Goal: Task Accomplishment & Management: Manage account settings

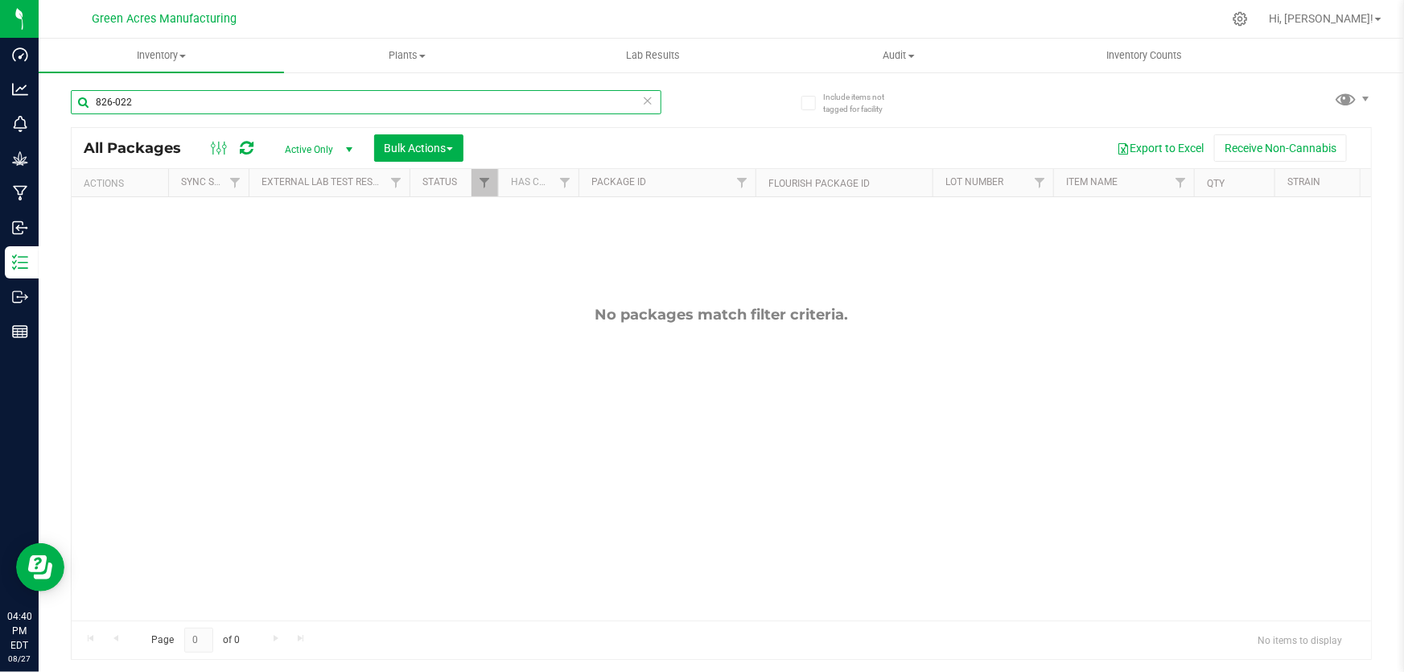
click at [578, 93] on input "826-022" at bounding box center [366, 102] width 590 height 24
click at [395, 97] on input "826-022" at bounding box center [366, 102] width 590 height 24
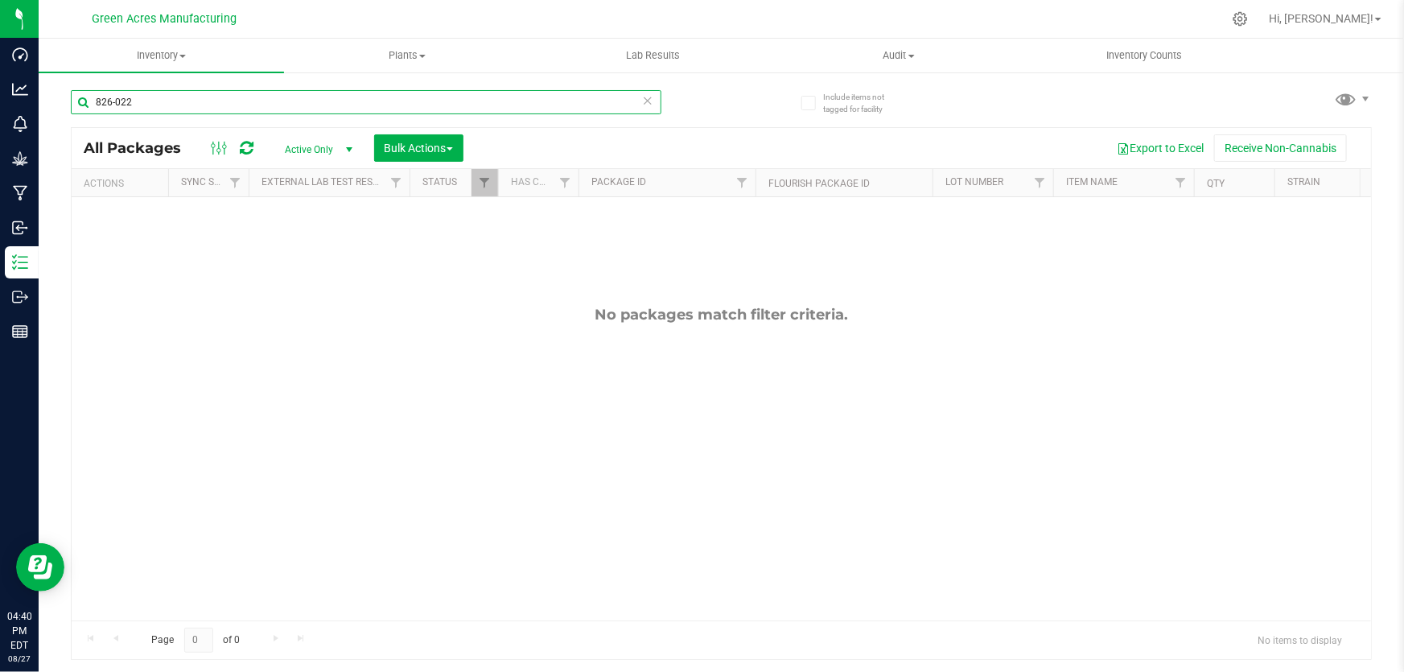
click at [395, 97] on input "826-022" at bounding box center [366, 102] width 590 height 24
paste input "0812-009"
type input "0812-009"
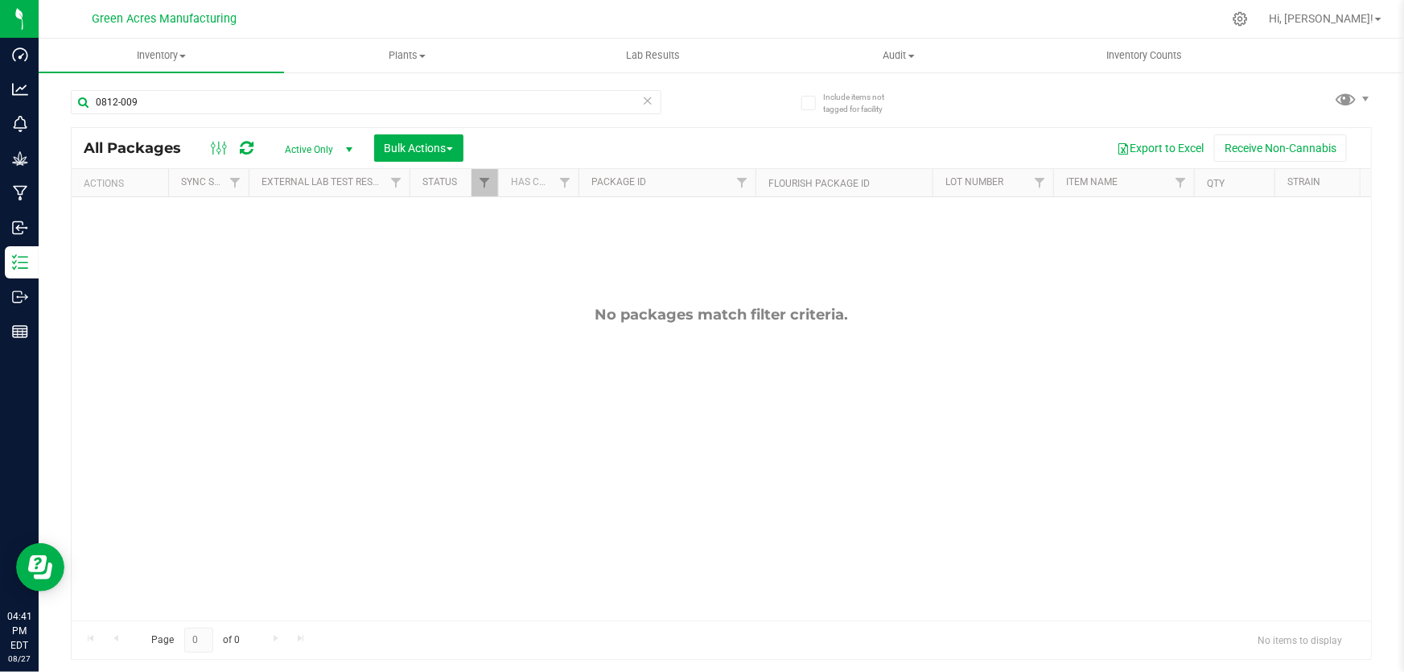
click at [361, 415] on div "No packages match filter criteria." at bounding box center [721, 463] width 1299 height 532
click at [565, 422] on div at bounding box center [721, 393] width 1299 height 531
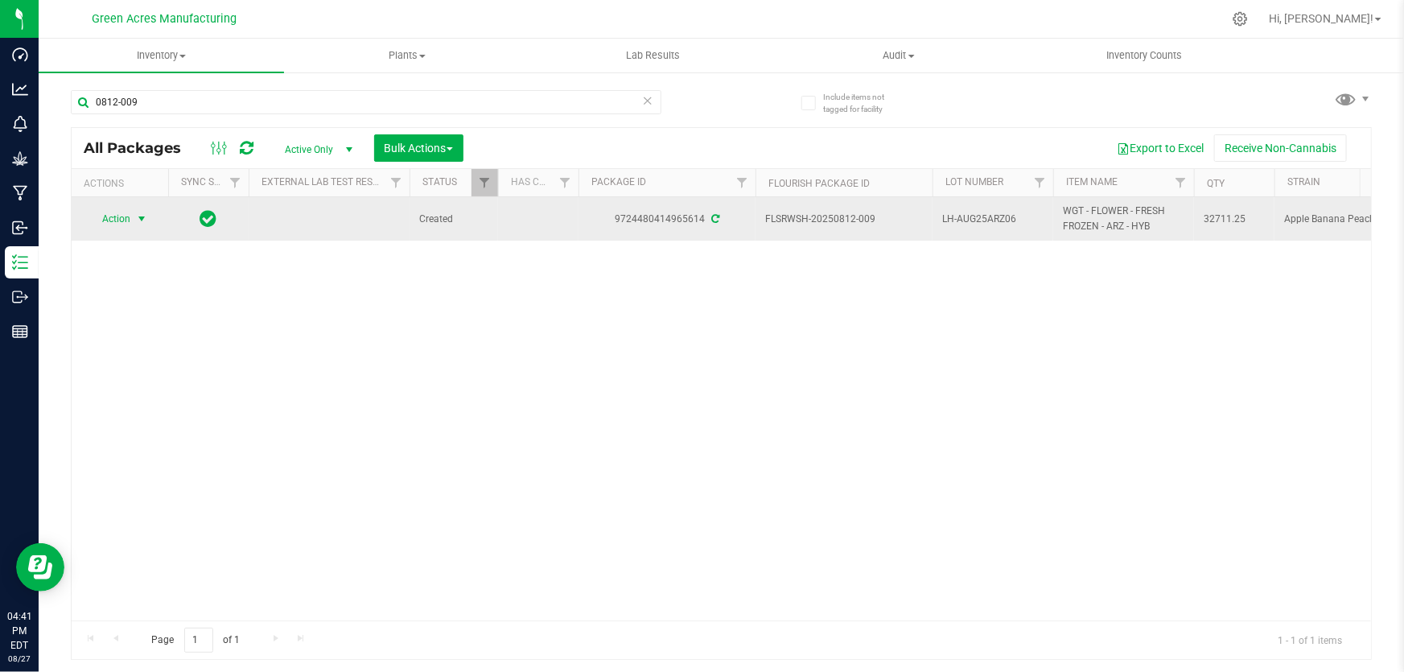
click at [127, 224] on span "Action" at bounding box center [109, 219] width 43 height 23
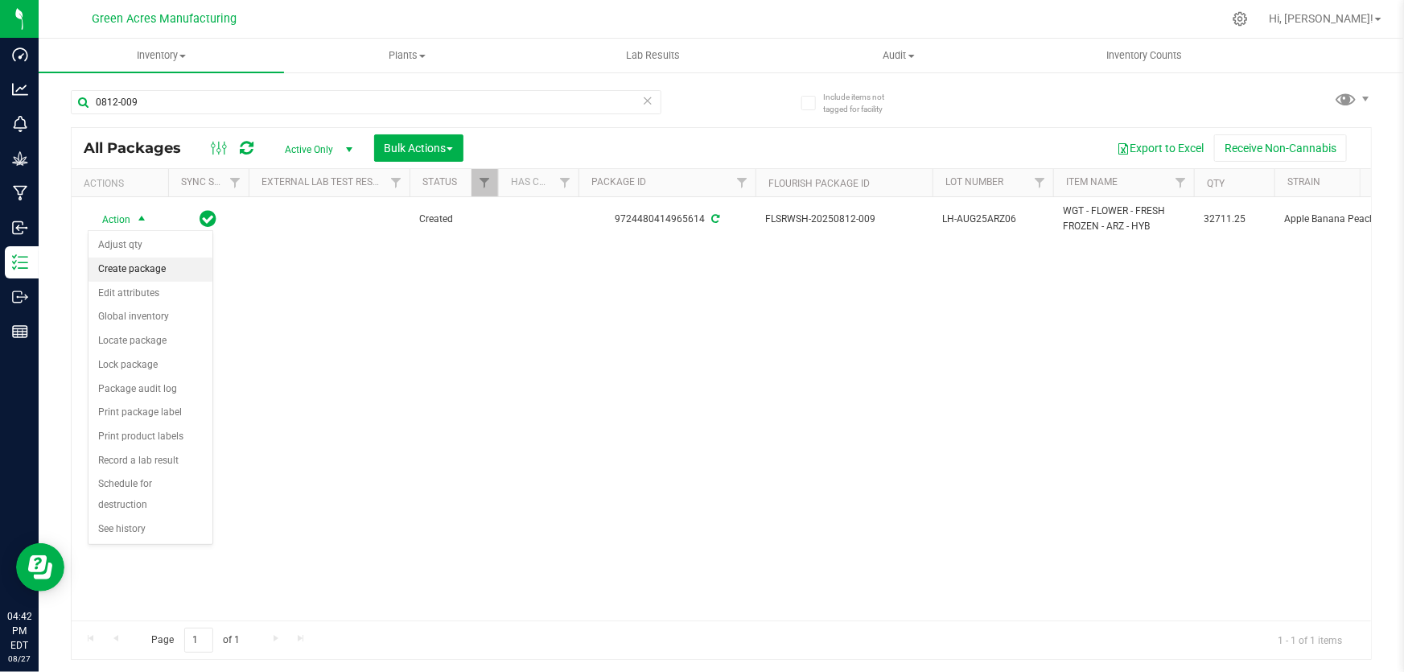
click at [143, 265] on li "Create package" at bounding box center [150, 269] width 124 height 24
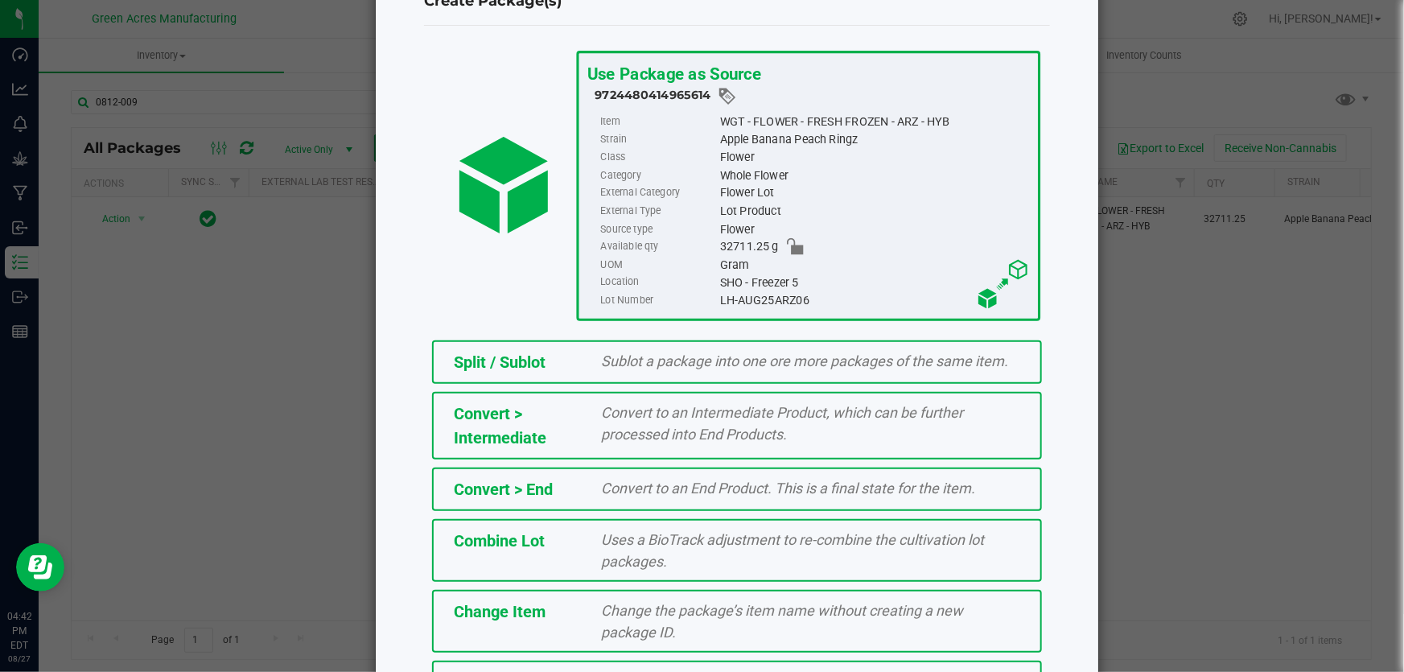
scroll to position [180, 0]
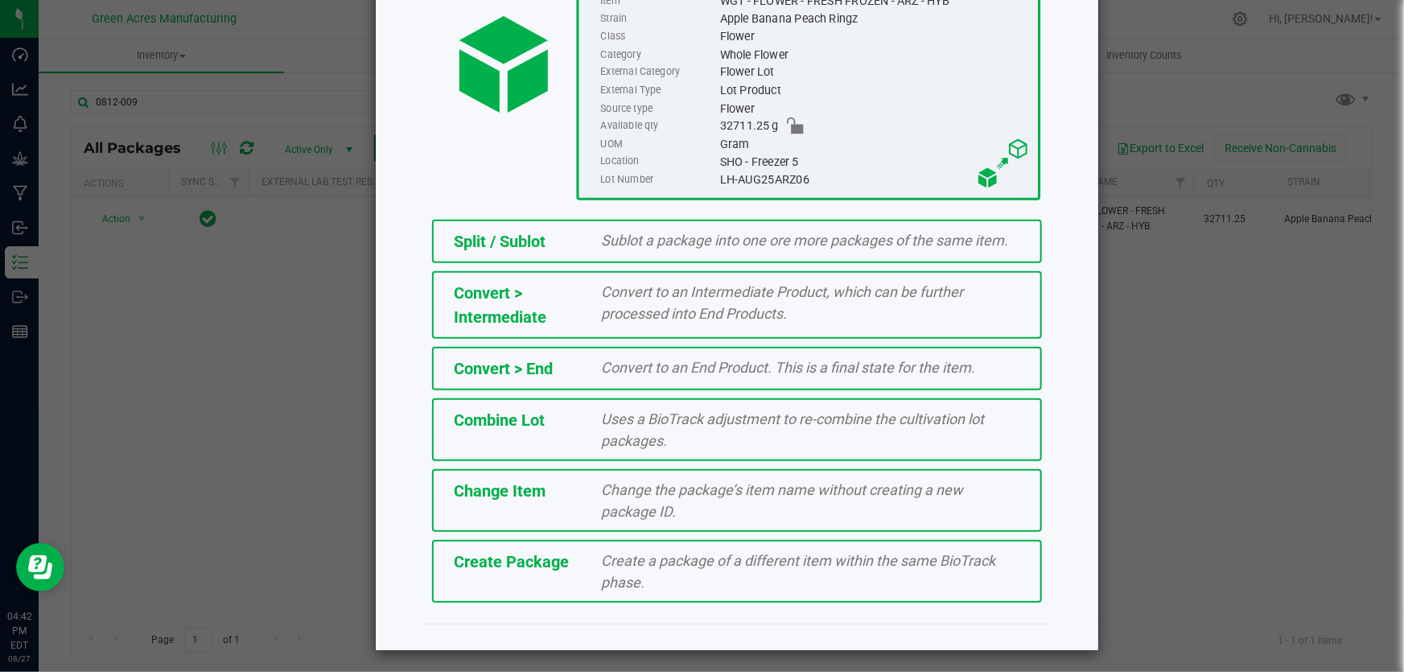
click at [752, 569] on div "Create a package of a different item within the same BioTrack phase." at bounding box center [811, 570] width 443 height 43
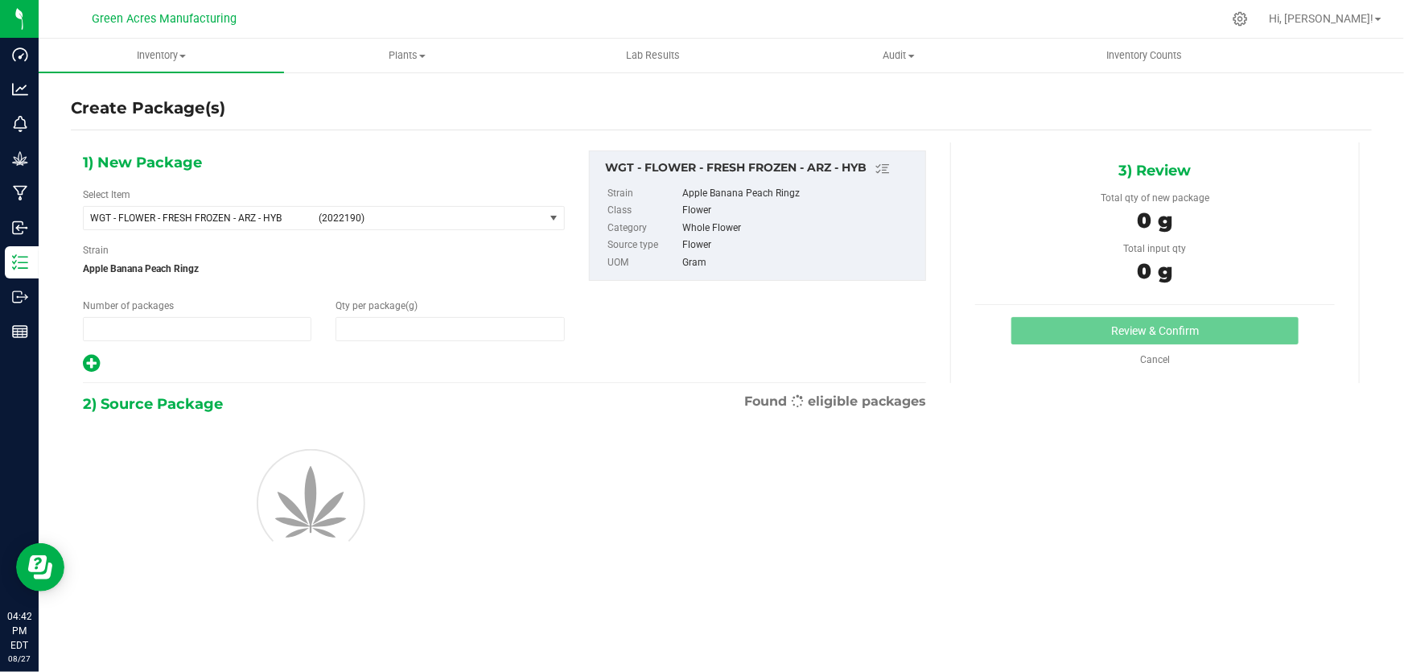
type input "1"
type input "0.0000"
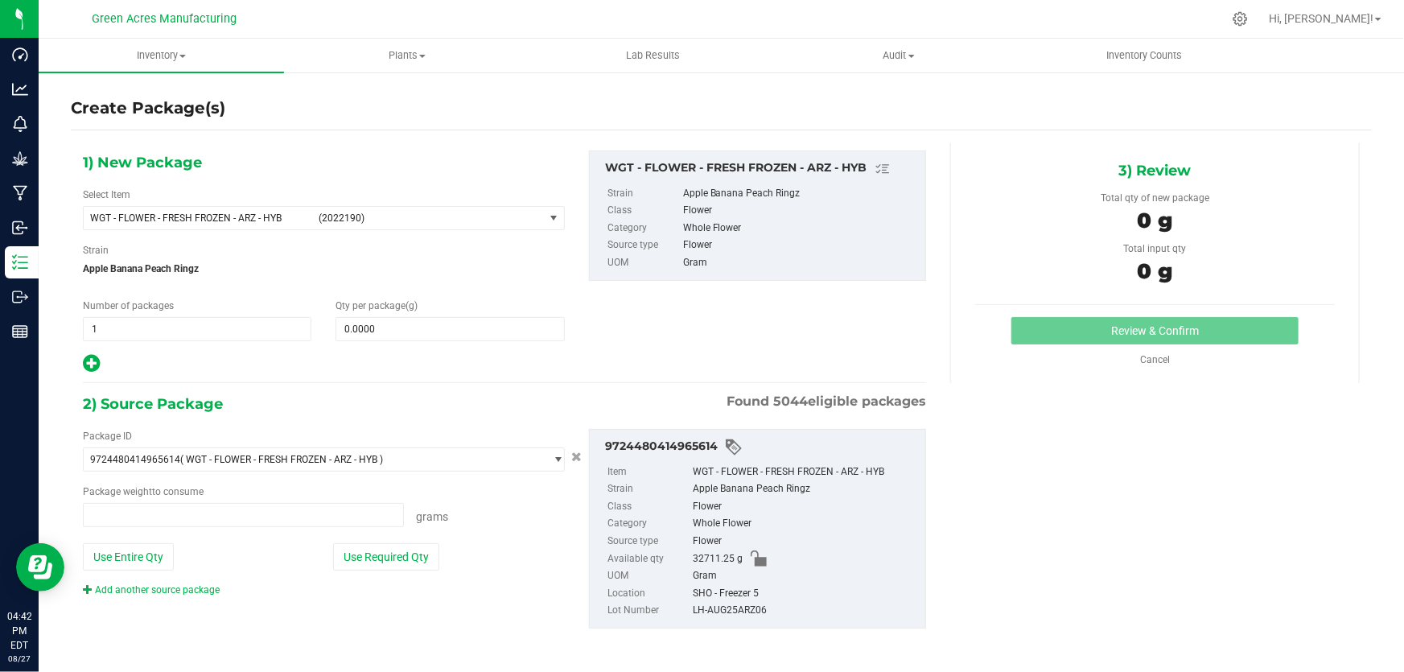
type input "0.0000 g"
click at [395, 330] on span at bounding box center [449, 329] width 228 height 24
paste input "21810"
type input "21810"
type input "21,810.0000"
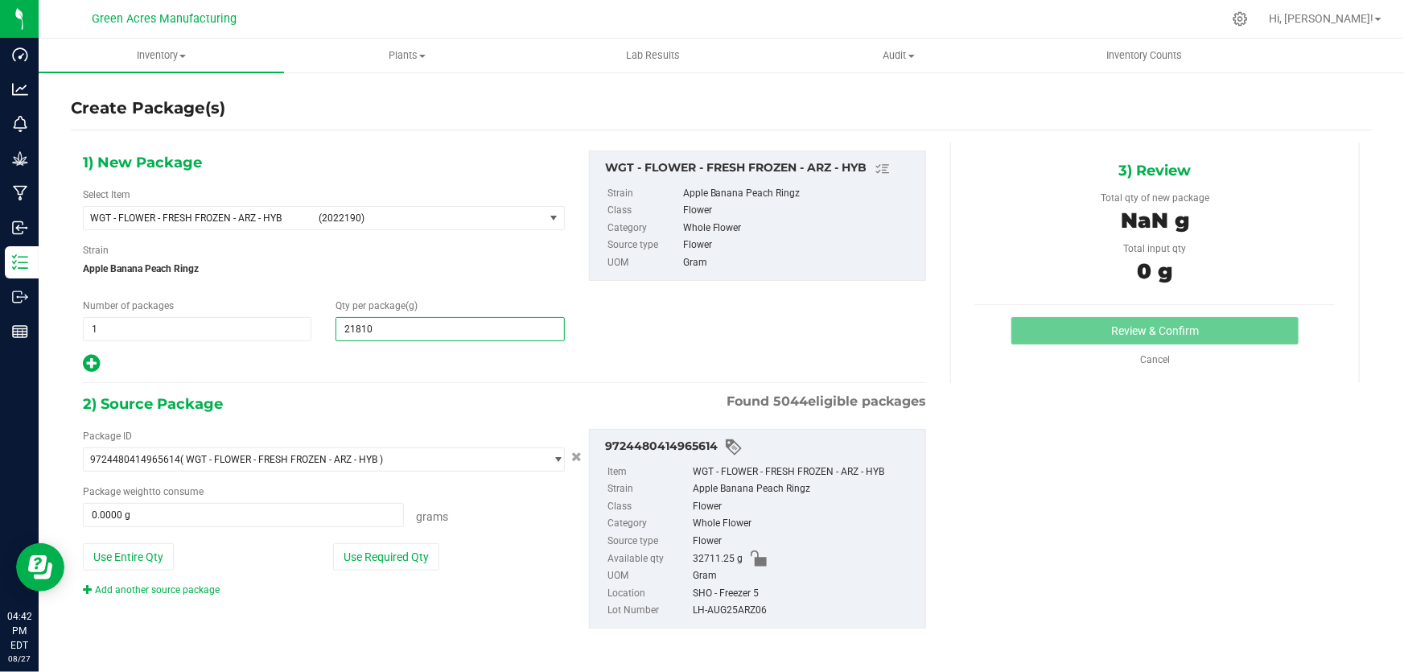
click at [760, 300] on div "1) New Package Select Item WGT - FLOWER - FRESH FROZEN - ARZ - HYB (2022190) 00…" at bounding box center [504, 262] width 867 height 224
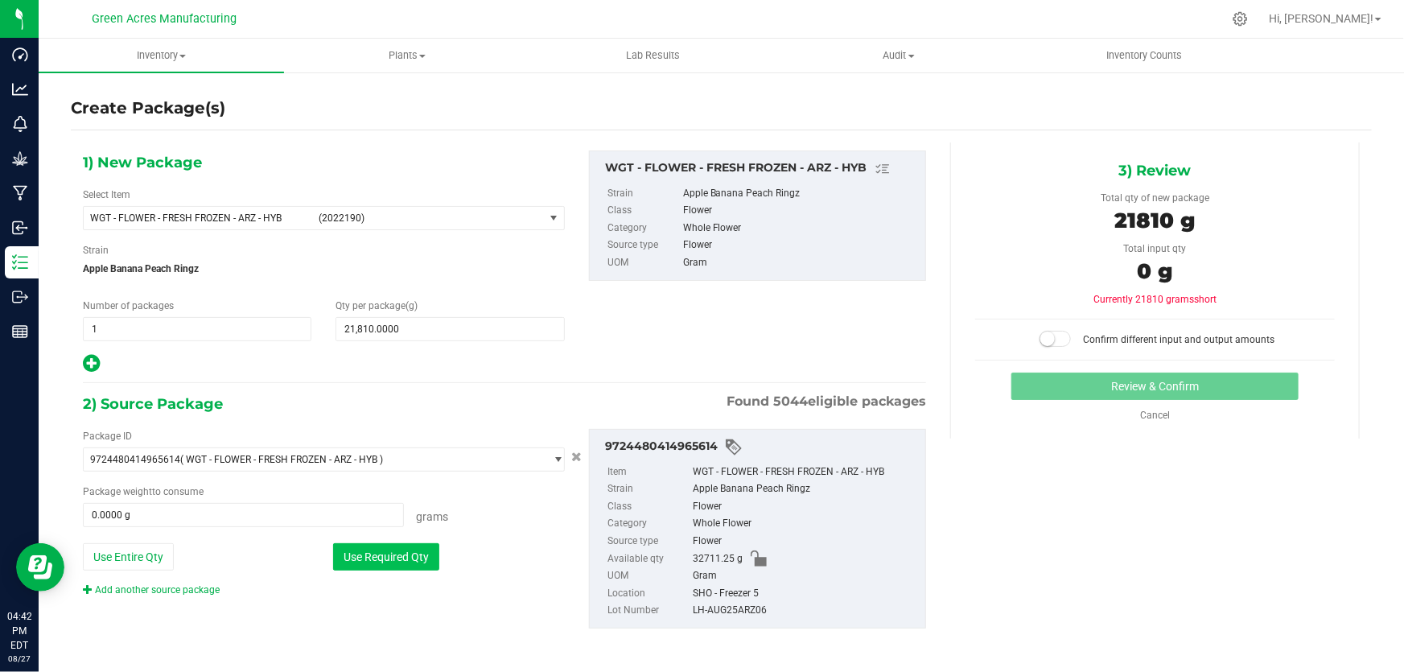
click at [409, 563] on button "Use Required Qty" at bounding box center [386, 556] width 106 height 27
type input "21810.0000 g"
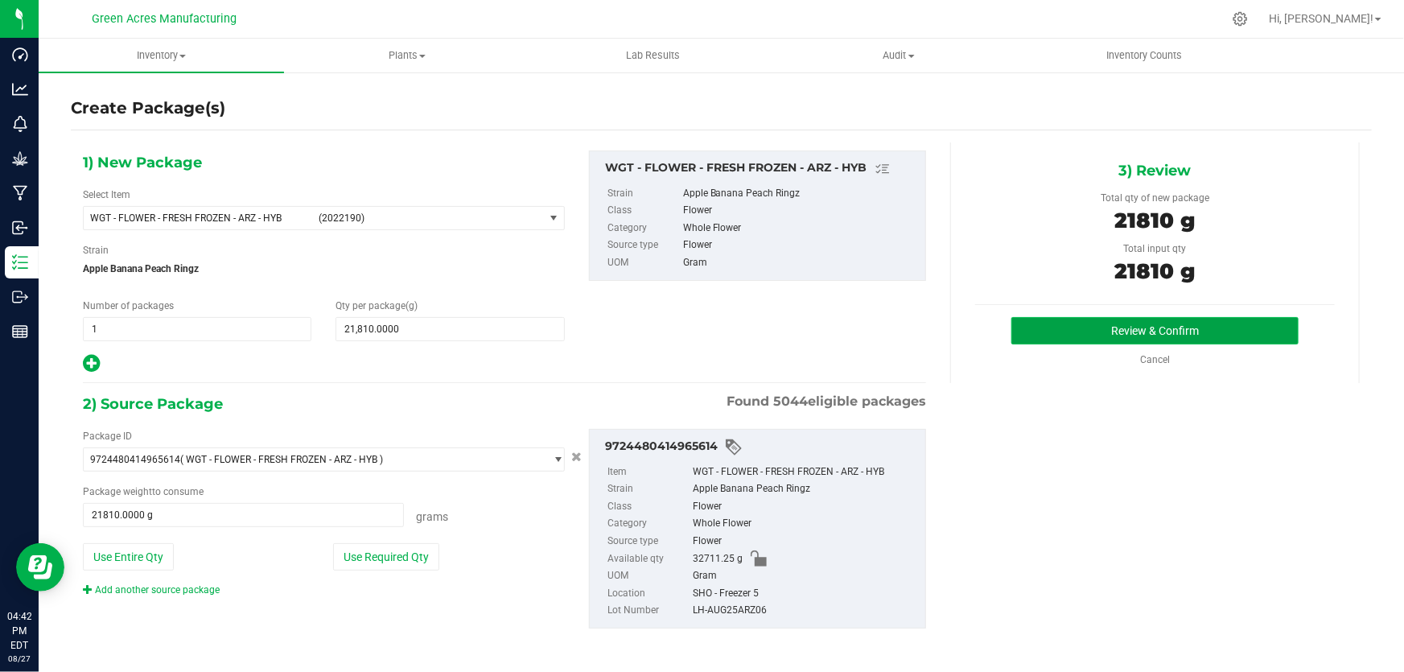
click at [1025, 326] on button "Review & Confirm" at bounding box center [1155, 330] width 288 height 27
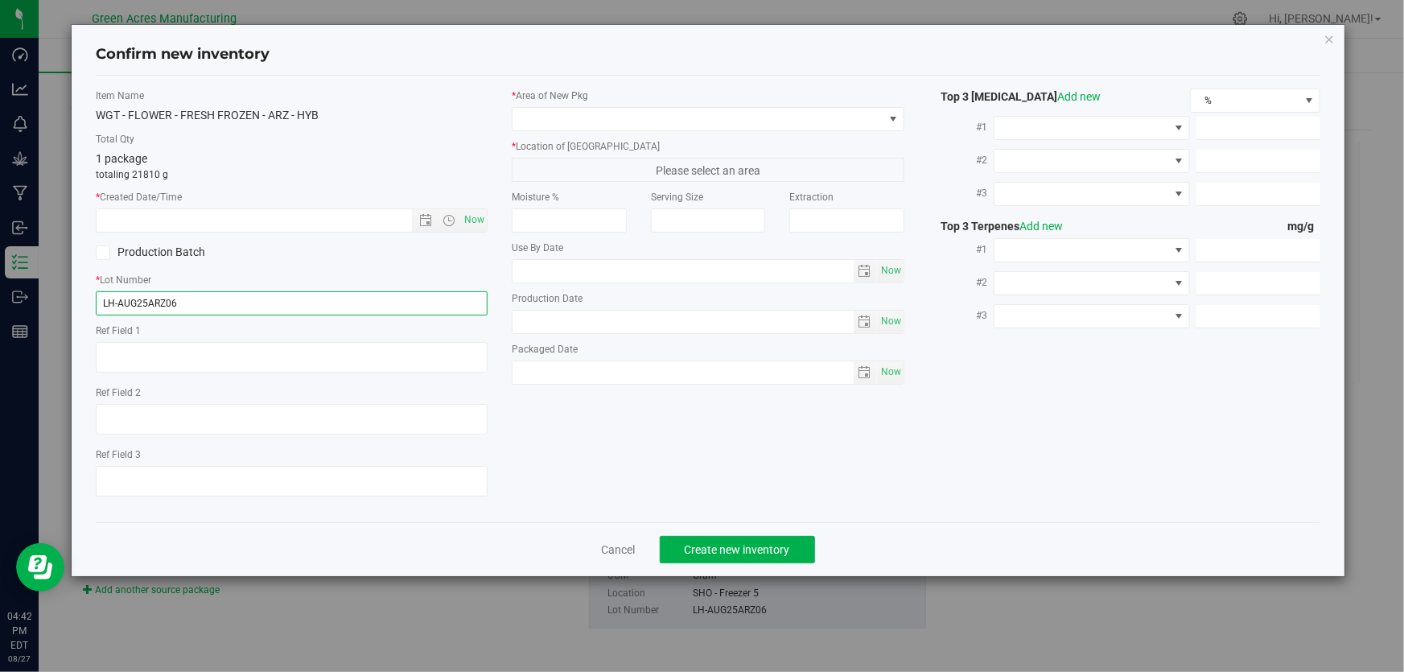
click at [306, 301] on input "LH-AUG25ARZ06" at bounding box center [292, 303] width 392 height 24
type input "LH-AUG25ARZ06-08/27"
click at [483, 217] on span "Now" at bounding box center [474, 219] width 27 height 23
type input "[DATE] 4:43 PM"
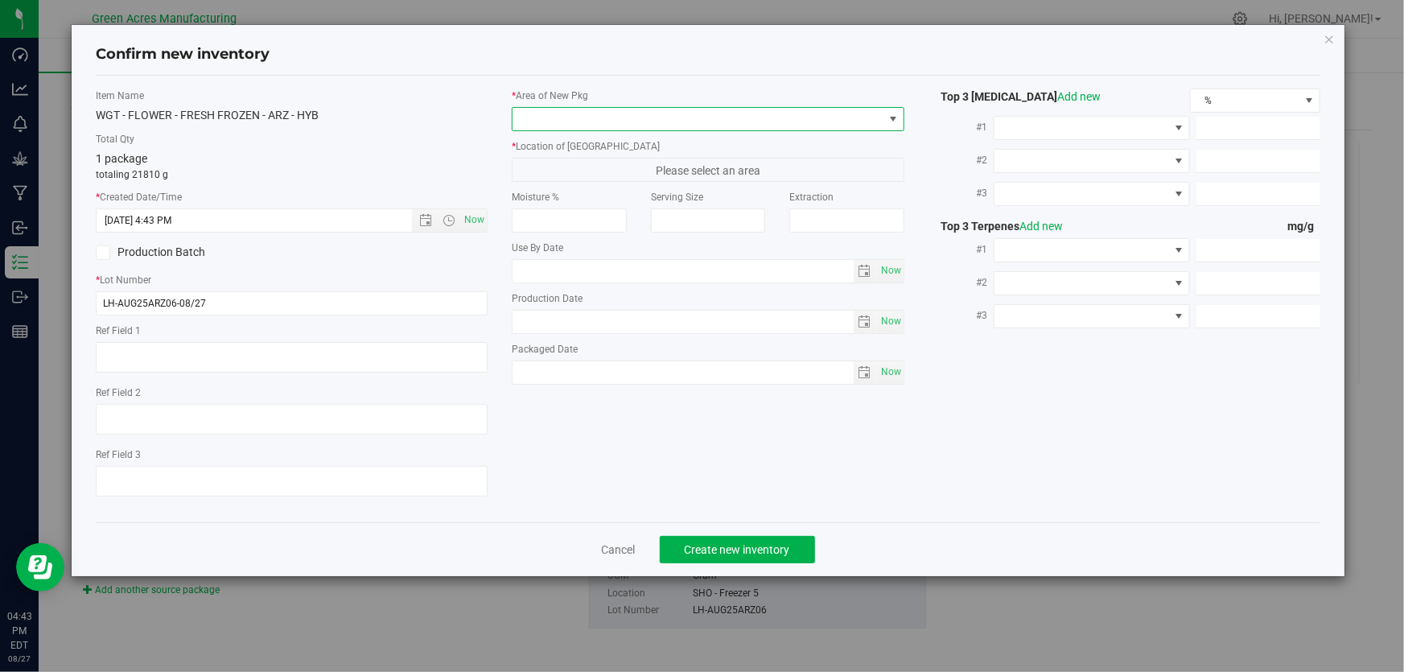
click at [573, 121] on span at bounding box center [697, 119] width 370 height 23
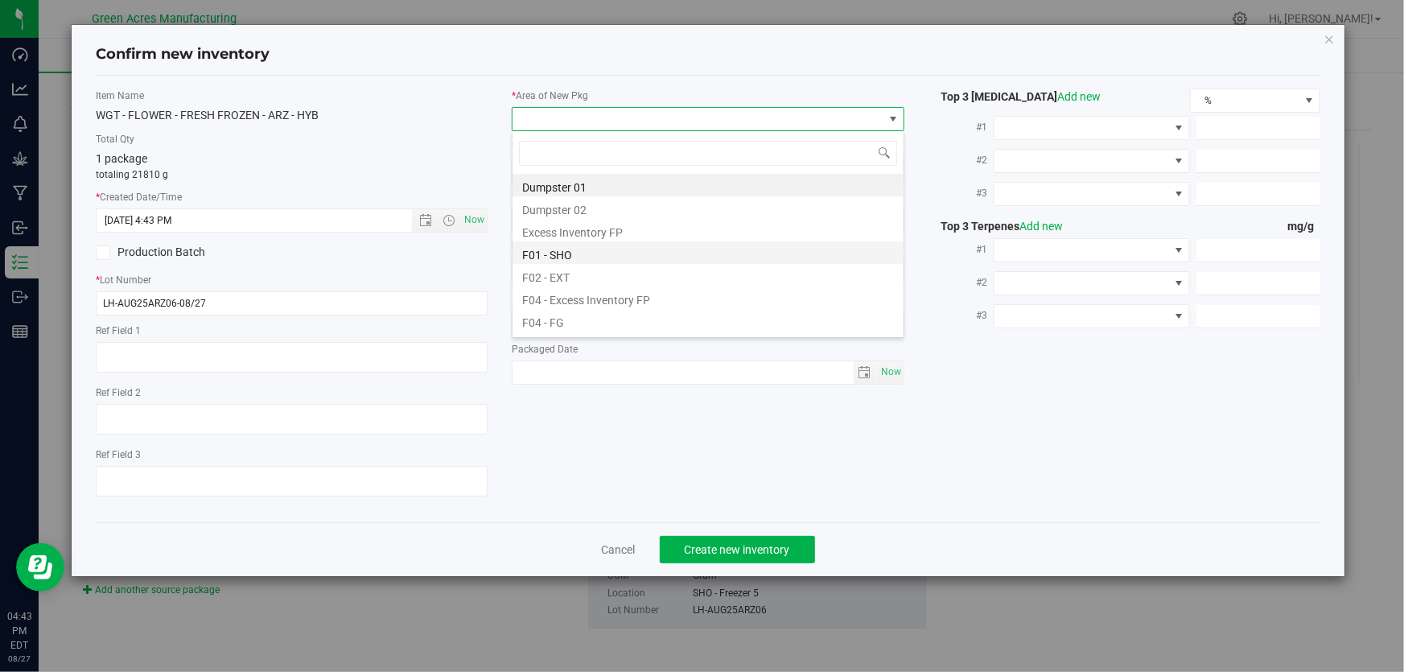
click at [609, 256] on li "F01 - SHO" at bounding box center [707, 252] width 391 height 23
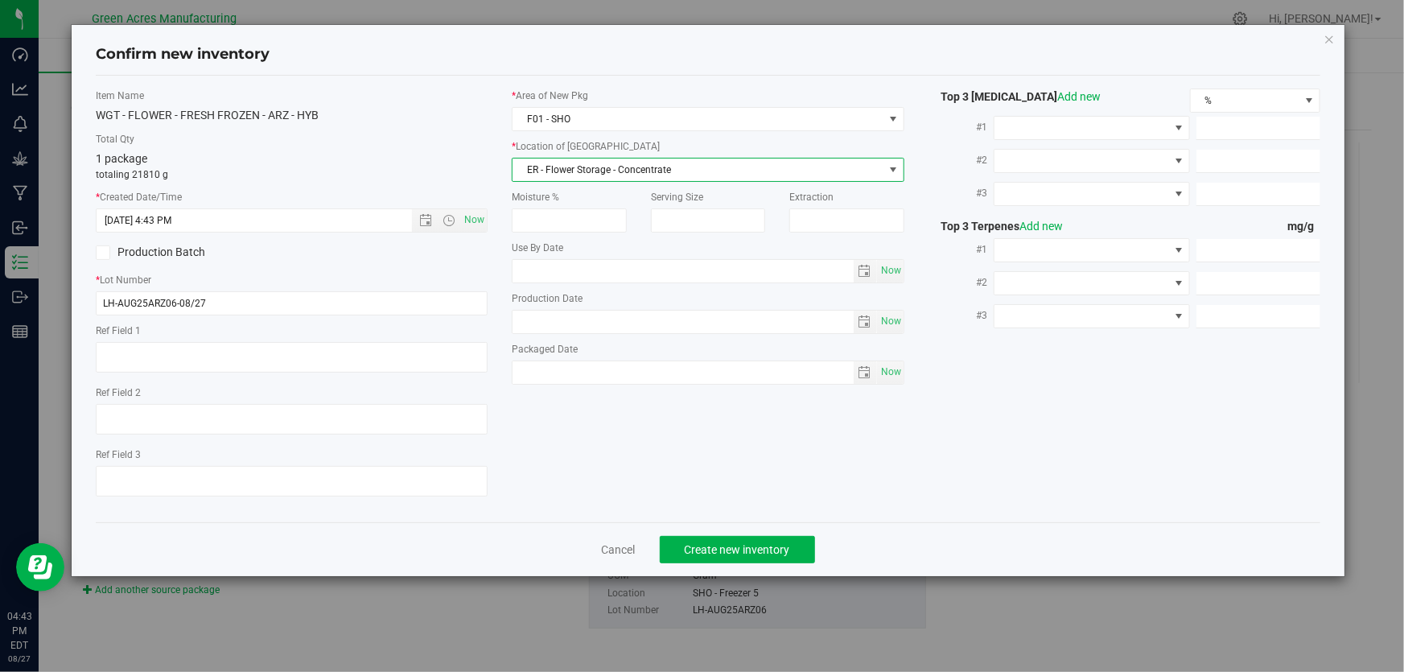
click at [615, 168] on span "ER - Flower Storage - Concentrate" at bounding box center [697, 169] width 370 height 23
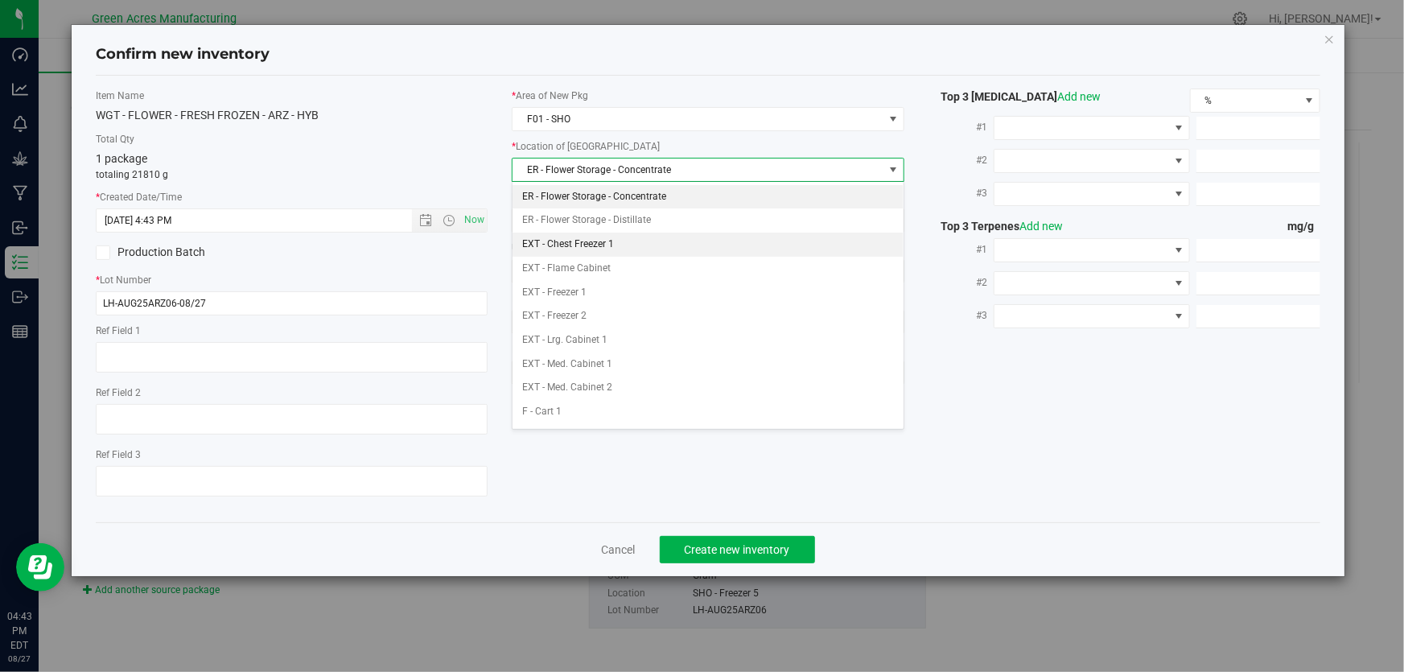
click at [596, 239] on li "EXT - Chest Freezer 1" at bounding box center [707, 244] width 391 height 24
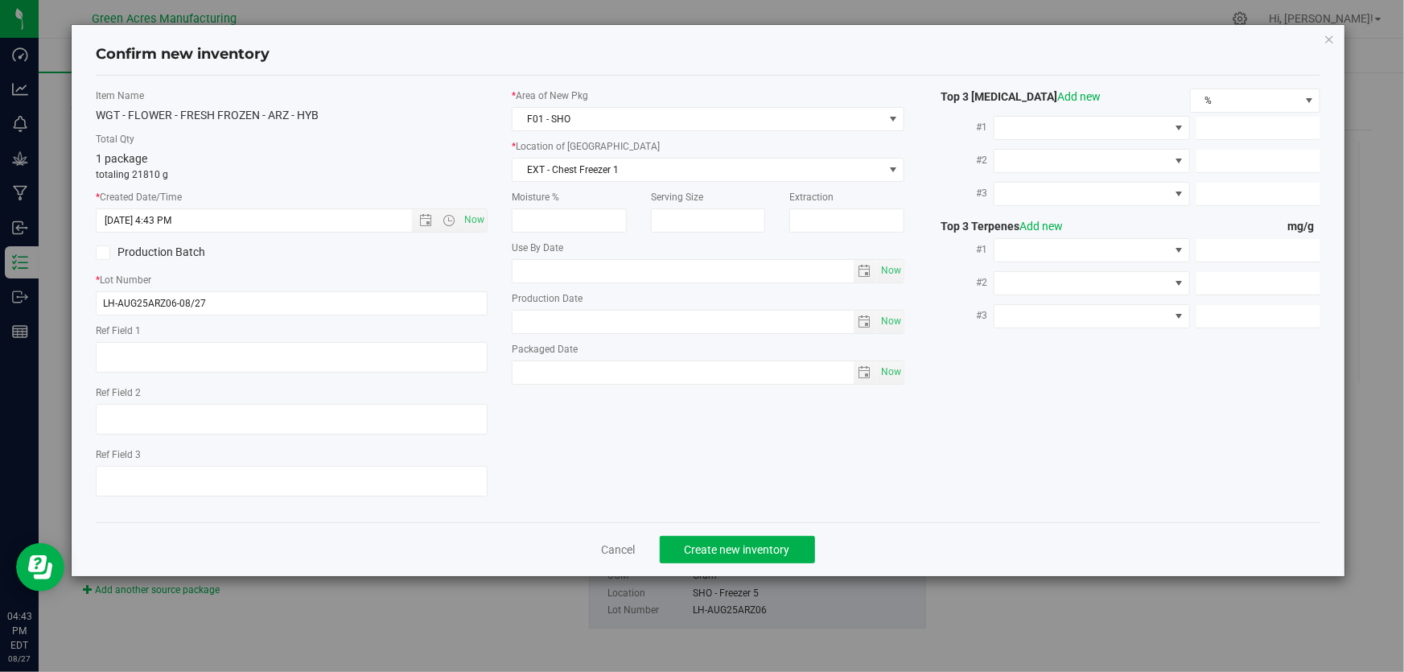
click at [455, 150] on div "1 package totaling 21810 g" at bounding box center [292, 165] width 392 height 31
click at [719, 545] on span "Create new inventory" at bounding box center [737, 549] width 105 height 13
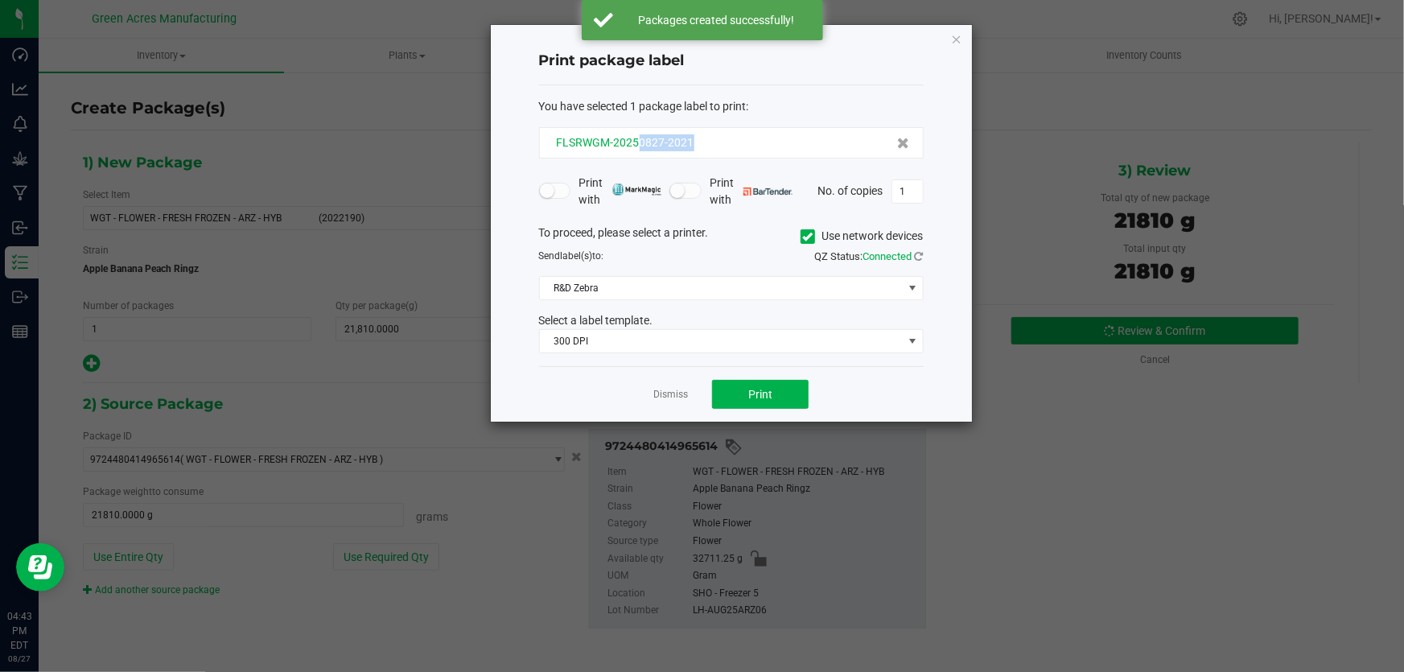
drag, startPoint x: 697, startPoint y: 140, endPoint x: 639, endPoint y: 138, distance: 58.8
click at [639, 138] on div "FLSRWGM-20250827-2021" at bounding box center [731, 142] width 357 height 17
copy span "0827-2021"
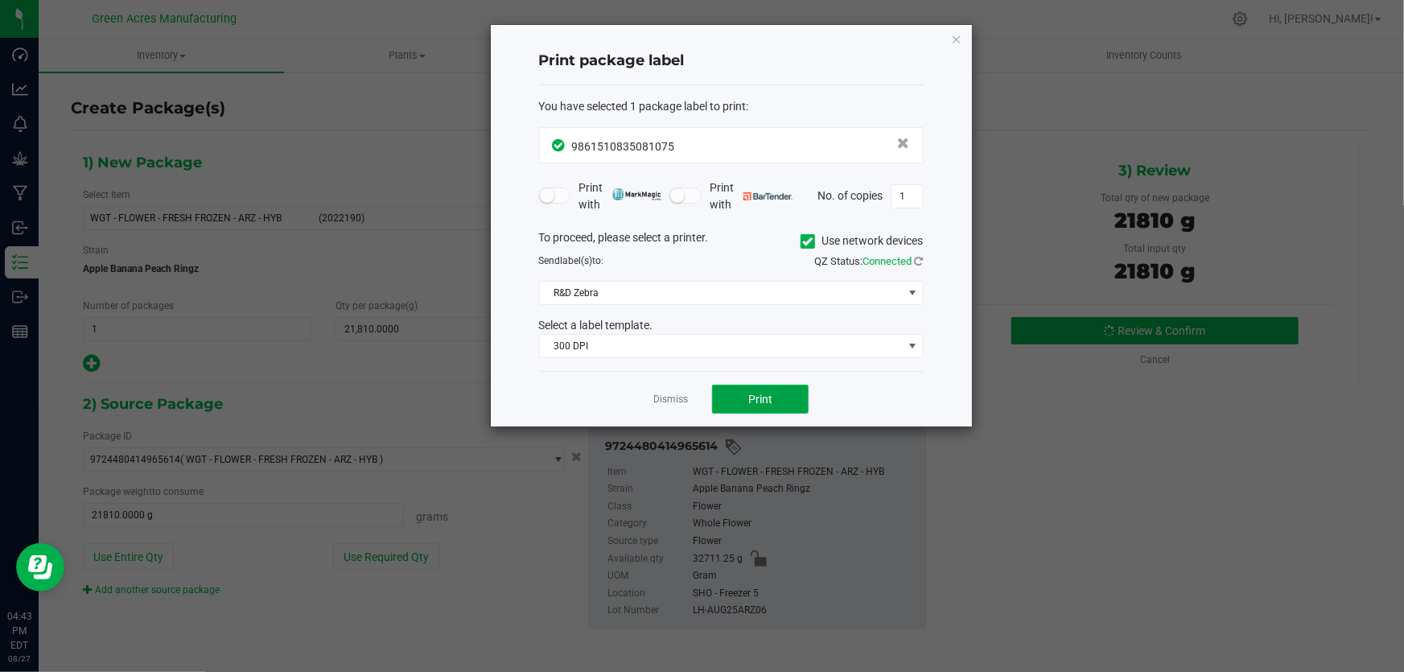
click at [762, 394] on span "Print" at bounding box center [760, 399] width 24 height 13
click at [665, 402] on link "Dismiss" at bounding box center [670, 400] width 35 height 14
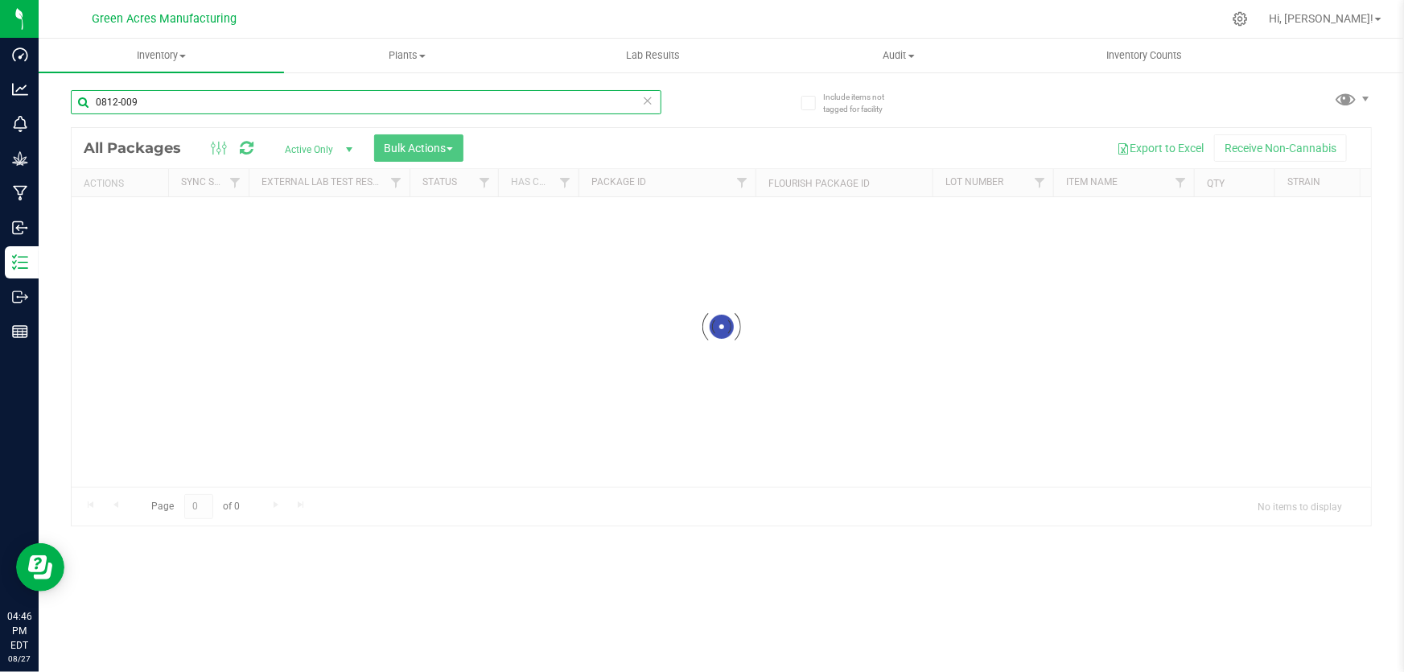
click at [463, 101] on input "0812-009" at bounding box center [366, 102] width 590 height 24
type input "827-2021"
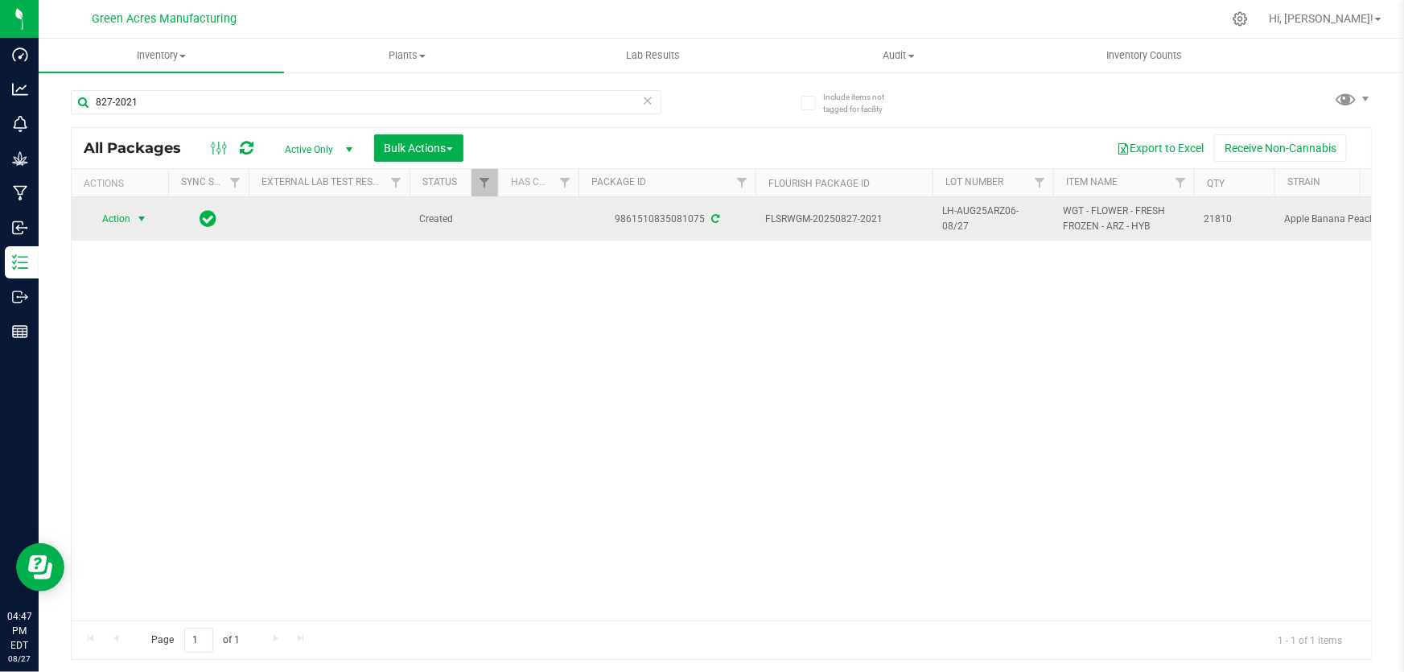
click at [121, 216] on span "Action" at bounding box center [109, 219] width 43 height 23
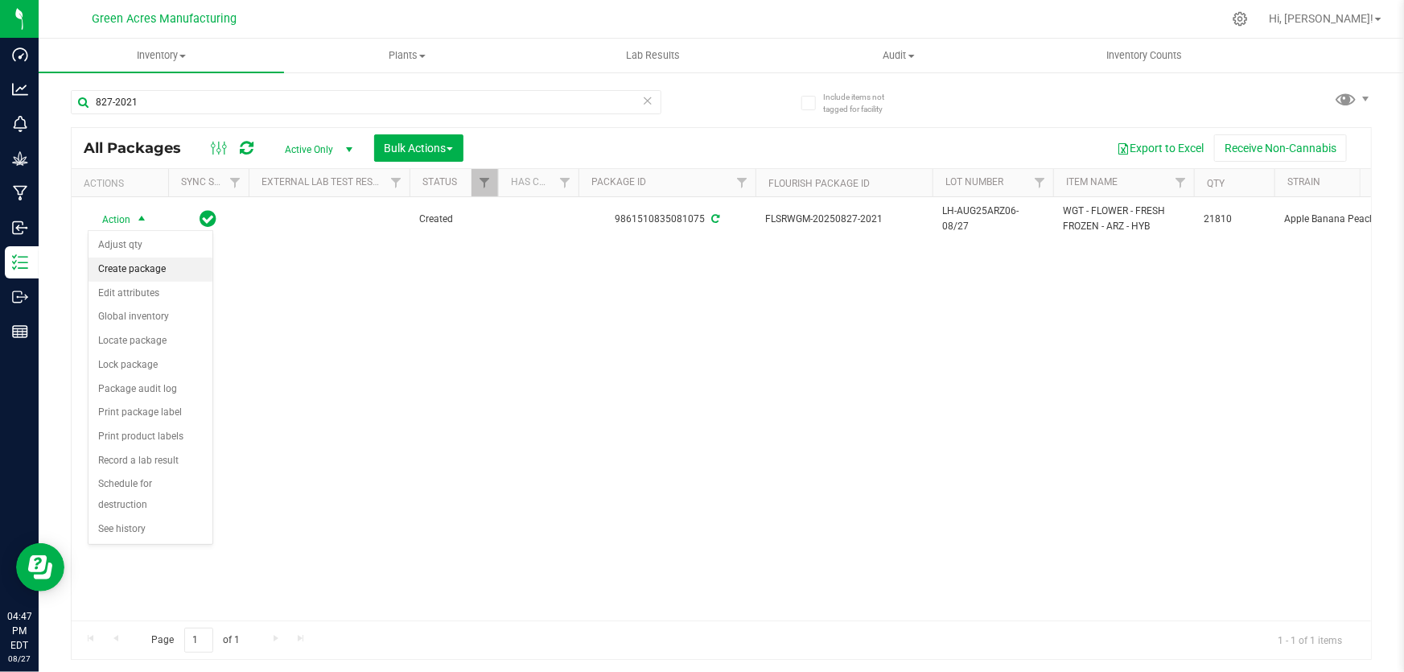
click at [138, 274] on li "Create package" at bounding box center [150, 269] width 124 height 24
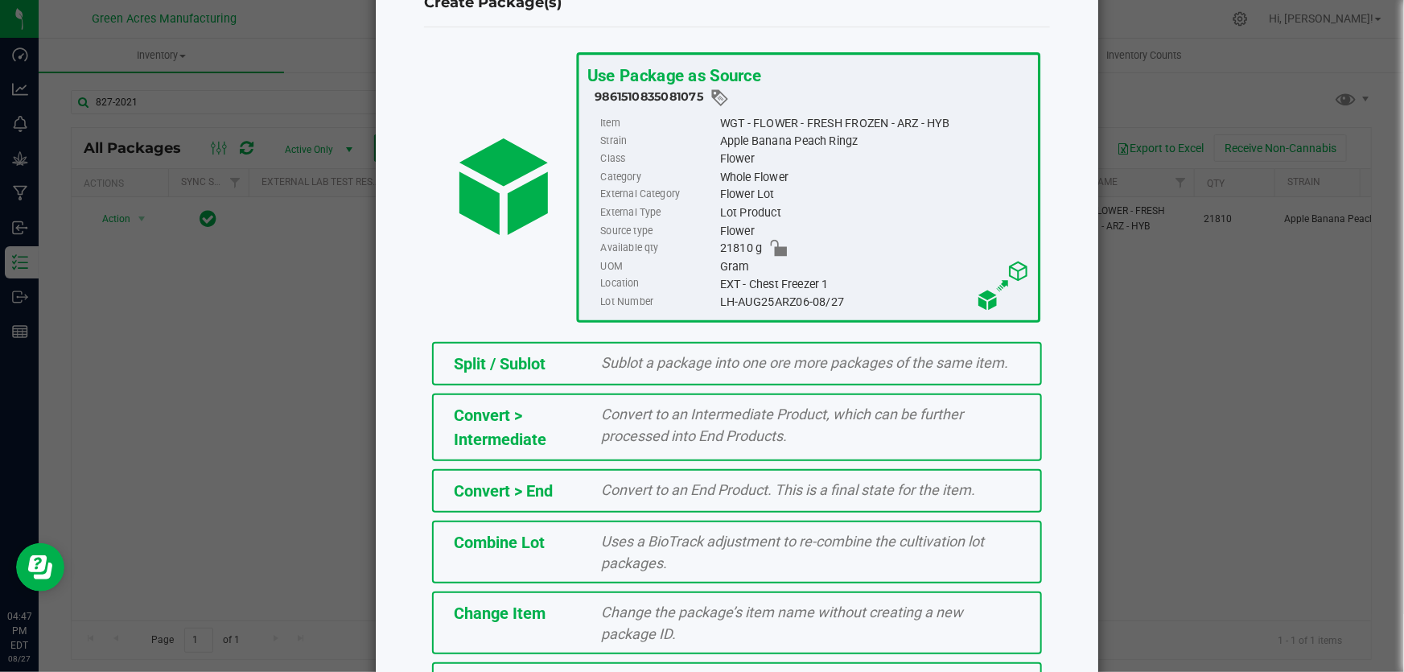
scroll to position [180, 0]
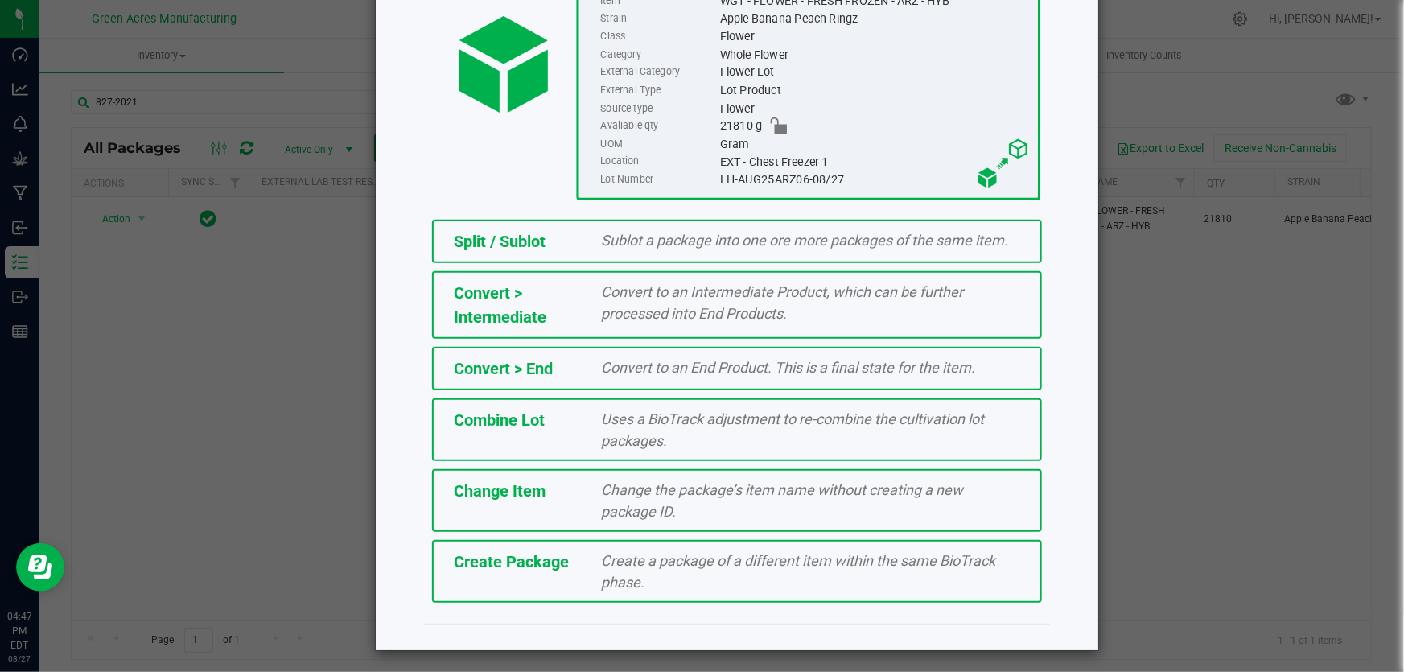
click at [763, 568] on div "Create a package of a different item within the same BioTrack phase." at bounding box center [811, 570] width 443 height 43
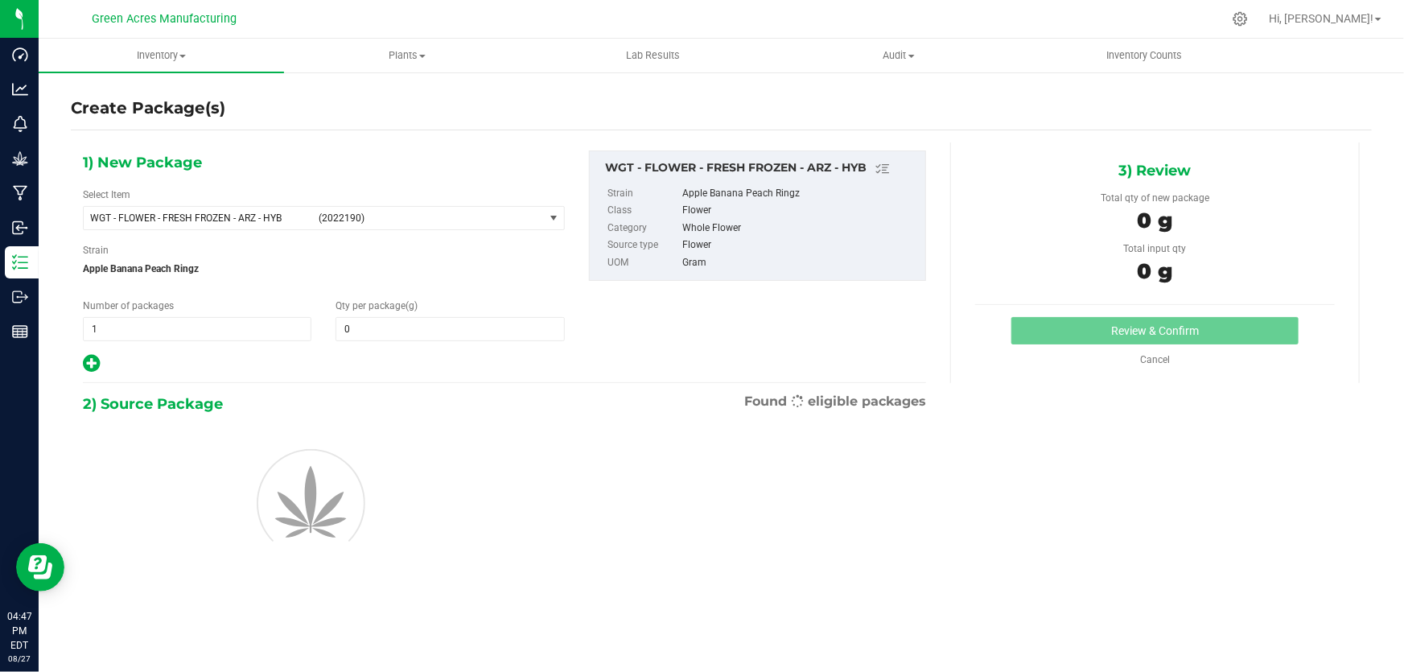
type input "0.0000"
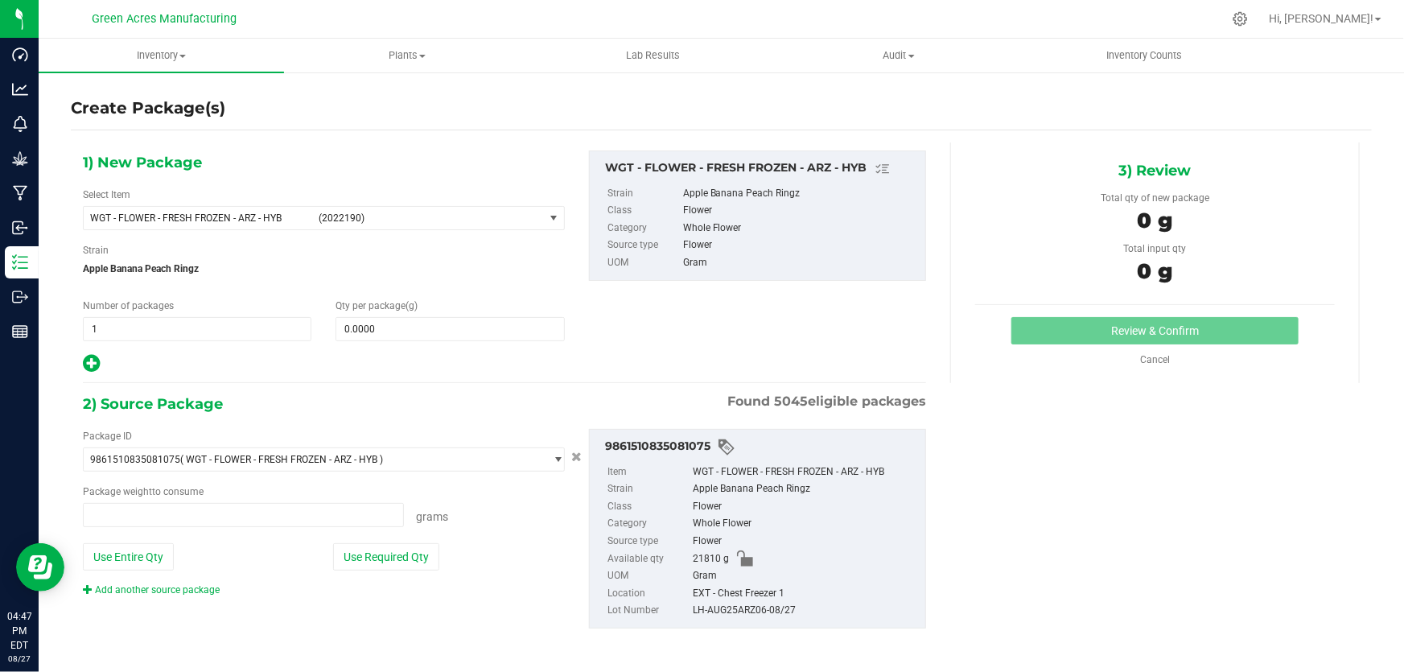
type input "0.0000 g"
click at [282, 221] on span "WGT - FLOWER - FRESH FROZEN - ARZ - HYB" at bounding box center [199, 217] width 219 height 11
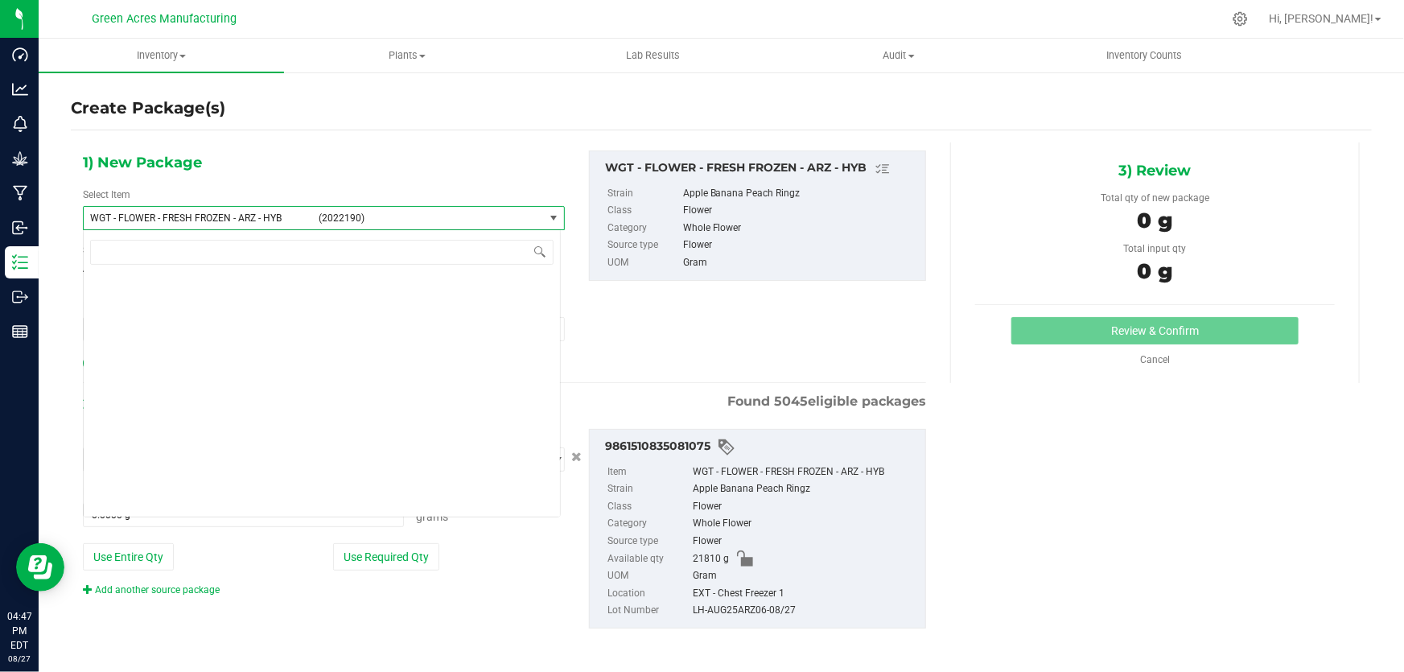
scroll to position [312582, 0]
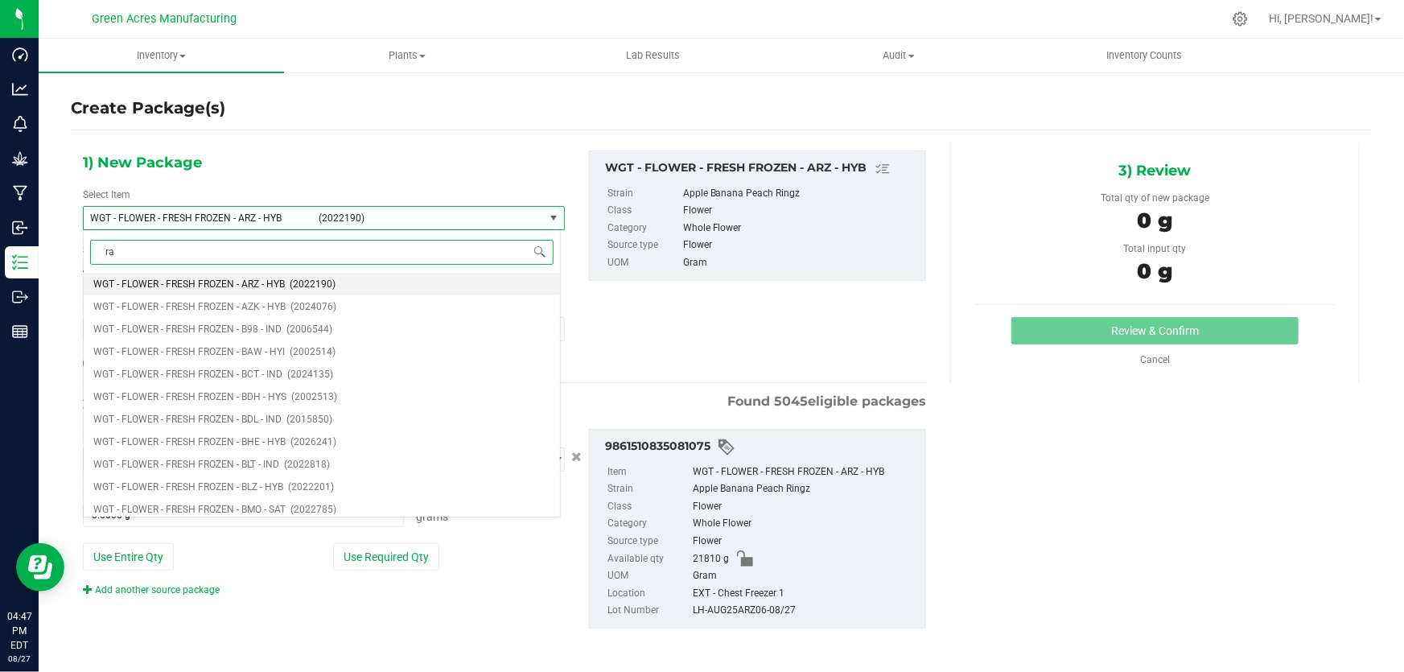
type input "raf"
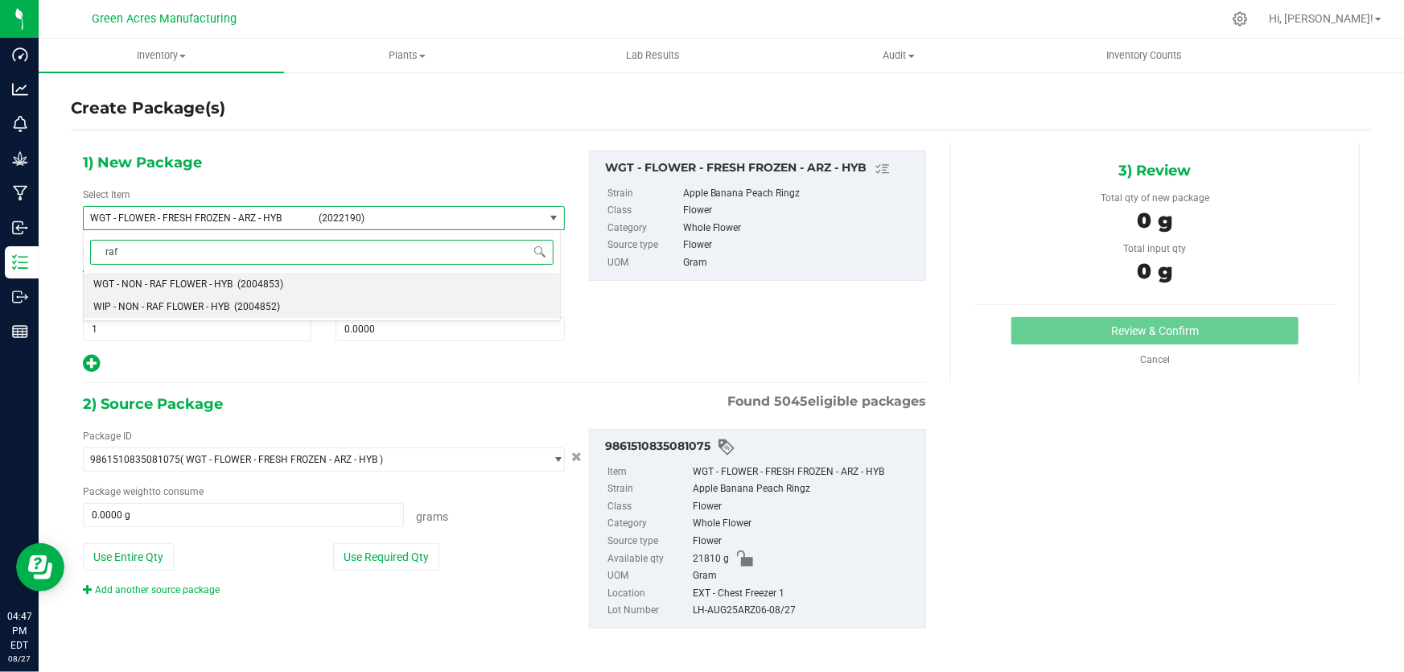
click at [260, 313] on li "WIP - NON - RAF FLOWER - HYB (2004852)" at bounding box center [322, 306] width 476 height 23
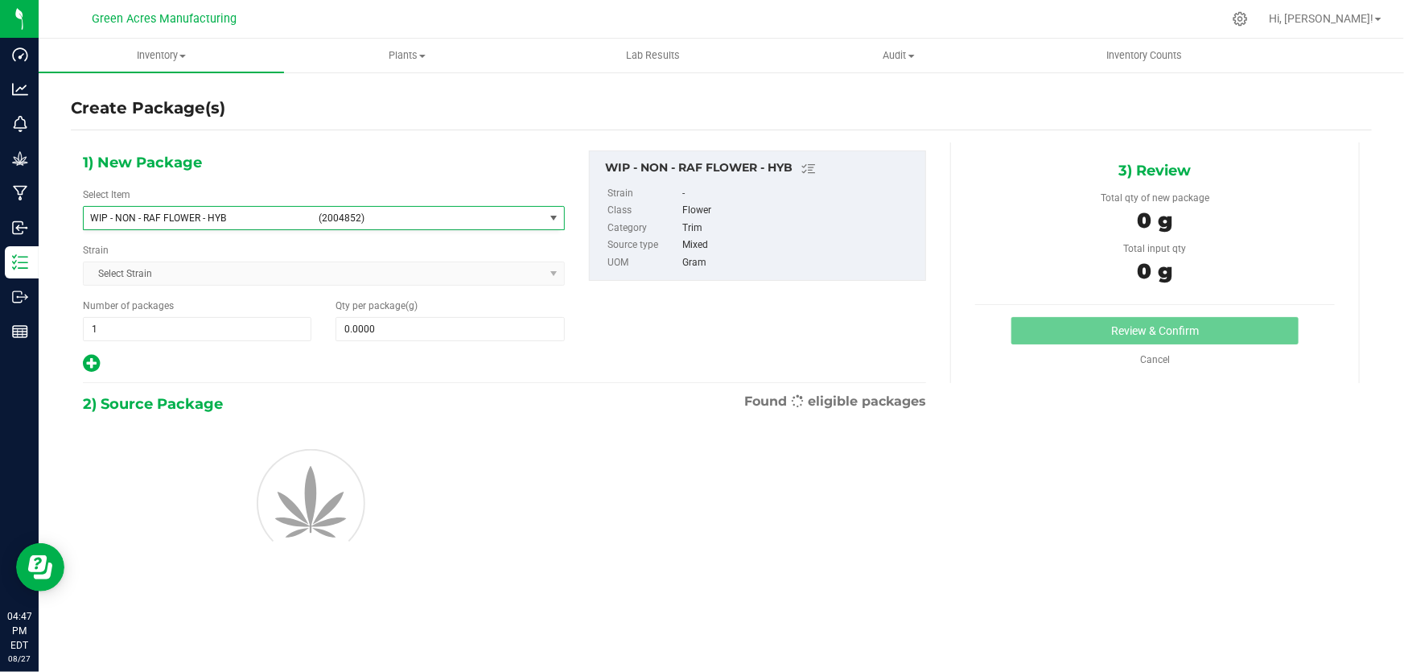
type input "0.0000"
click at [436, 327] on span at bounding box center [449, 329] width 228 height 24
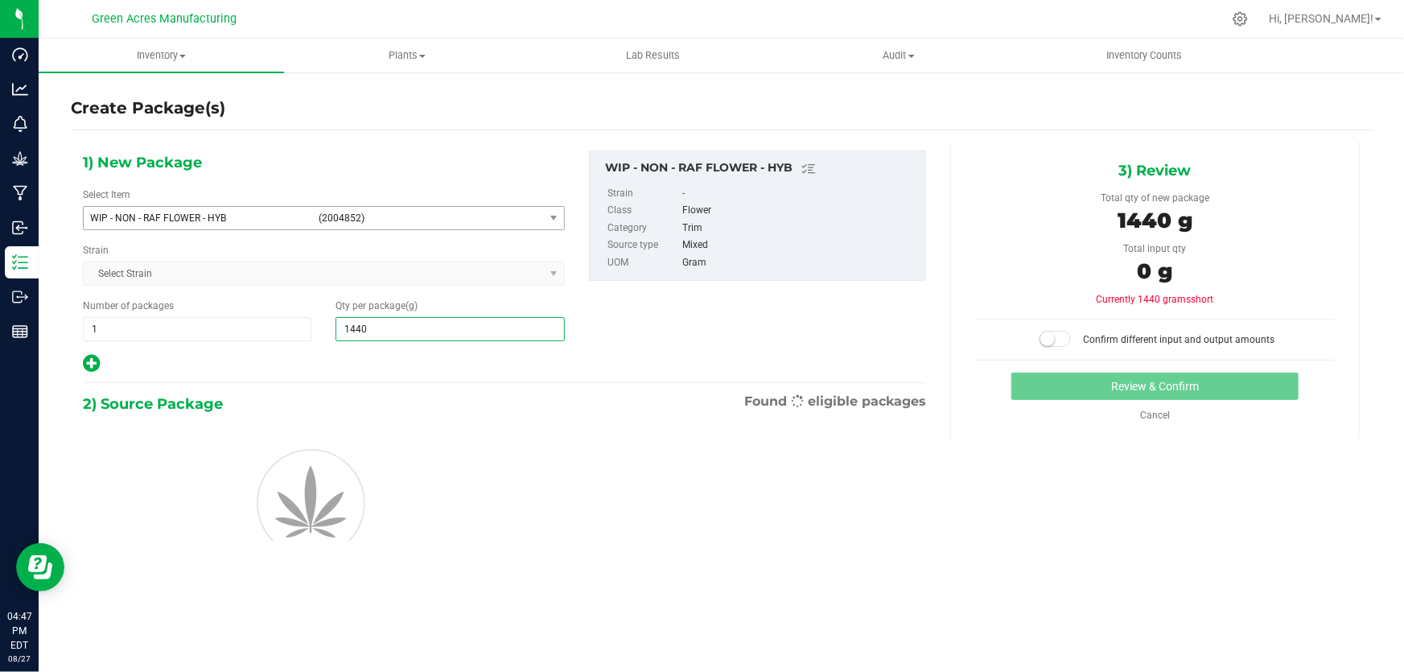
type input "14400"
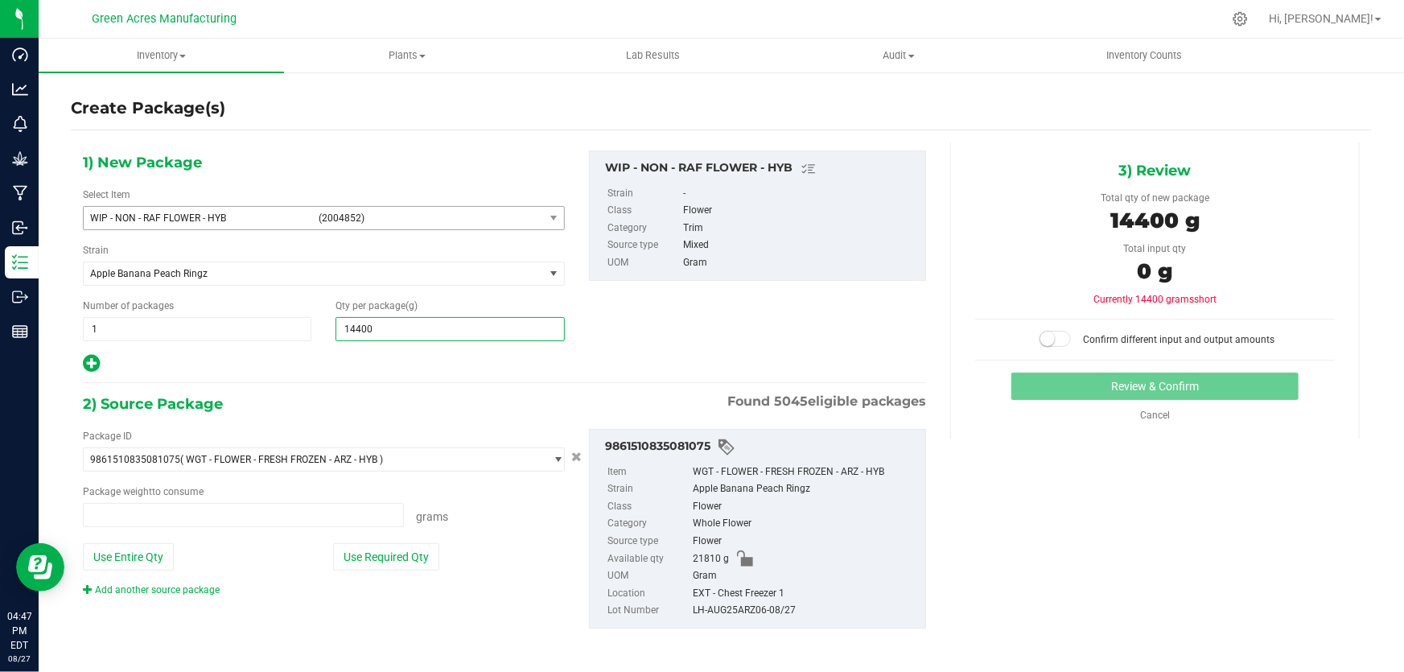
type input "0.0000 g"
type input "14,400.0000"
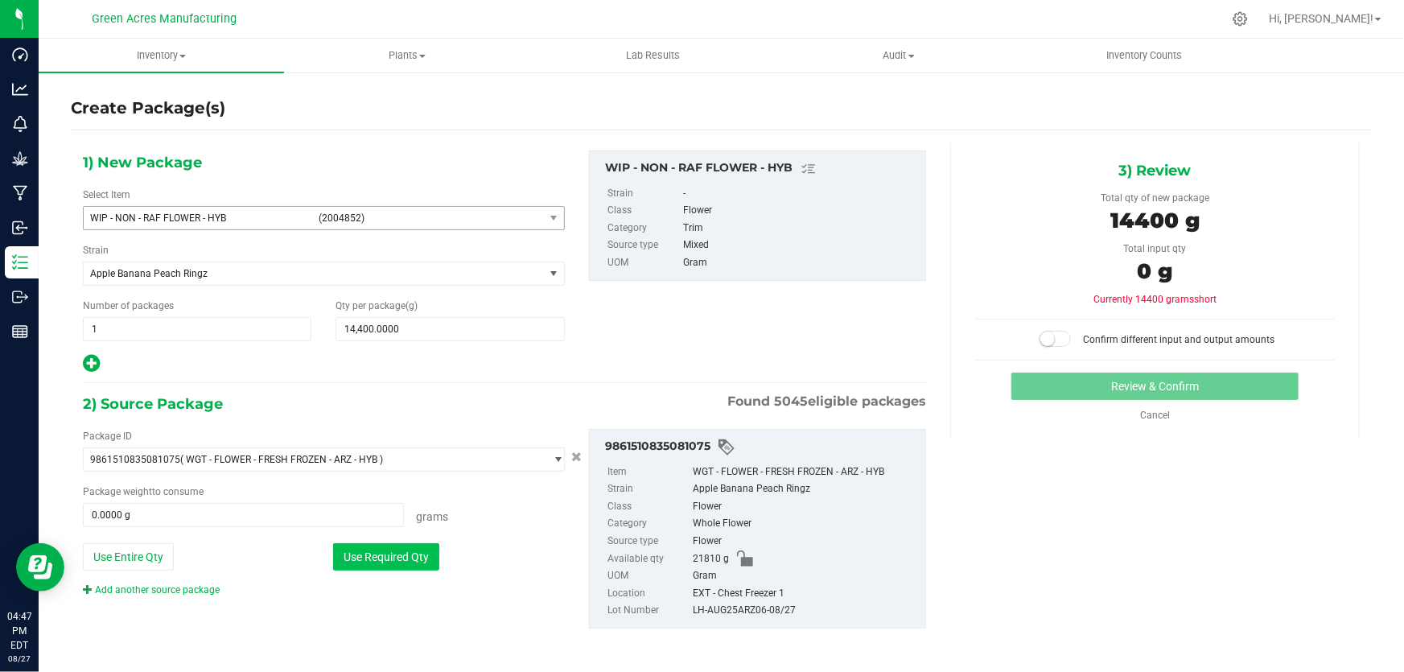
click at [399, 560] on button "Use Required Qty" at bounding box center [386, 556] width 106 height 27
type input "14400.0000 g"
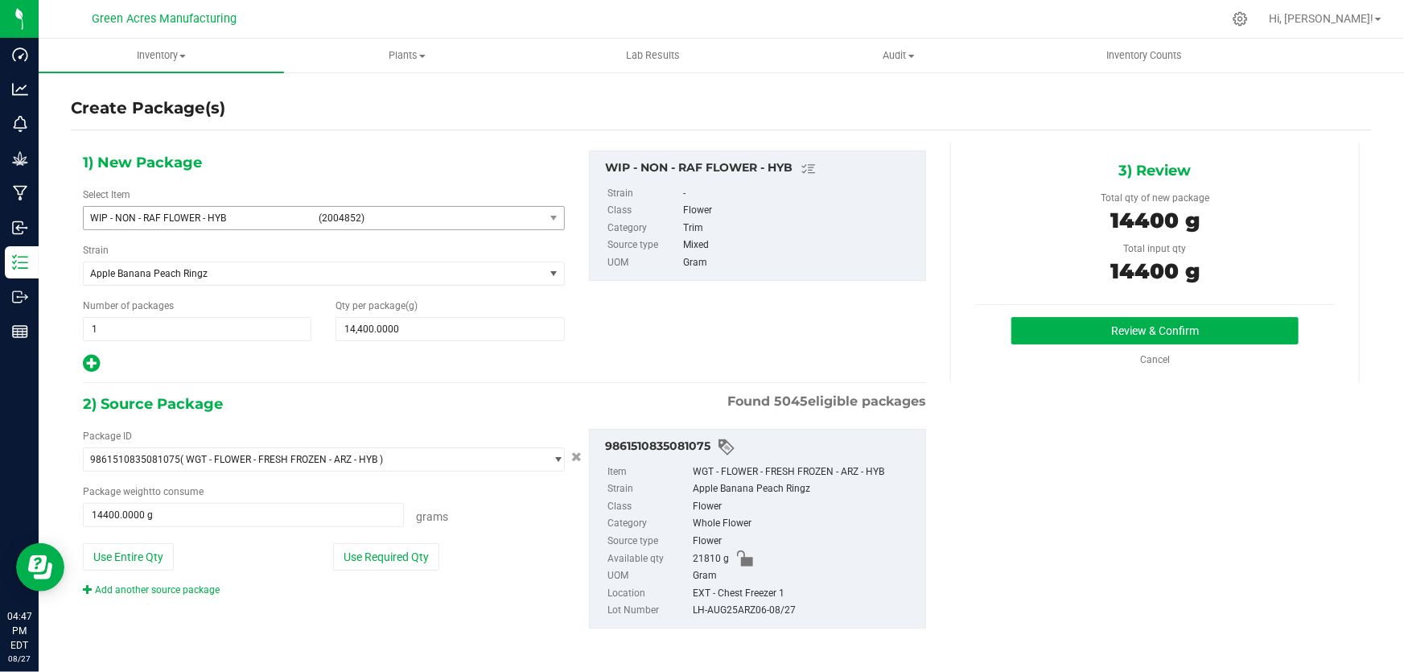
click at [925, 308] on div "1) New Package Select Item WIP - NON - RAF FLOWER - HYB (2004852) WIP - NON - L…" at bounding box center [504, 262] width 867 height 224
click at [1014, 329] on button "Review & Confirm" at bounding box center [1155, 330] width 288 height 27
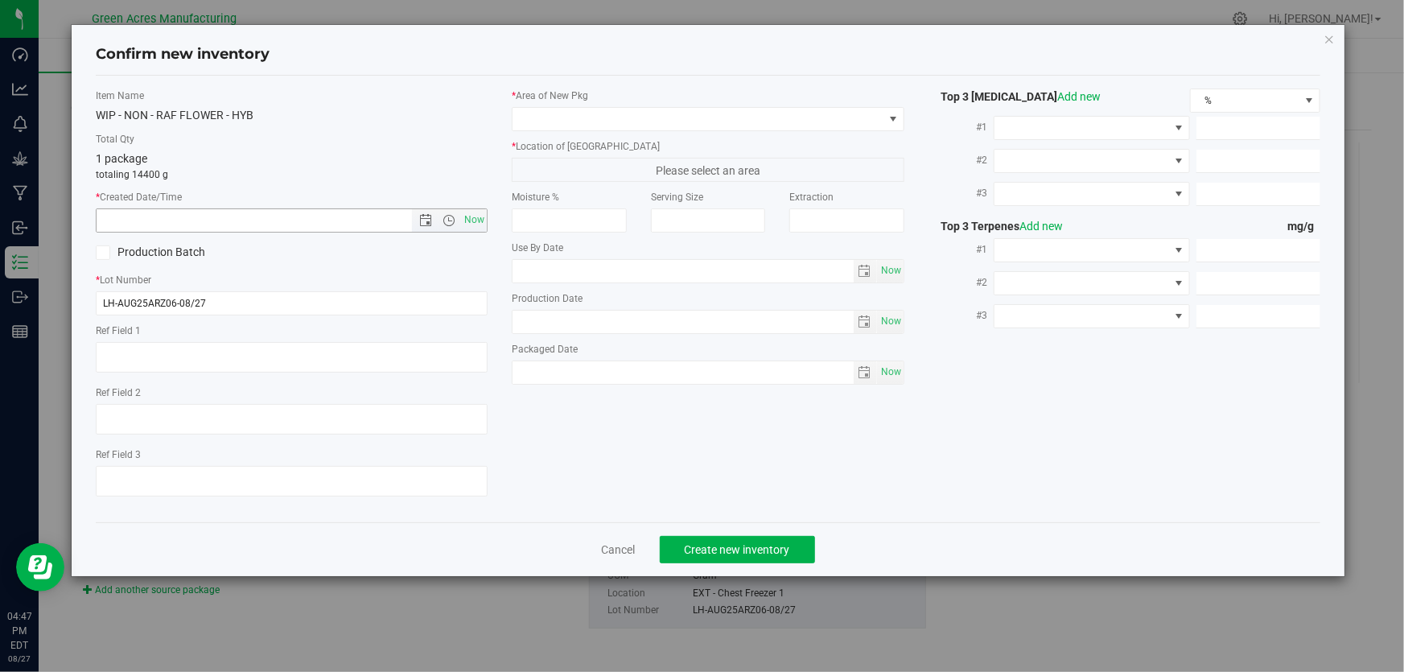
drag, startPoint x: 483, startPoint y: 220, endPoint x: 572, endPoint y: 132, distance: 124.6
click at [486, 214] on span "Now" at bounding box center [474, 219] width 27 height 23
type input "[DATE] 4:47 PM"
click at [589, 116] on span at bounding box center [697, 119] width 370 height 23
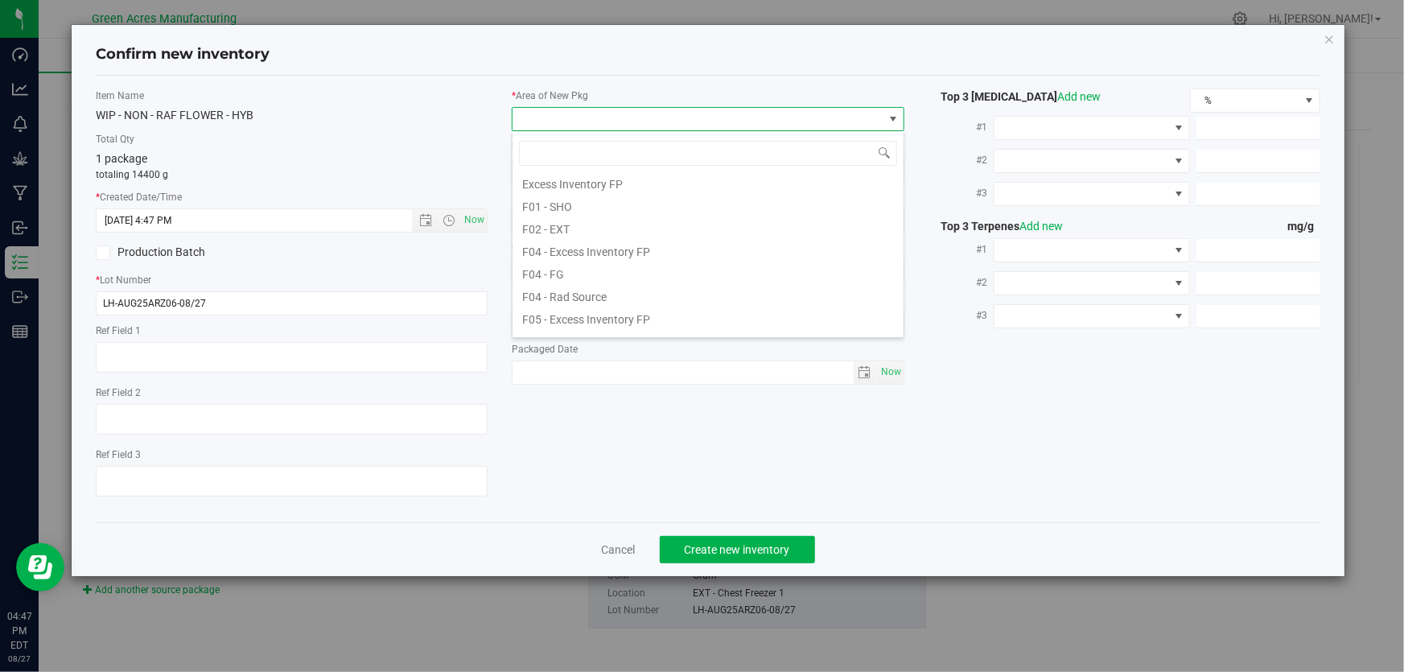
scroll to position [219, 0]
click at [572, 259] on li "L01 - EXT" at bounding box center [707, 259] width 391 height 23
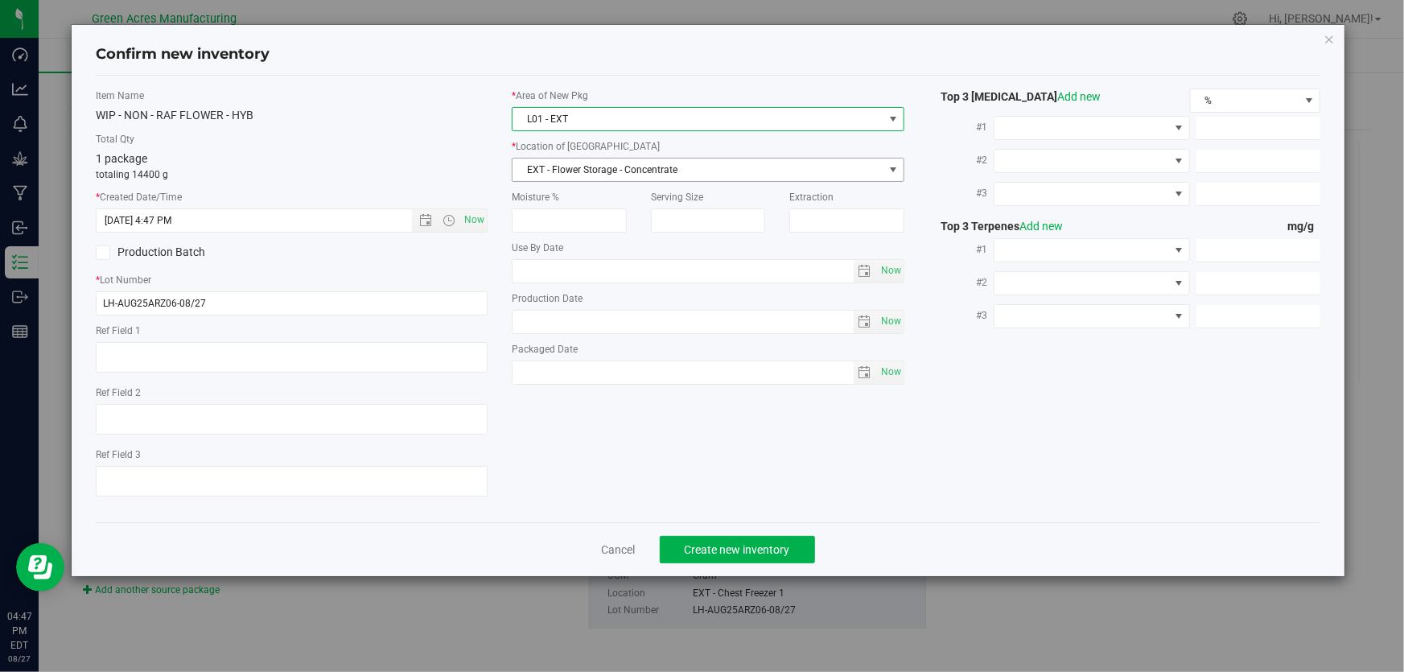
click at [617, 175] on span "EXT - Flower Storage - Concentrate" at bounding box center [697, 169] width 370 height 23
click at [649, 122] on span "L01 - EXT" at bounding box center [697, 119] width 370 height 23
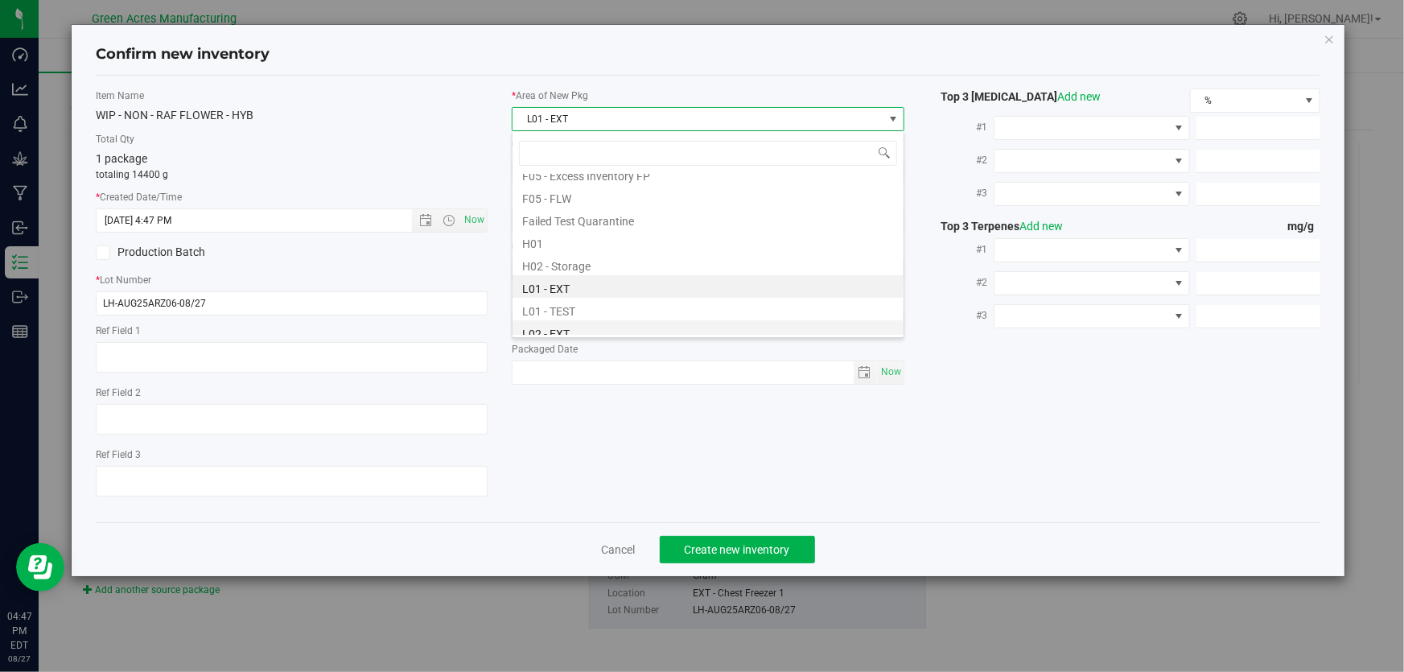
scroll to position [227, 0]
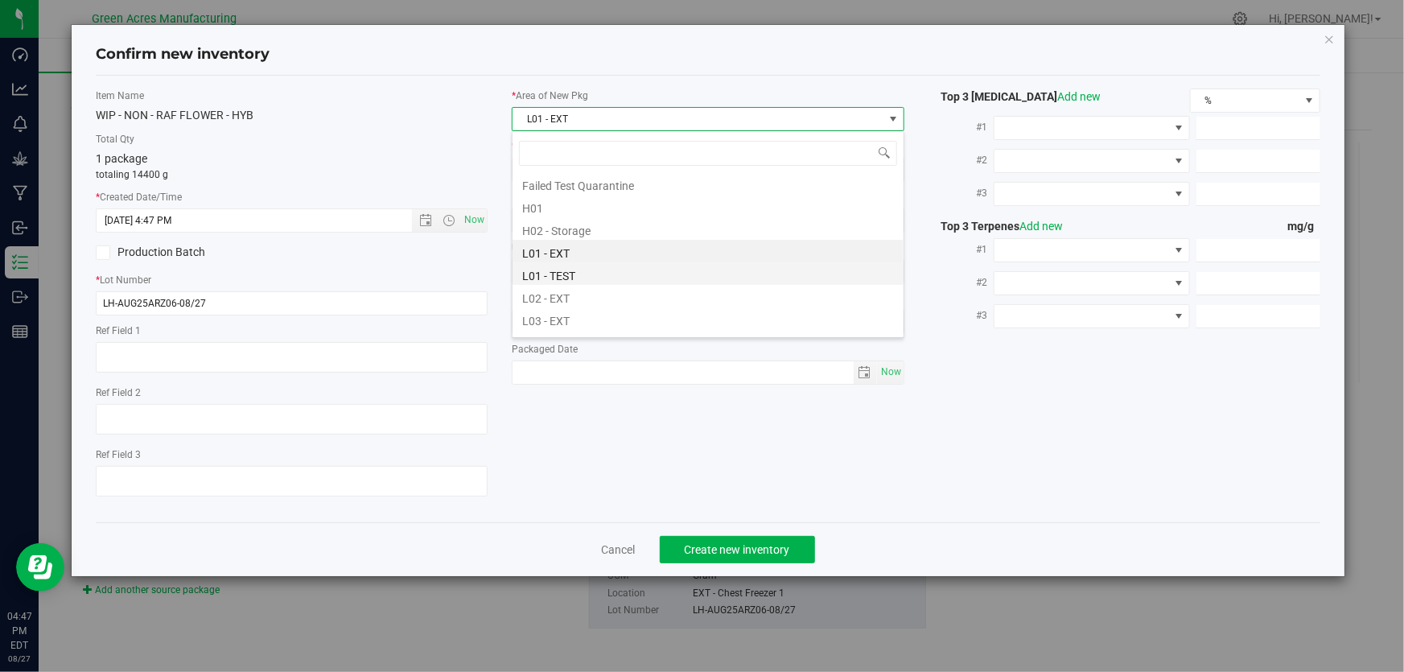
click at [627, 274] on li "L01 - TEST" at bounding box center [707, 273] width 391 height 23
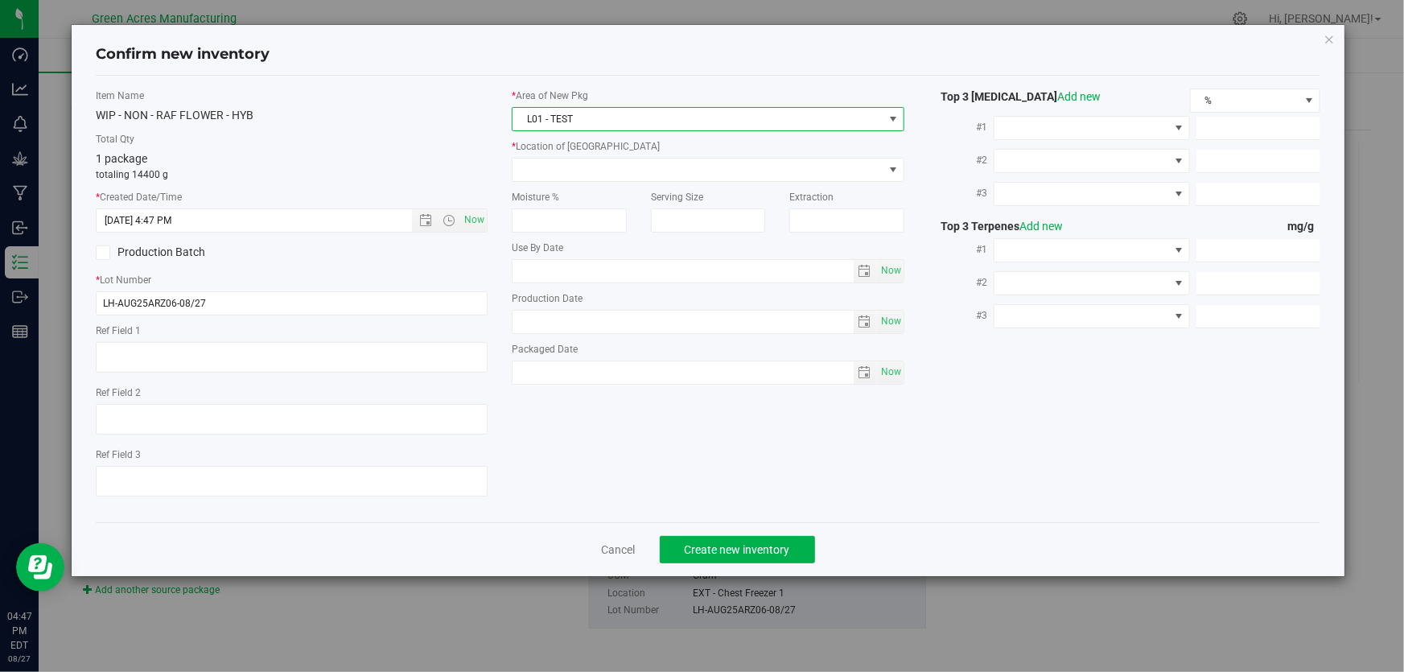
click at [664, 115] on span "L01 - TEST" at bounding box center [697, 119] width 370 height 23
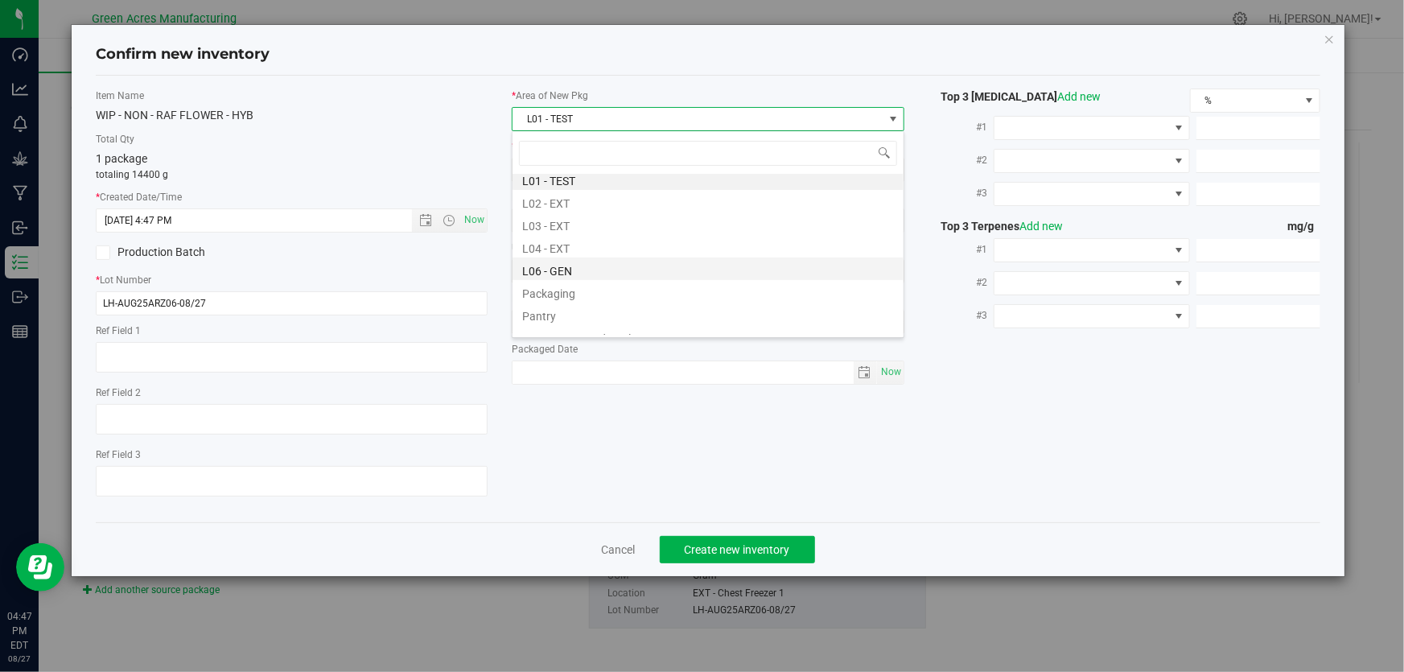
scroll to position [323, 0]
click at [609, 200] on li "L02 - EXT" at bounding box center [707, 200] width 391 height 23
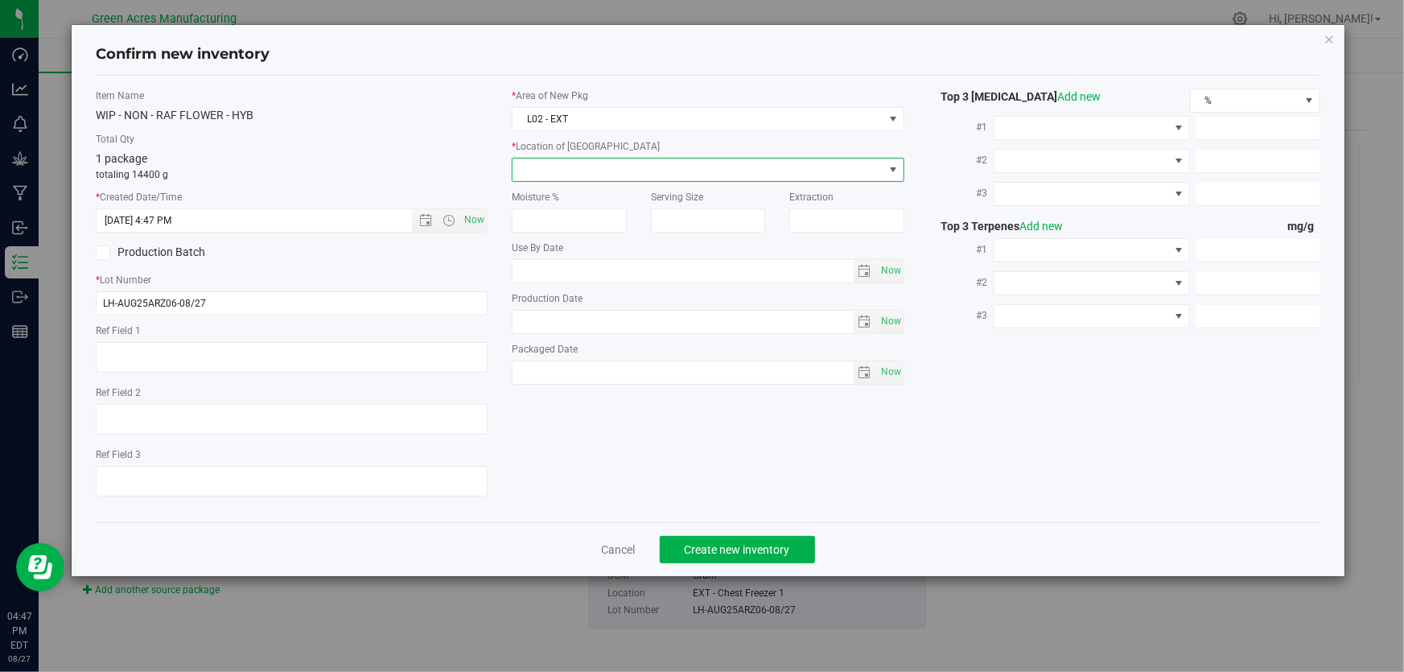
click at [644, 169] on span at bounding box center [697, 169] width 370 height 23
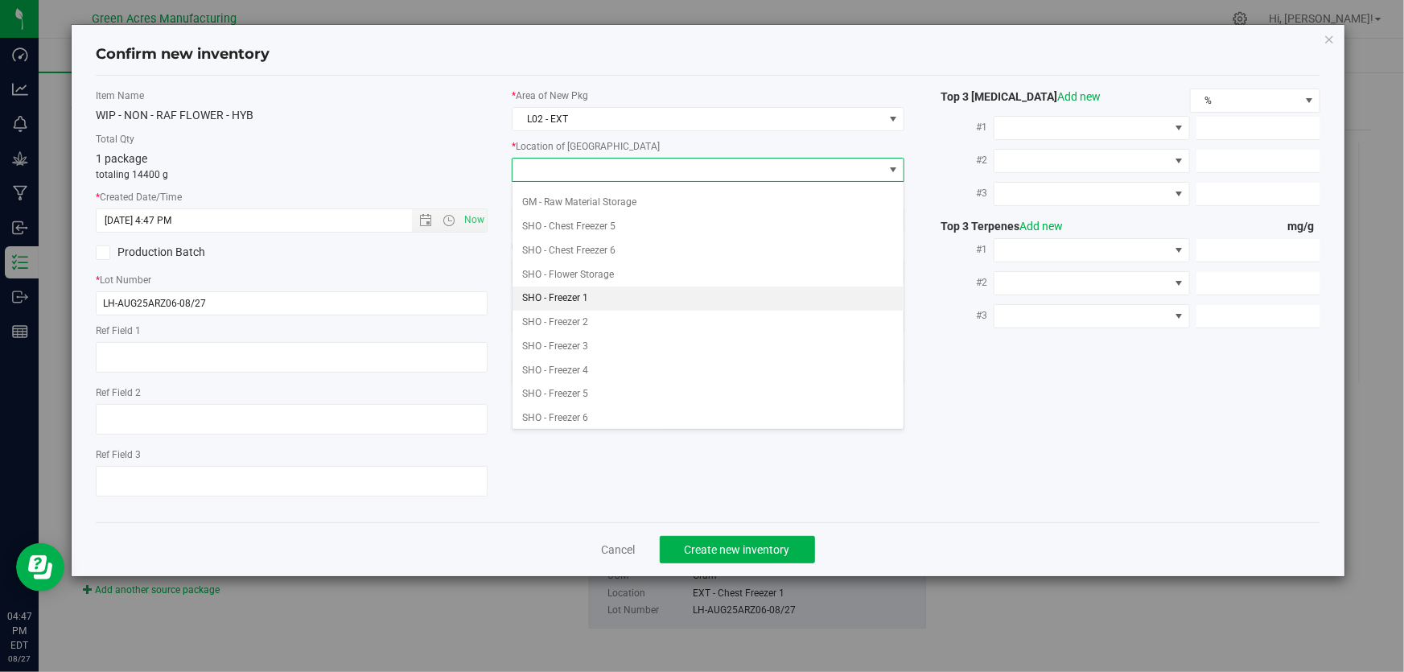
scroll to position [219, 0]
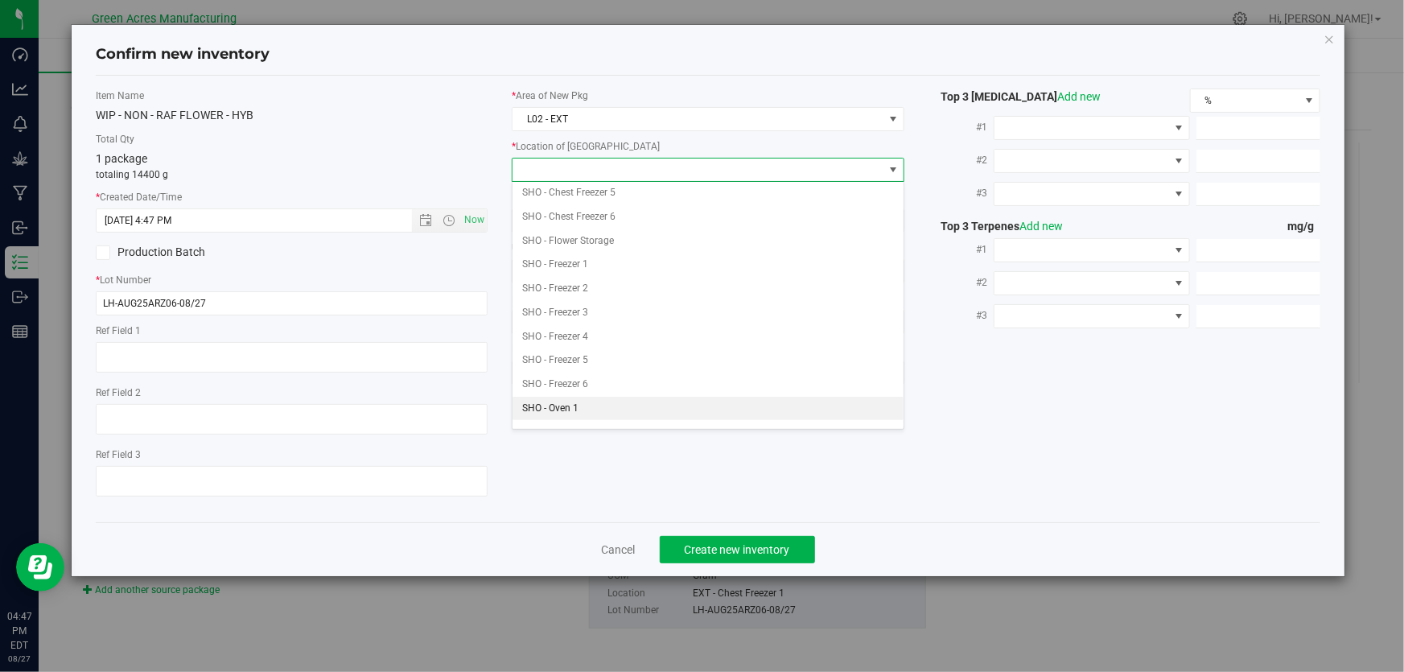
click at [588, 401] on li "SHO - Oven 1" at bounding box center [707, 409] width 391 height 24
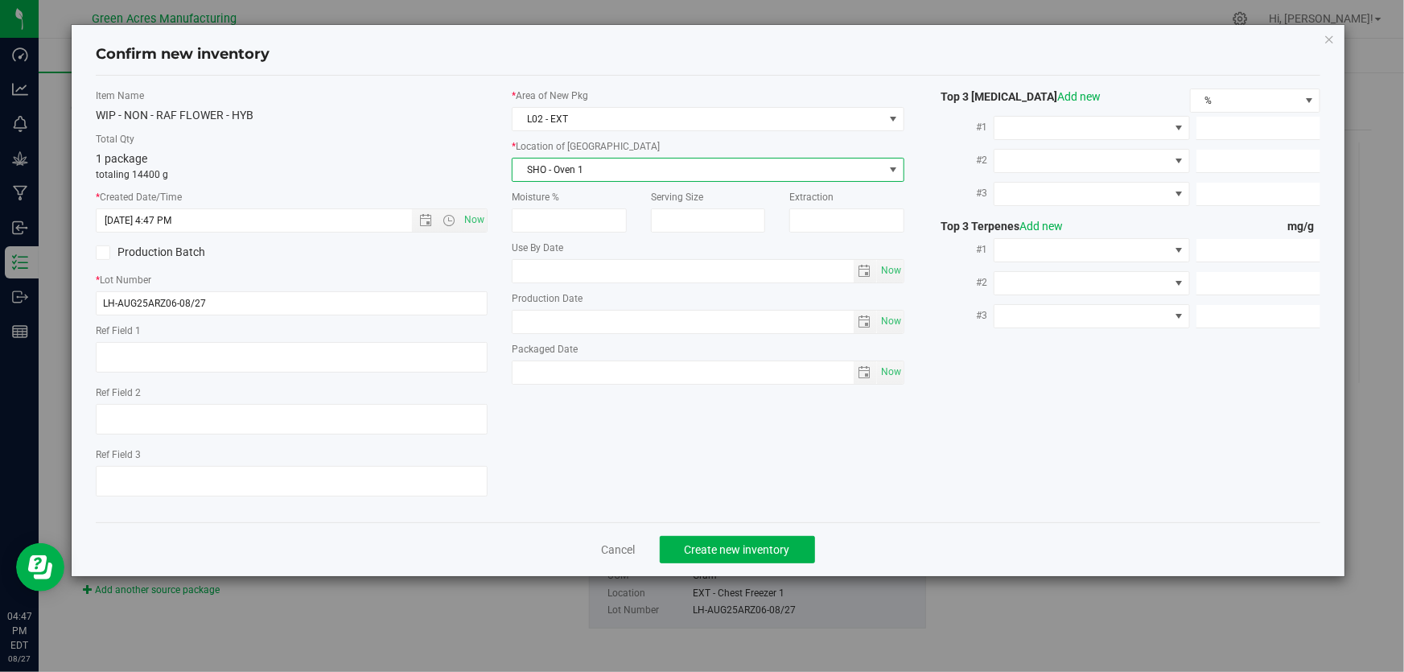
click at [377, 132] on label "Total Qty" at bounding box center [292, 139] width 392 height 14
click at [700, 545] on span "Create new inventory" at bounding box center [737, 549] width 105 height 13
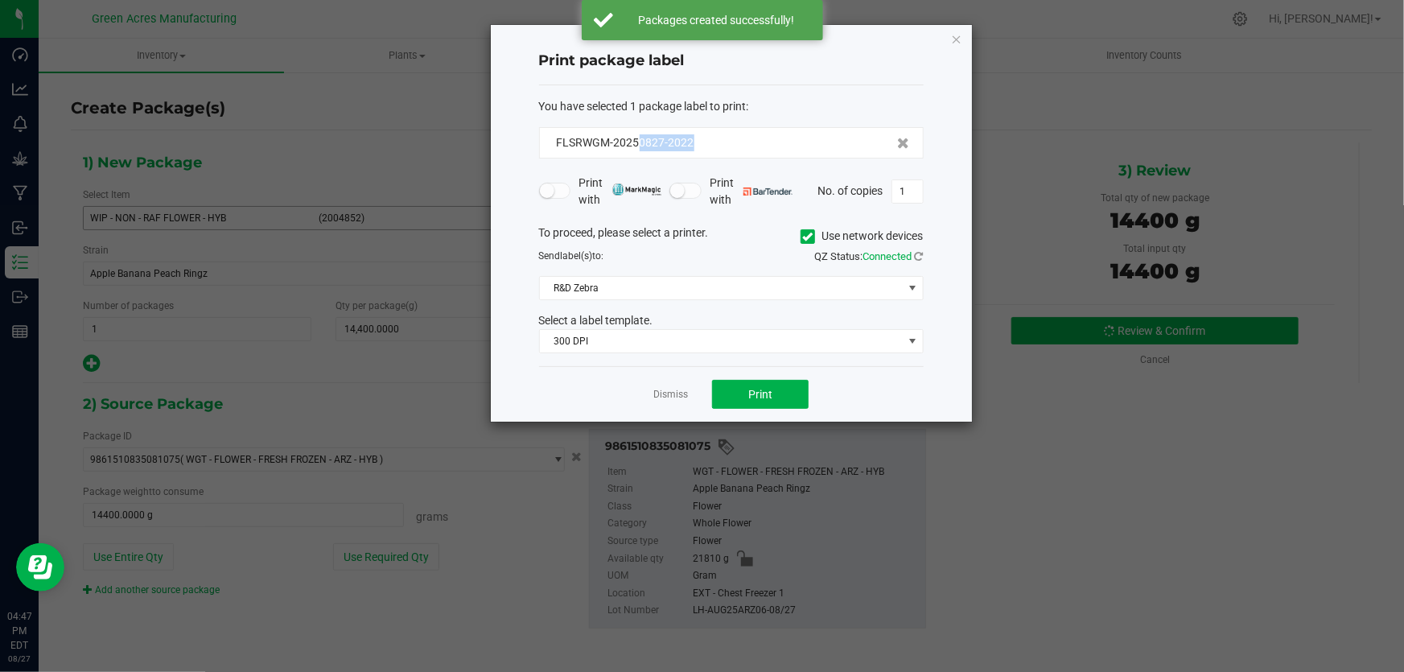
drag, startPoint x: 722, startPoint y: 137, endPoint x: 637, endPoint y: 133, distance: 84.6
click at [637, 133] on div "FLSRWGM-20250827-2022" at bounding box center [731, 142] width 385 height 31
copy span "0827-2022"
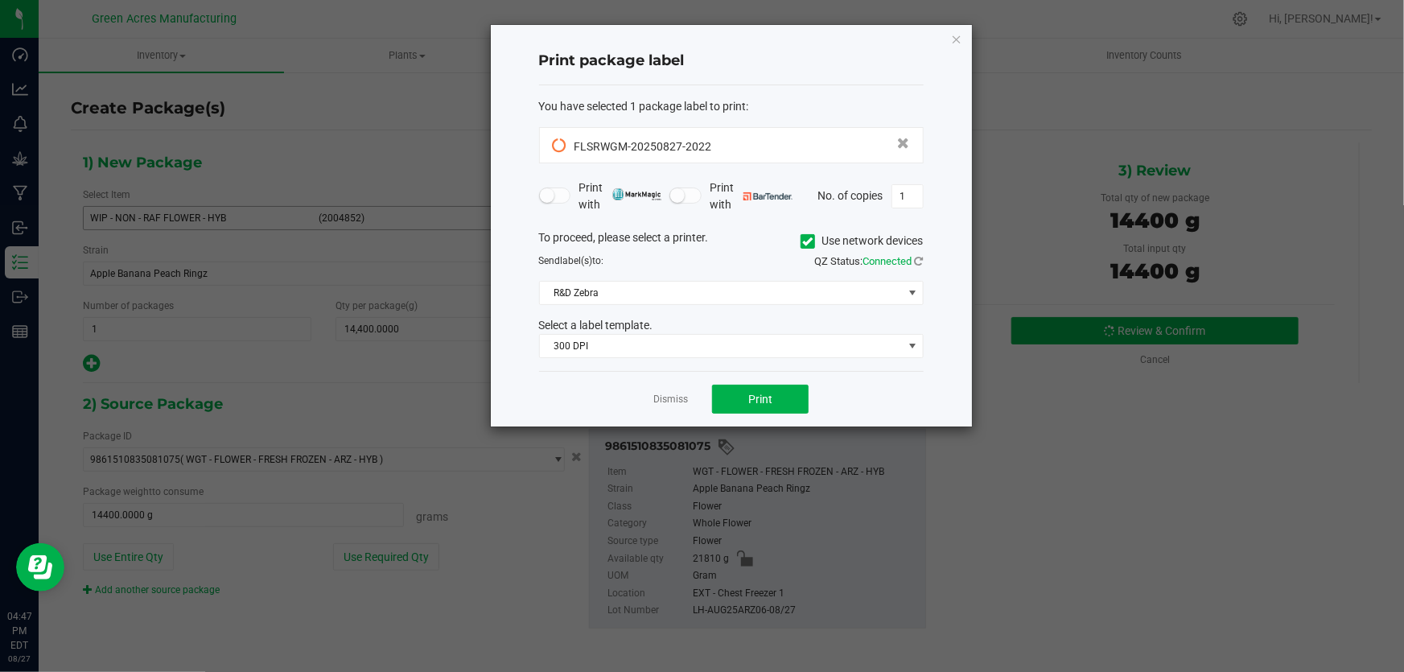
click at [670, 391] on app-cancel-button "Dismiss" at bounding box center [670, 399] width 35 height 17
click at [766, 137] on div "FLSRWGM-20250827-2022" at bounding box center [731, 145] width 357 height 22
copy span "FLSRWGM-20250827-2022"
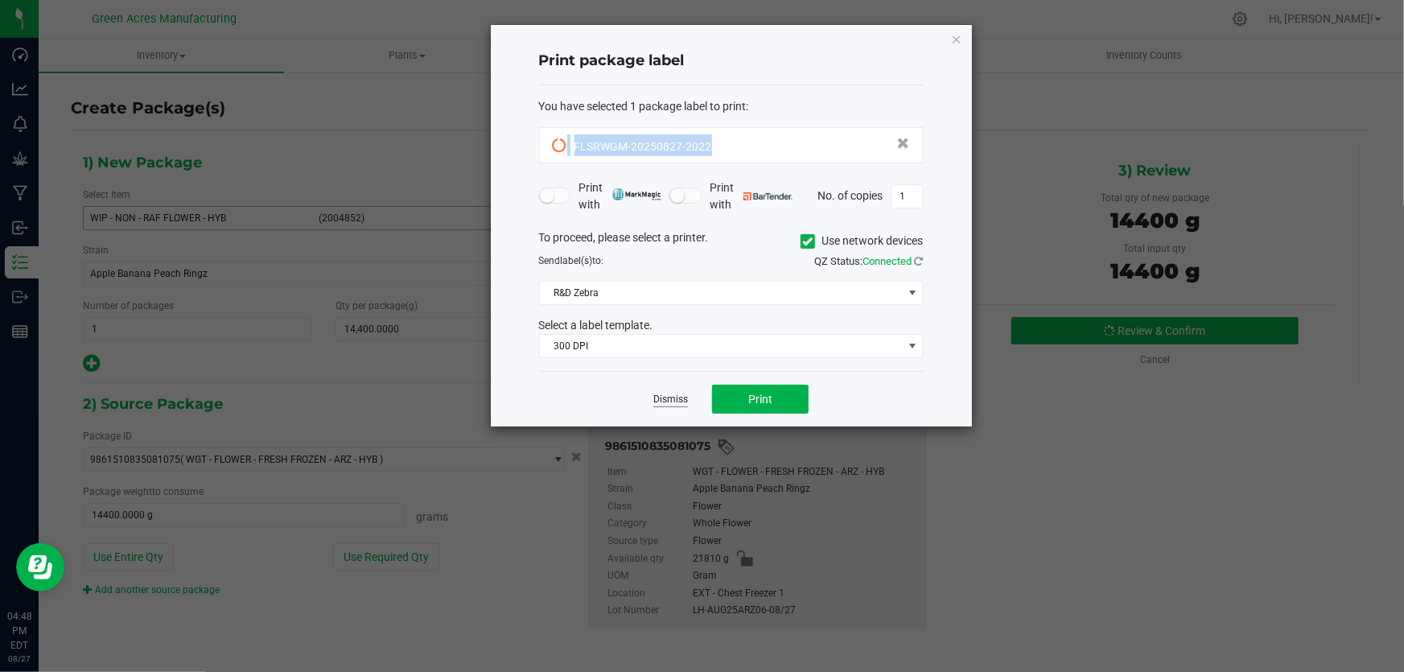
click at [663, 404] on link "Dismiss" at bounding box center [670, 400] width 35 height 14
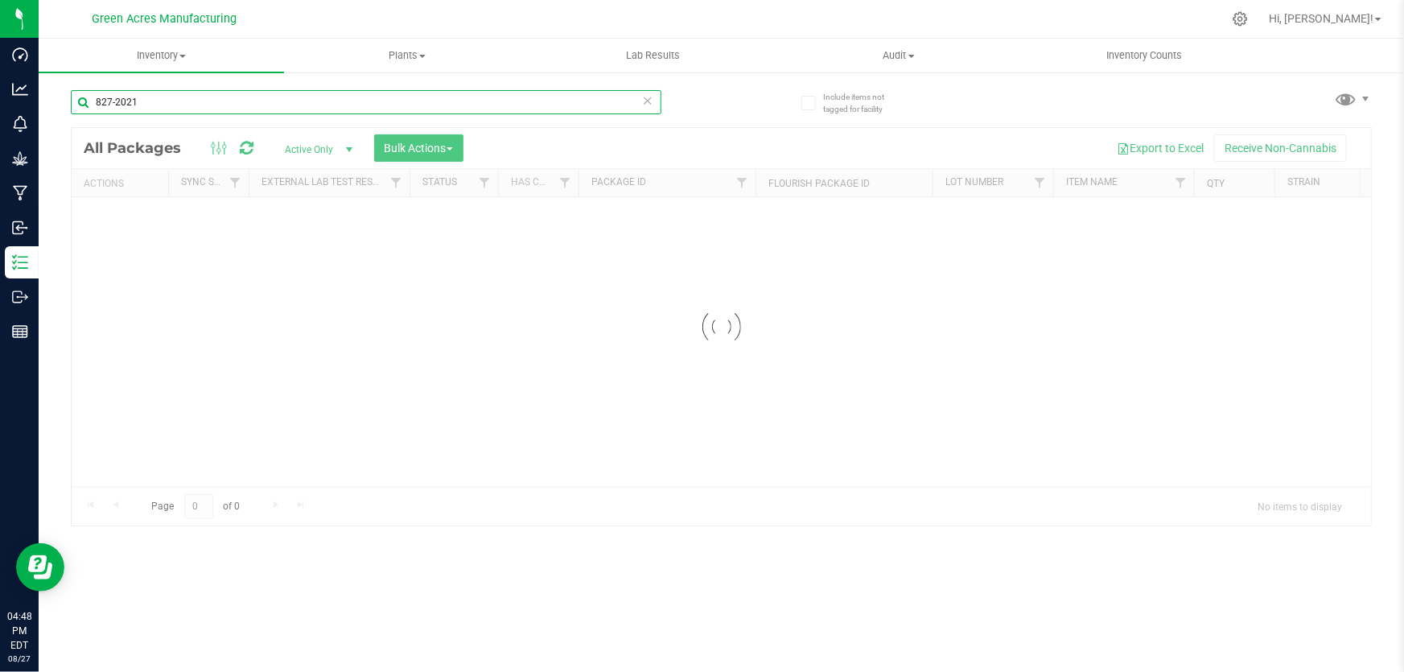
click at [366, 101] on input "827-2021" at bounding box center [366, 102] width 590 height 24
paste input "FLSRWGM-20250827-2022"
type input "FLSRWGM-20250827-2022"
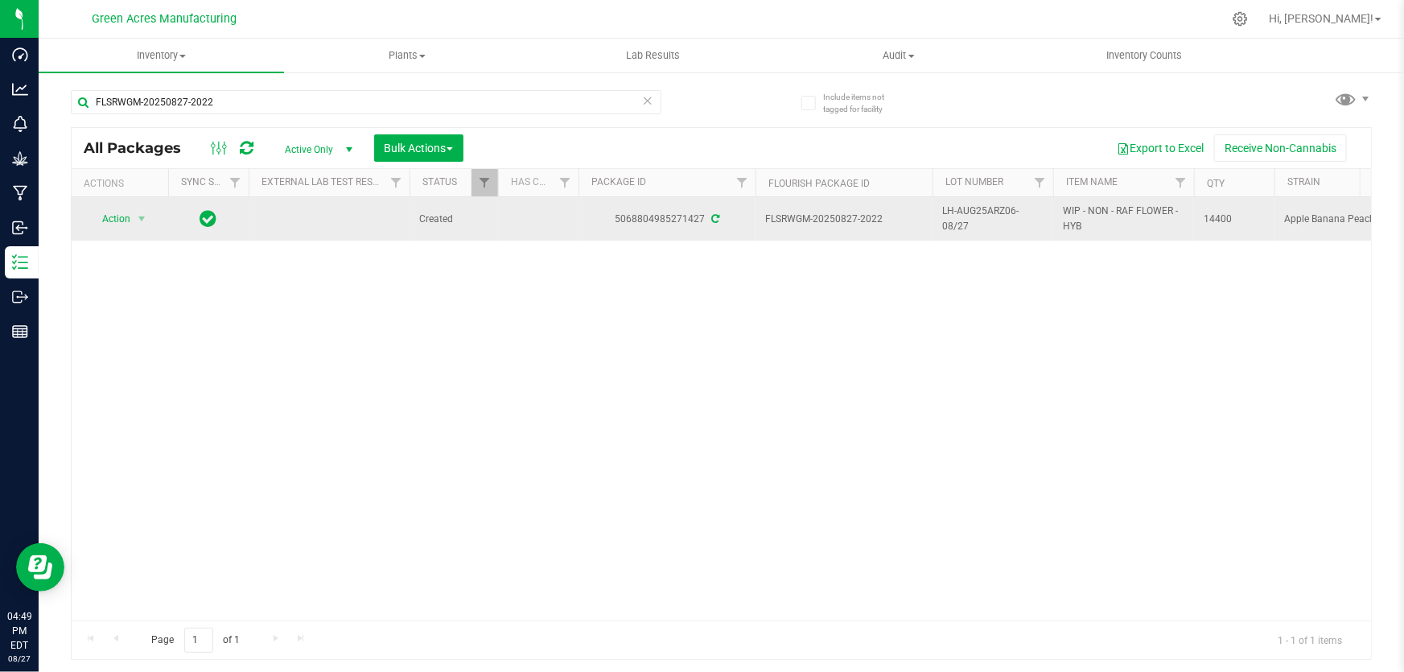
click at [985, 212] on span "LH-AUG25ARZ06-08/27" at bounding box center [992, 219] width 101 height 31
click at [985, 212] on input "LH-AUG25ARZ06-08/27" at bounding box center [989, 219] width 115 height 25
type input "SN-250808-ARZ-FF-09-8/27"
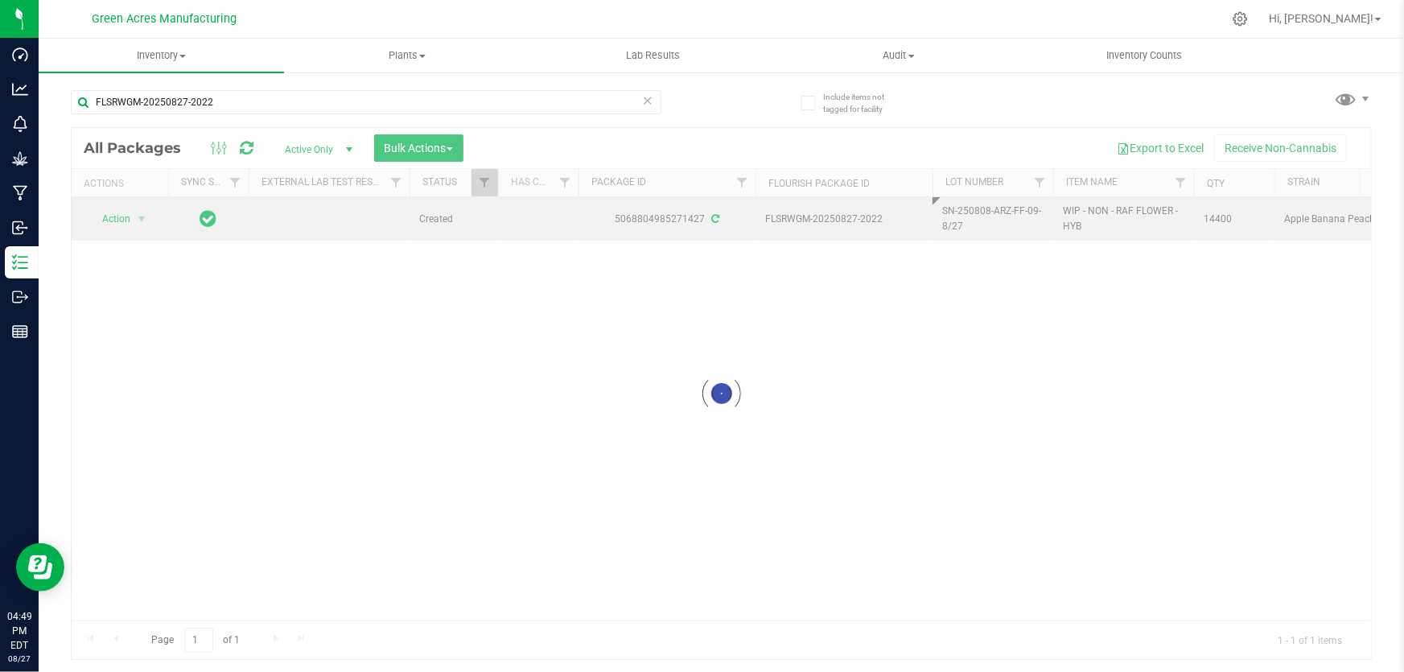
click at [773, 357] on div "Loading... All Packages Active Only Active Only Lab Samples Locked All External…" at bounding box center [721, 393] width 1301 height 533
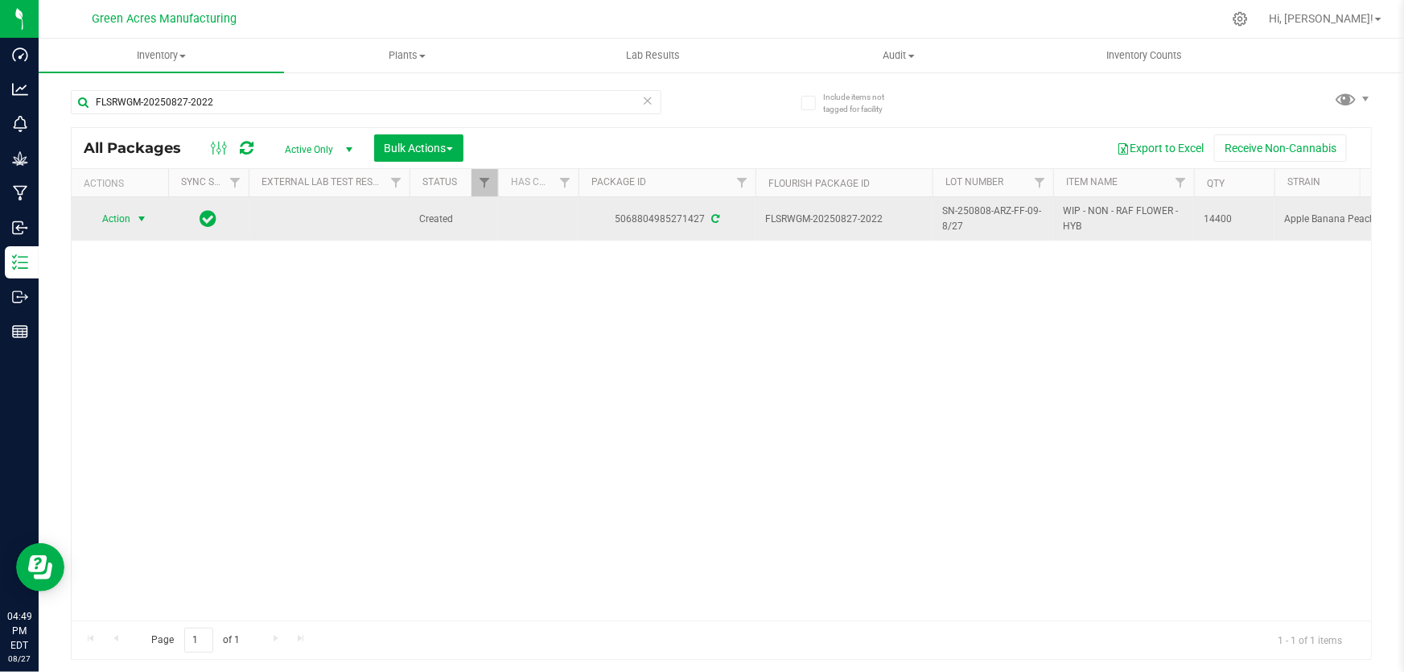
click at [129, 221] on span "Action" at bounding box center [109, 219] width 43 height 23
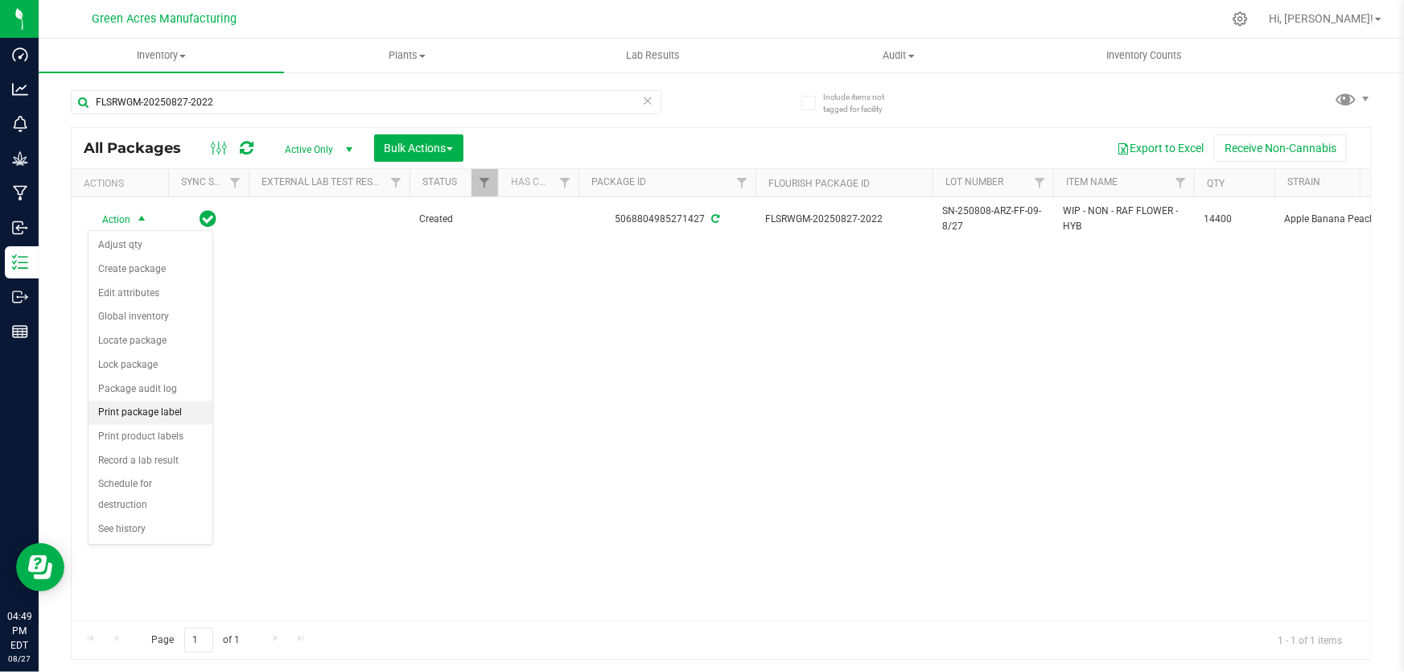
click at [124, 401] on li "Print package label" at bounding box center [150, 413] width 124 height 24
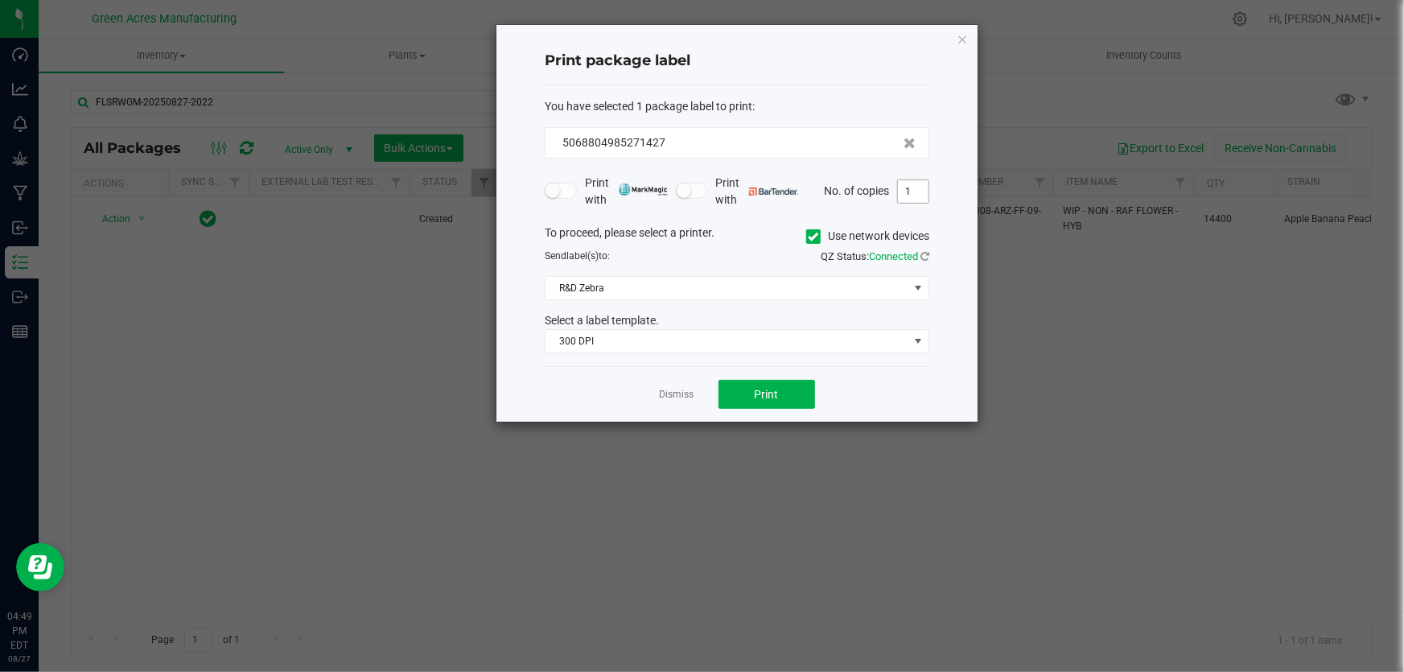
click at [906, 191] on input "1" at bounding box center [913, 191] width 31 height 23
type input "3"
click at [763, 402] on button "Print" at bounding box center [766, 394] width 97 height 29
click at [670, 388] on link "Dismiss" at bounding box center [677, 395] width 35 height 14
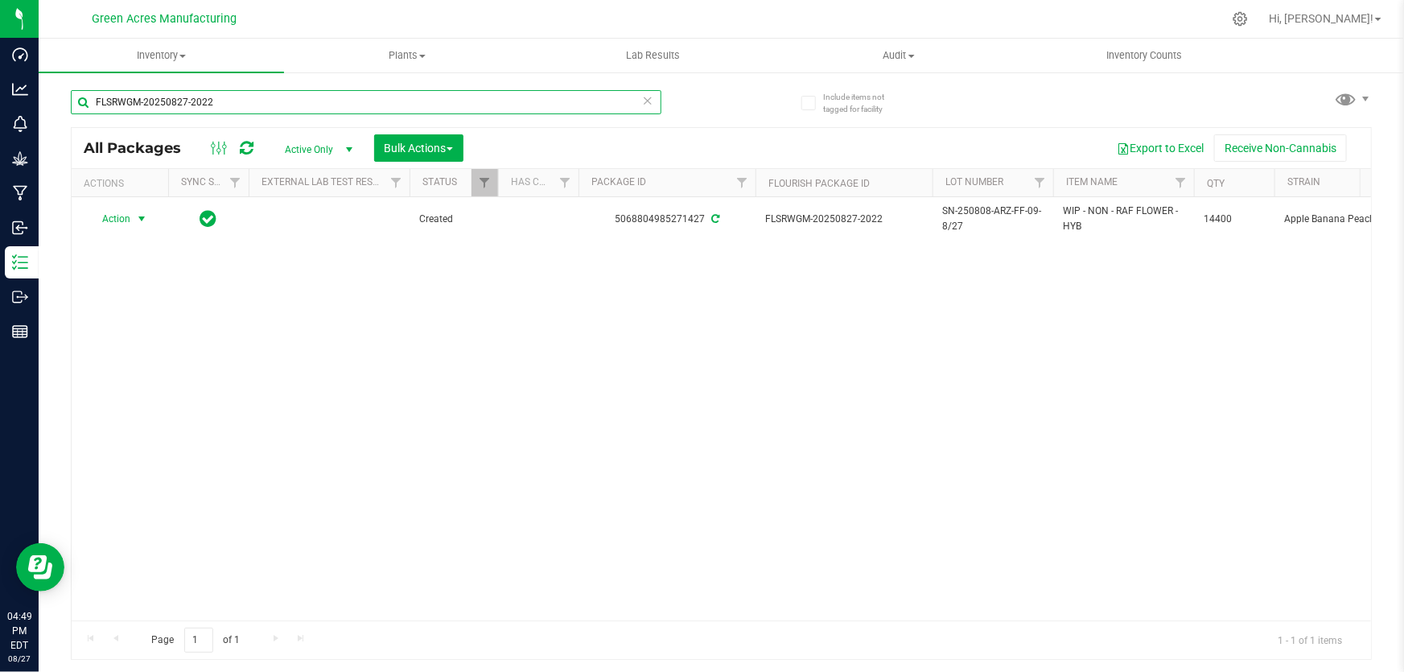
click at [394, 105] on input "FLSRWGM-20250827-2022" at bounding box center [366, 102] width 590 height 24
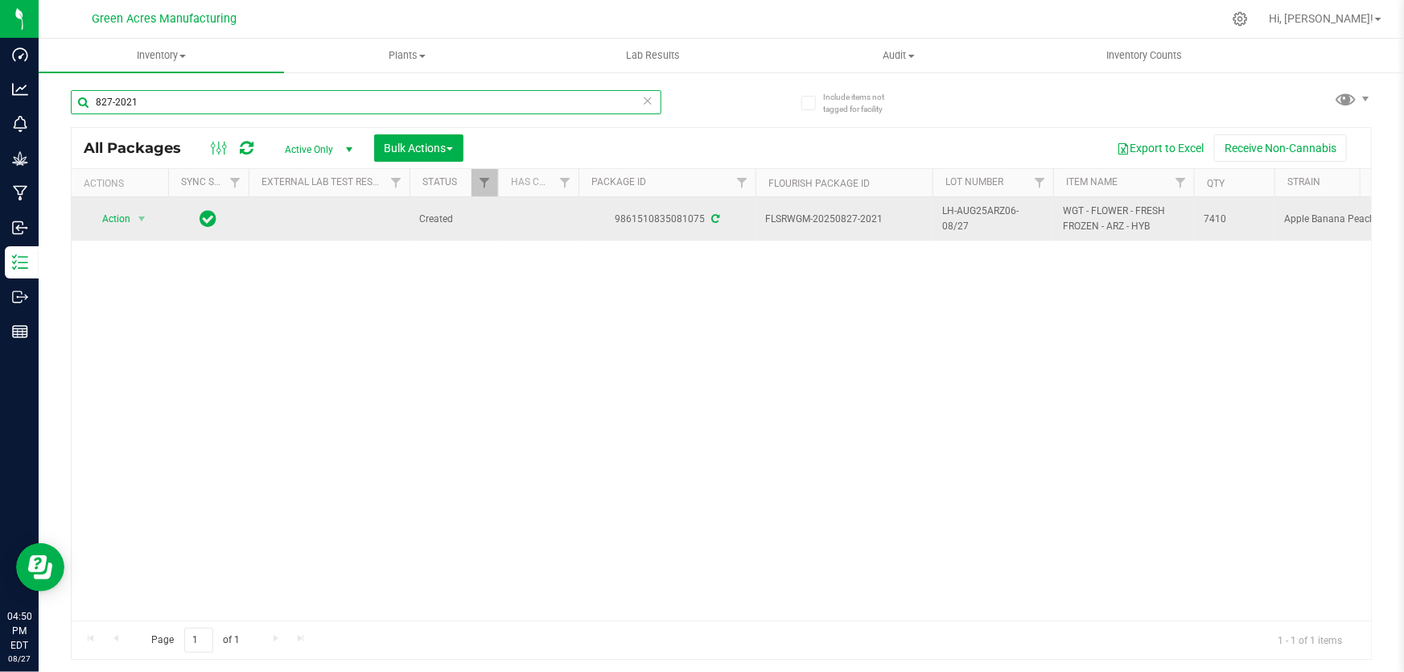
type input "827-2021"
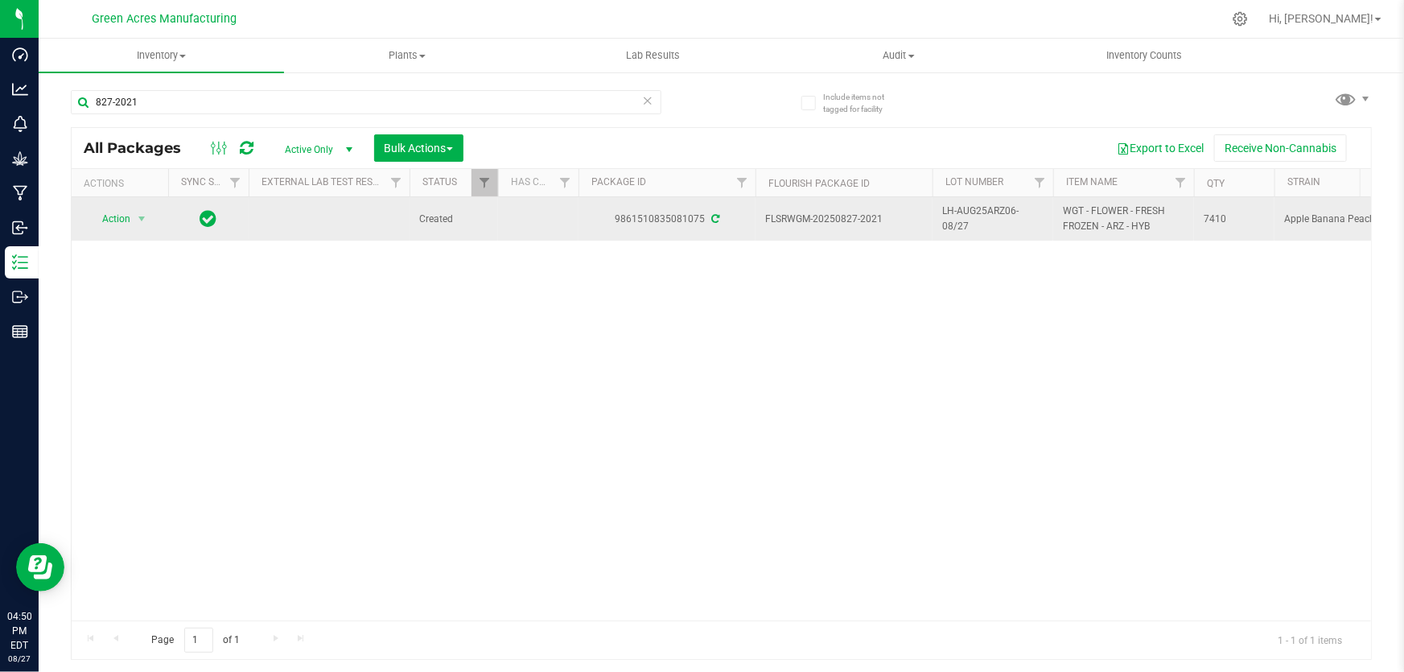
click at [101, 231] on td "Action Action Adjust qty Create package Edit attributes Global inventory Locate…" at bounding box center [120, 218] width 97 height 43
click at [134, 225] on span "select" at bounding box center [142, 219] width 20 height 23
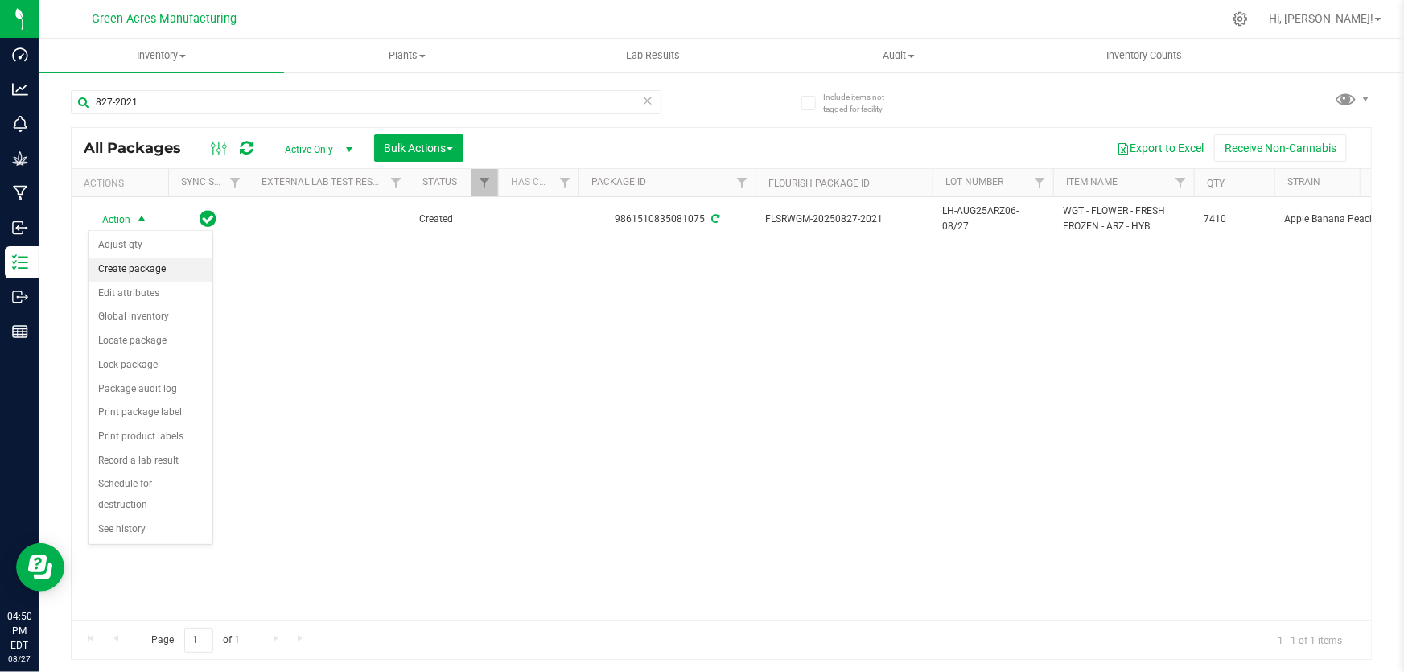
click at [148, 272] on li "Create package" at bounding box center [150, 269] width 124 height 24
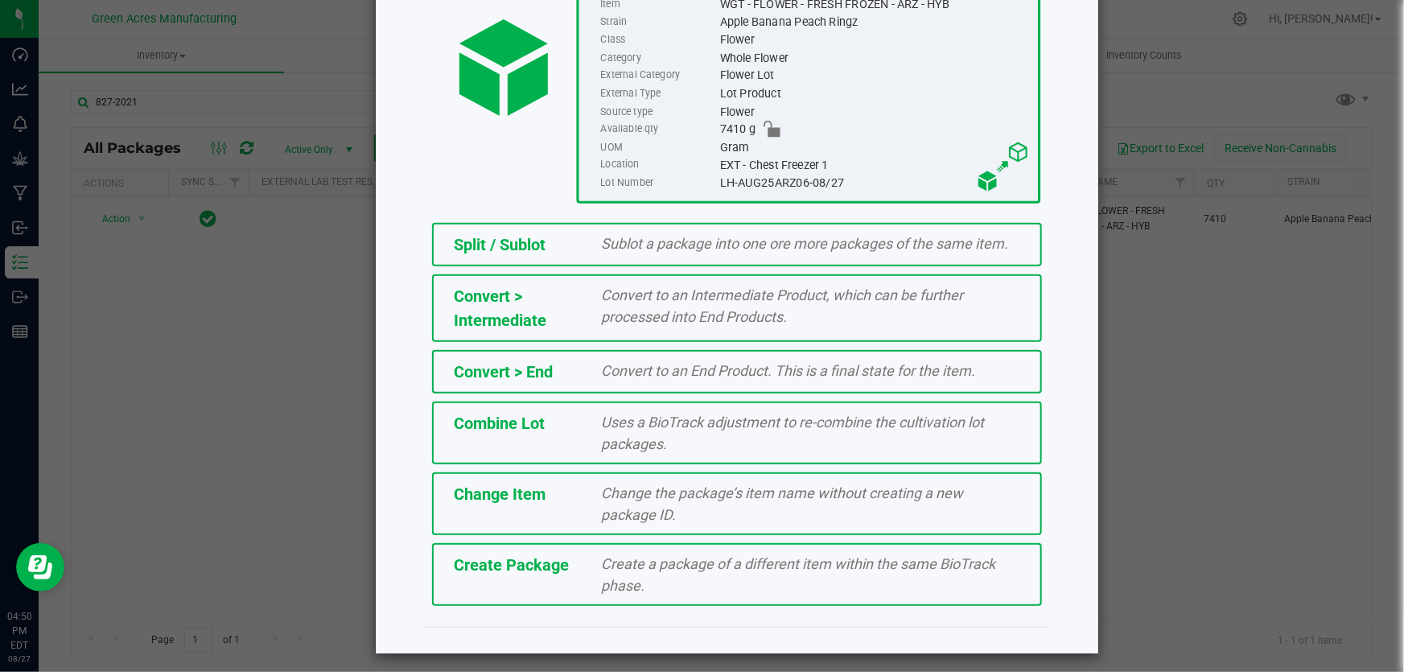
scroll to position [180, 0]
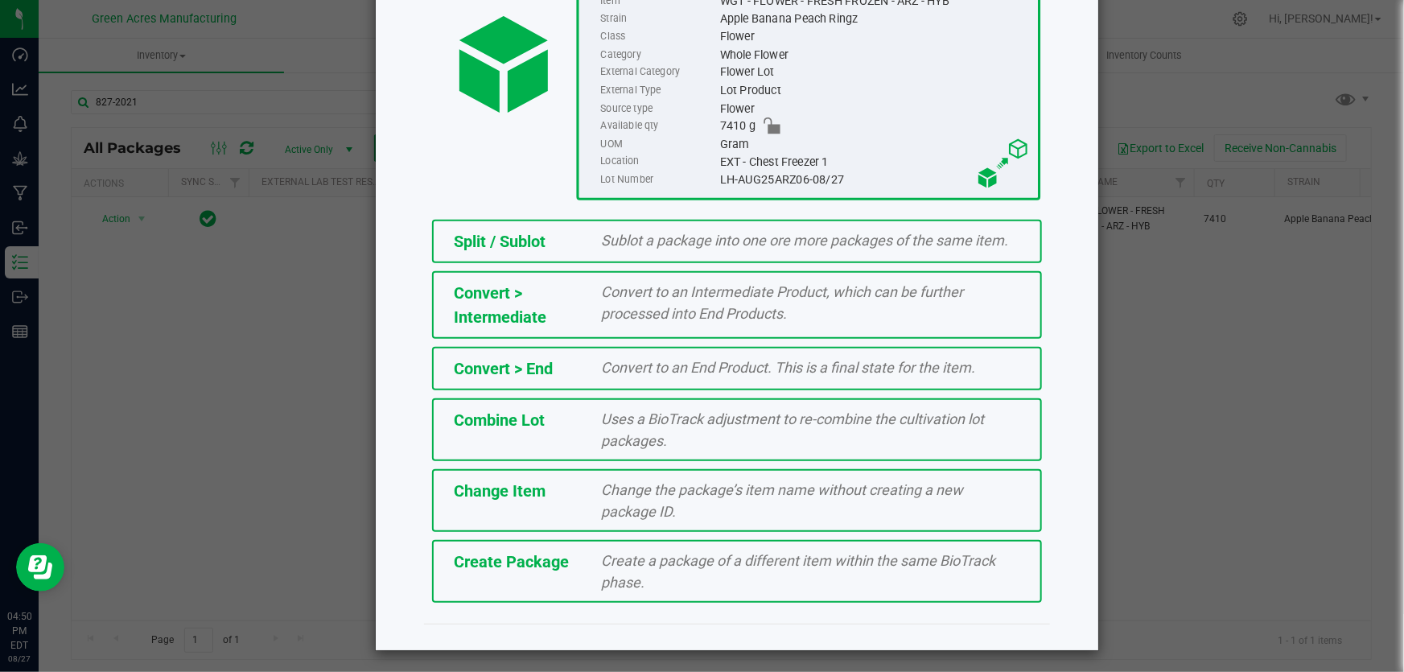
click at [845, 583] on div "Create a package of a different item within the same BioTrack phase." at bounding box center [811, 570] width 443 height 43
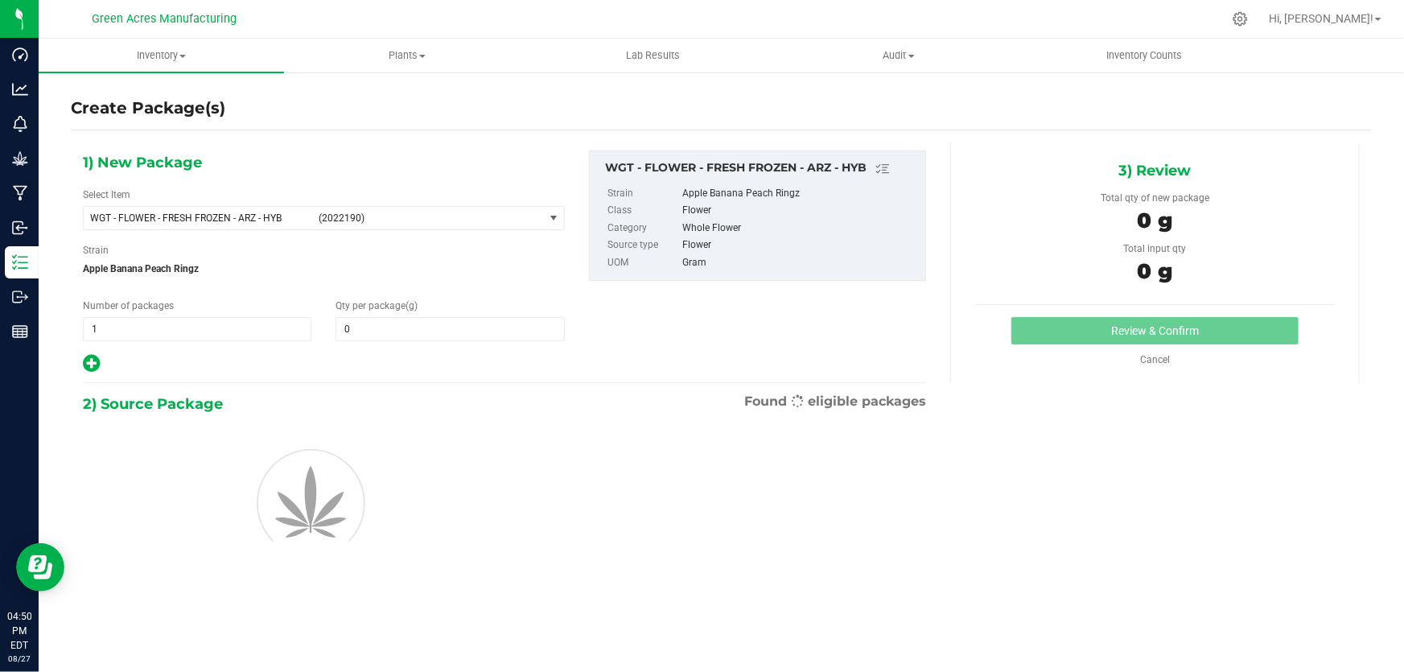
type input "0.0000"
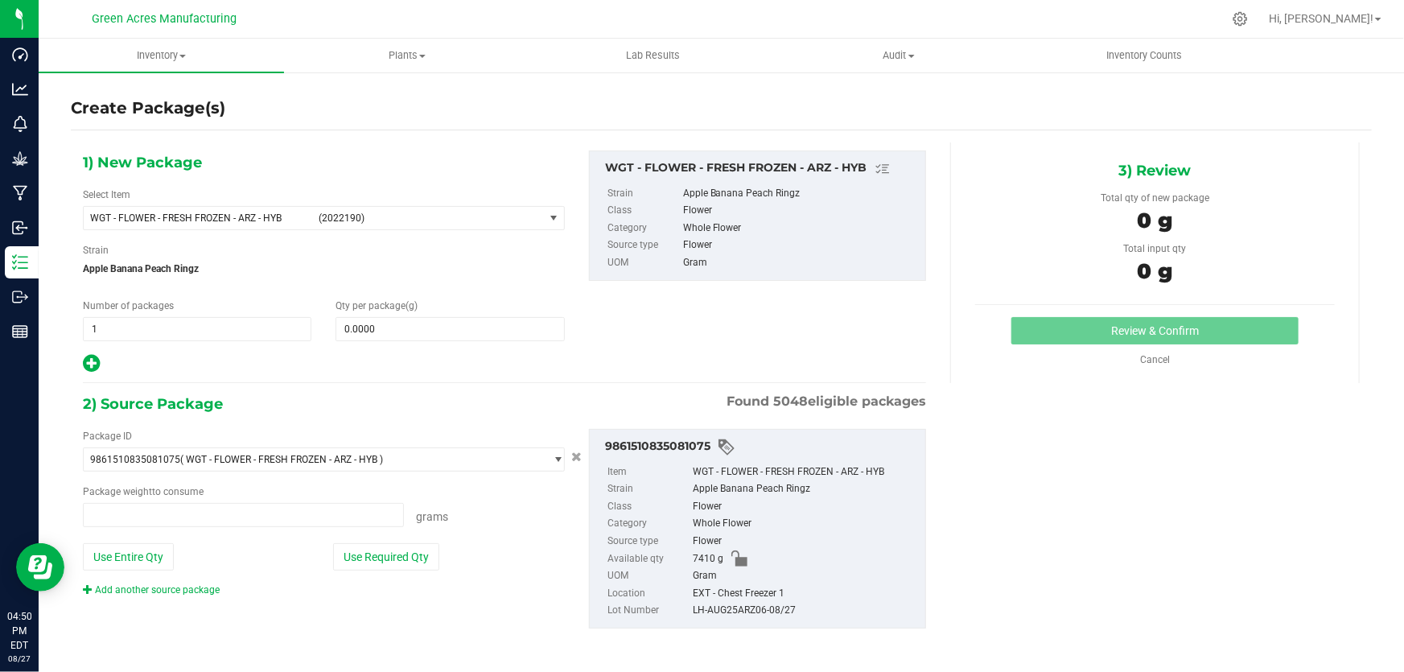
type input "0.0000 g"
click at [368, 212] on span "(2022190)" at bounding box center [428, 217] width 219 height 11
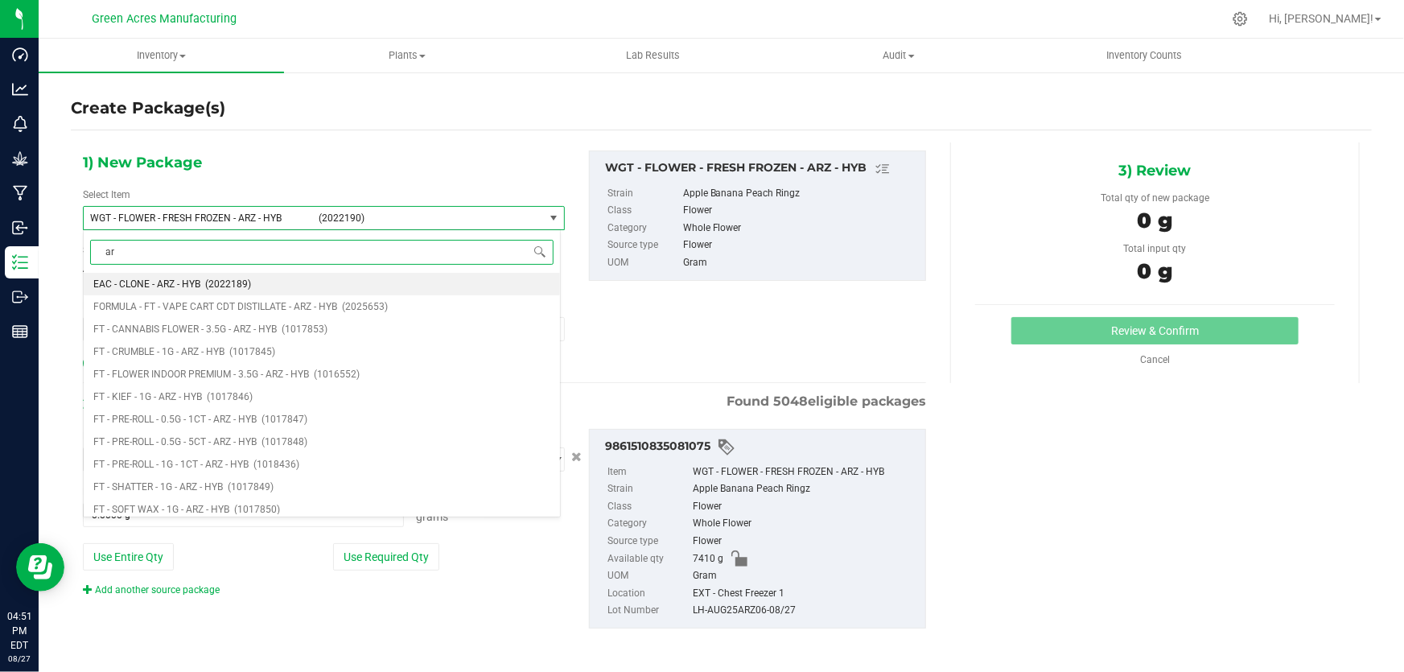
type input "a"
type input "live bubble hash - arz"
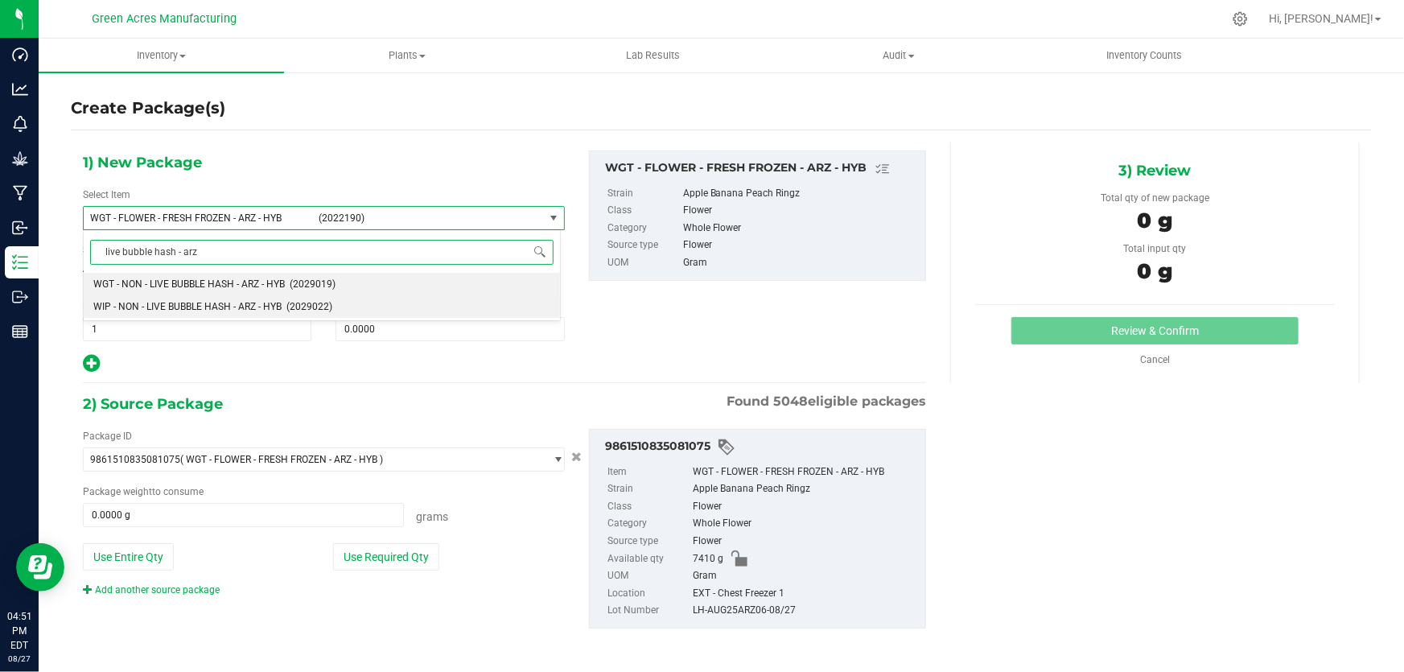
click at [268, 307] on span "WIP - NON - LIVE BUBBLE HASH - ARZ - HYB" at bounding box center [187, 306] width 188 height 11
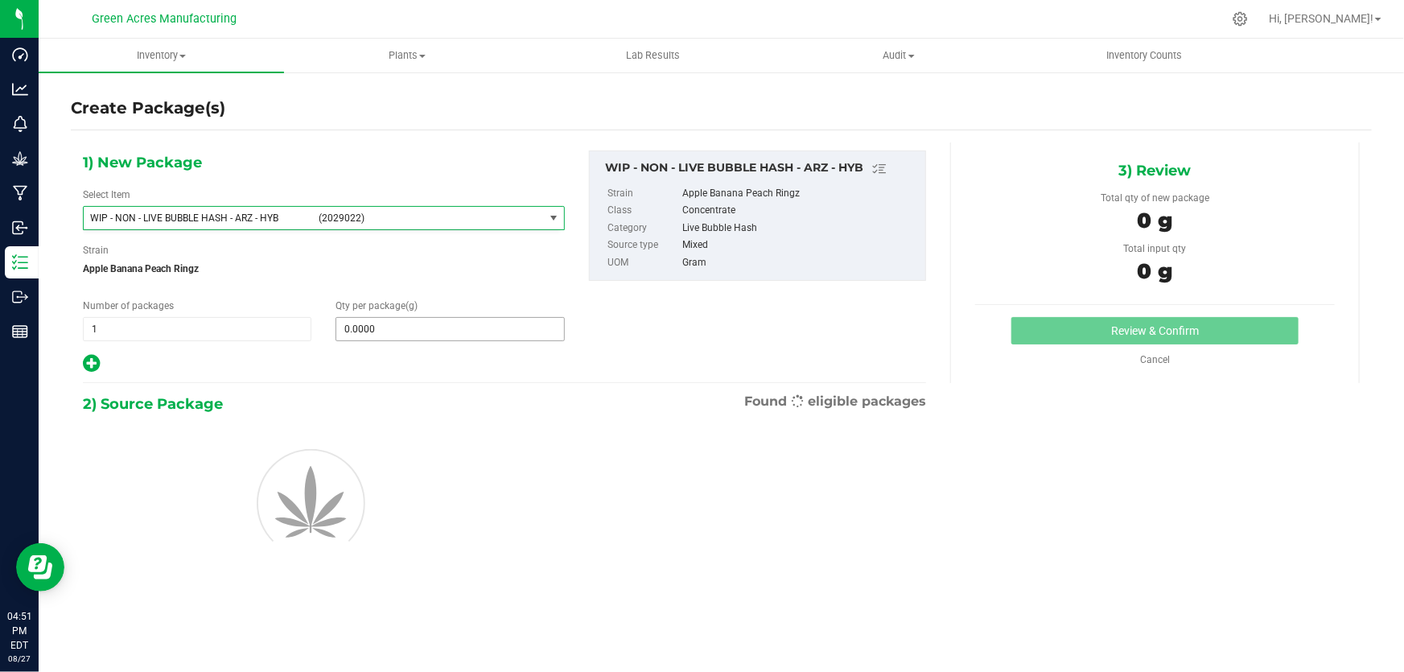
type input "0.0000"
click at [369, 331] on span at bounding box center [449, 329] width 228 height 24
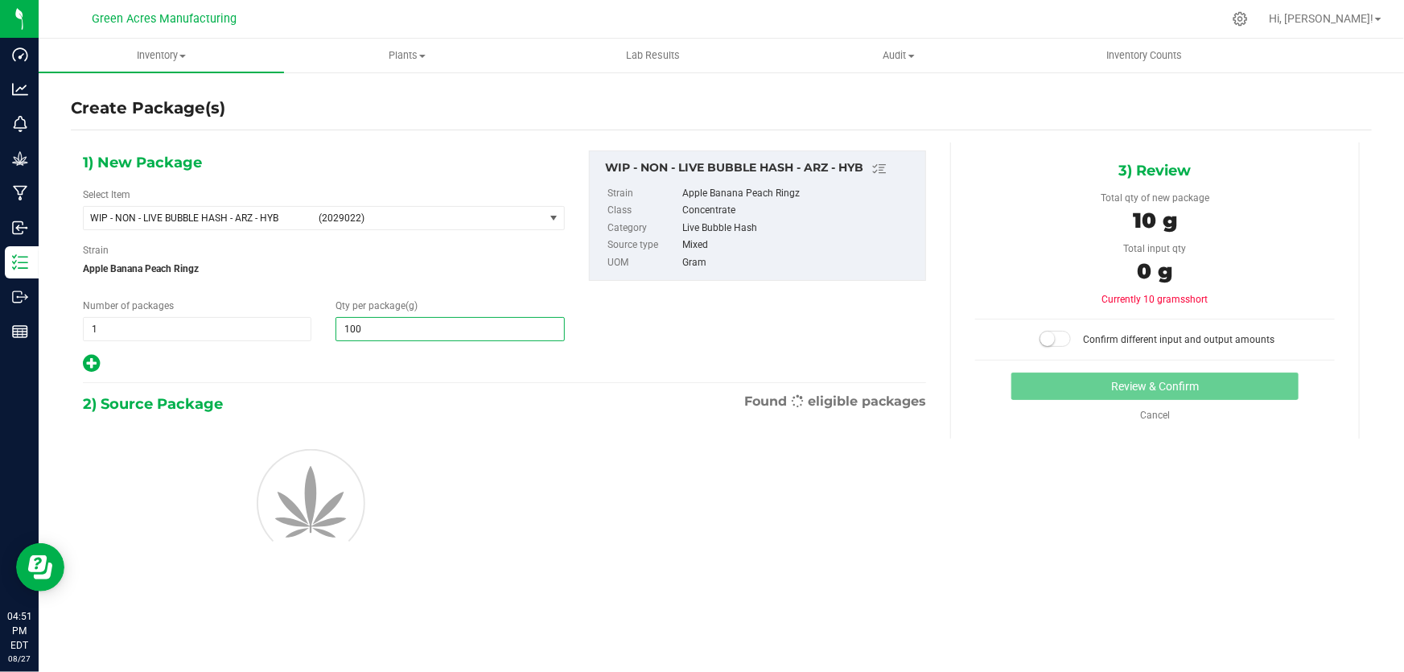
type input "1000"
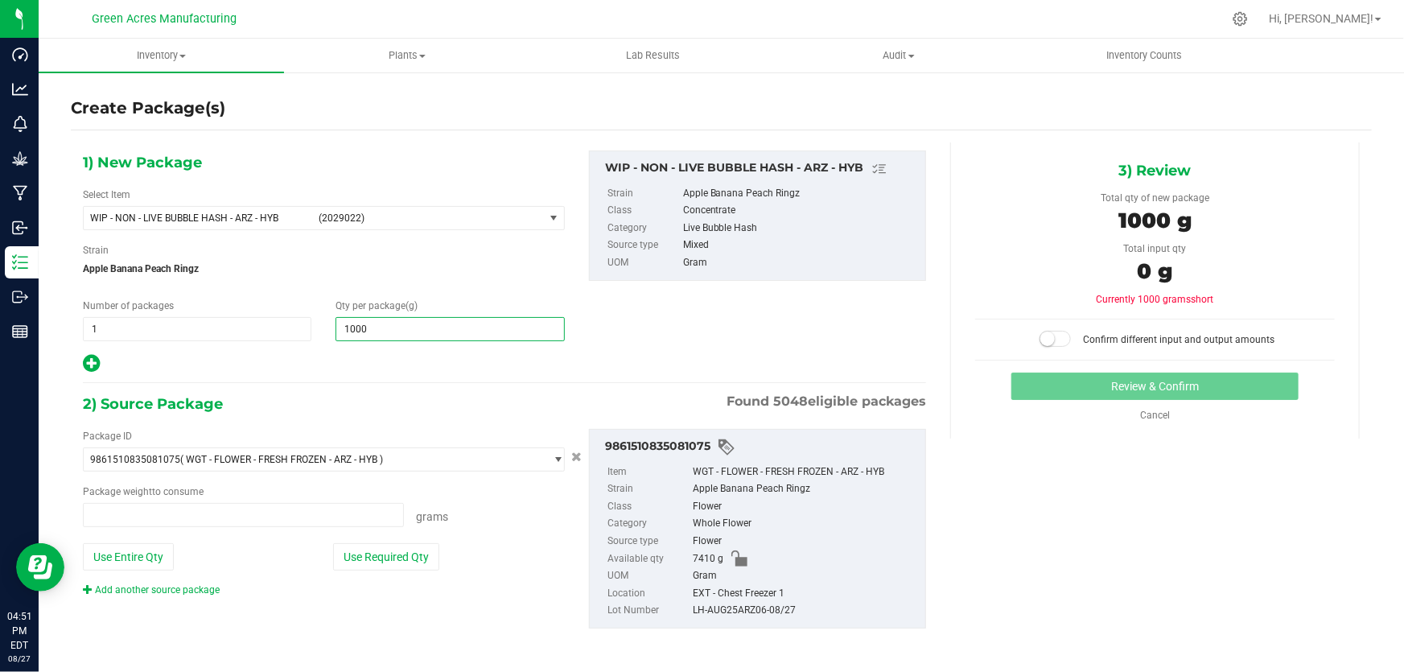
type input "0.0000 g"
type input "1,000.0000"
click at [418, 557] on button "Use Required Qty" at bounding box center [386, 556] width 106 height 27
type input "1000.0000 g"
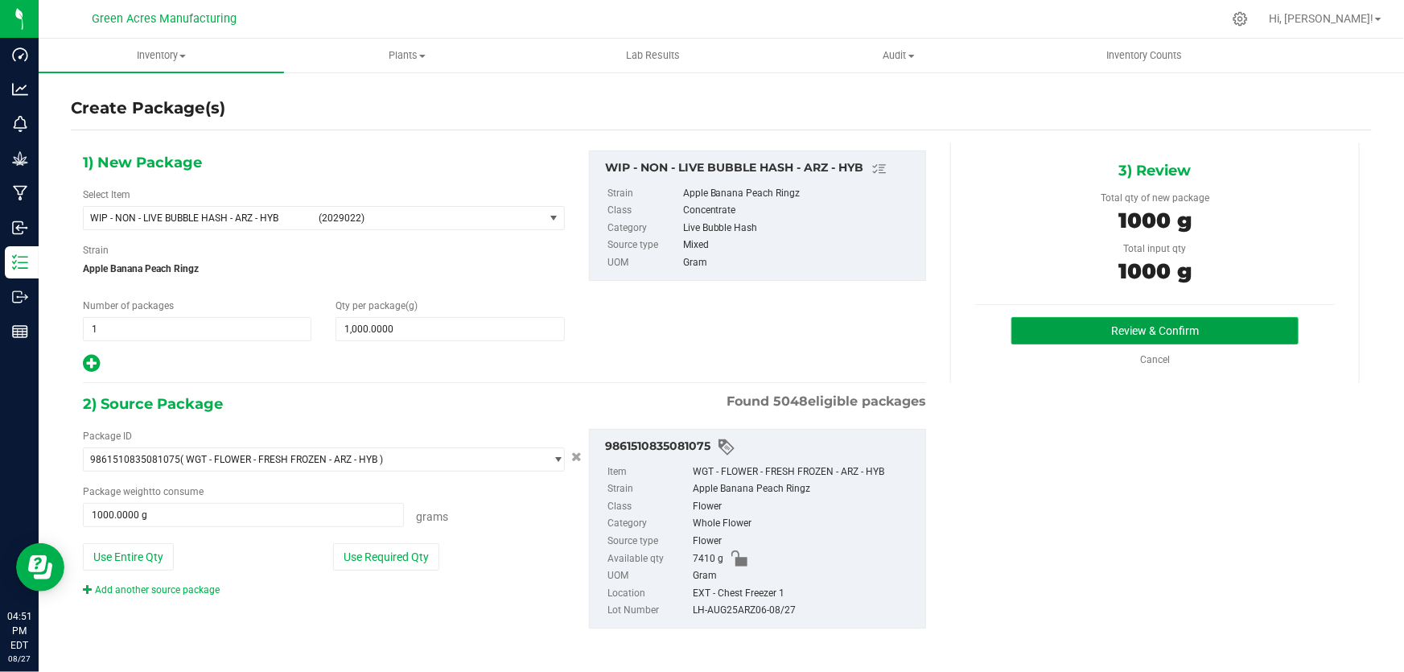
click at [1034, 323] on button "Review & Confirm" at bounding box center [1155, 330] width 288 height 27
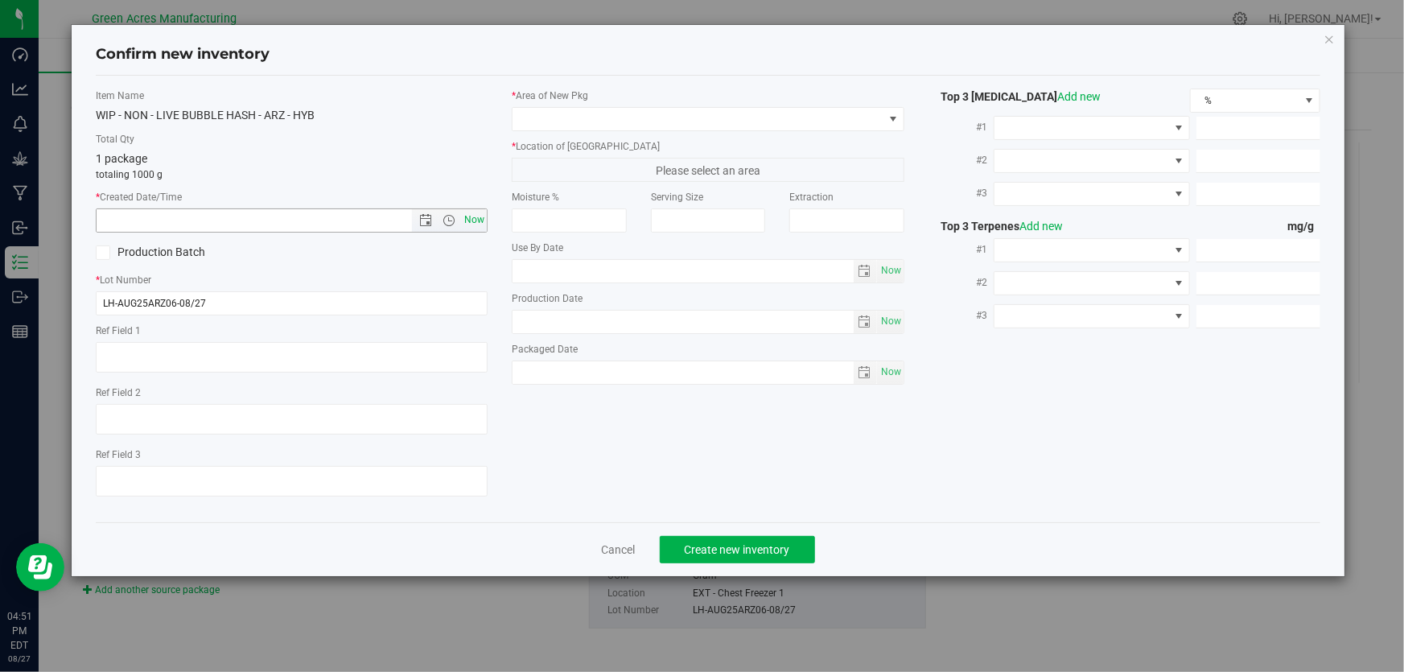
click at [475, 215] on span "Now" at bounding box center [474, 219] width 27 height 23
type input "[DATE] 4:51 PM"
click at [566, 116] on span at bounding box center [697, 119] width 370 height 23
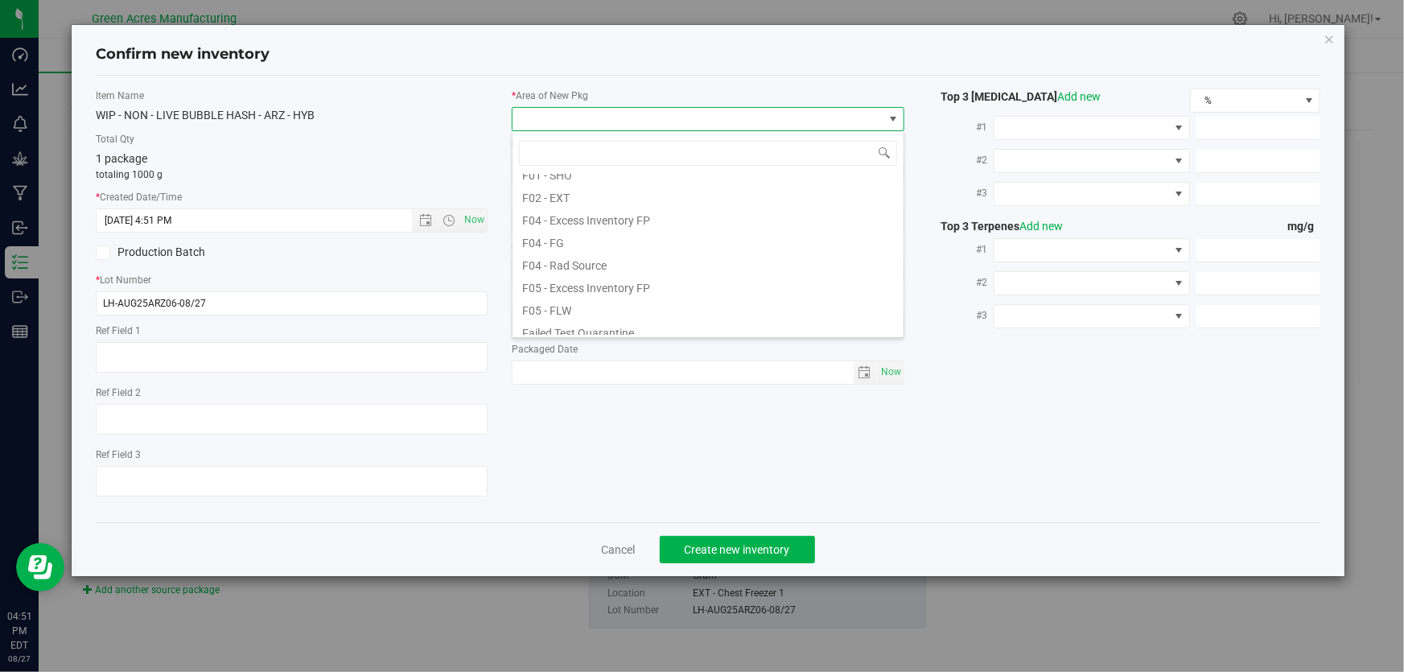
scroll to position [72, 0]
click at [571, 181] on li "F01 - SHO" at bounding box center [707, 180] width 391 height 23
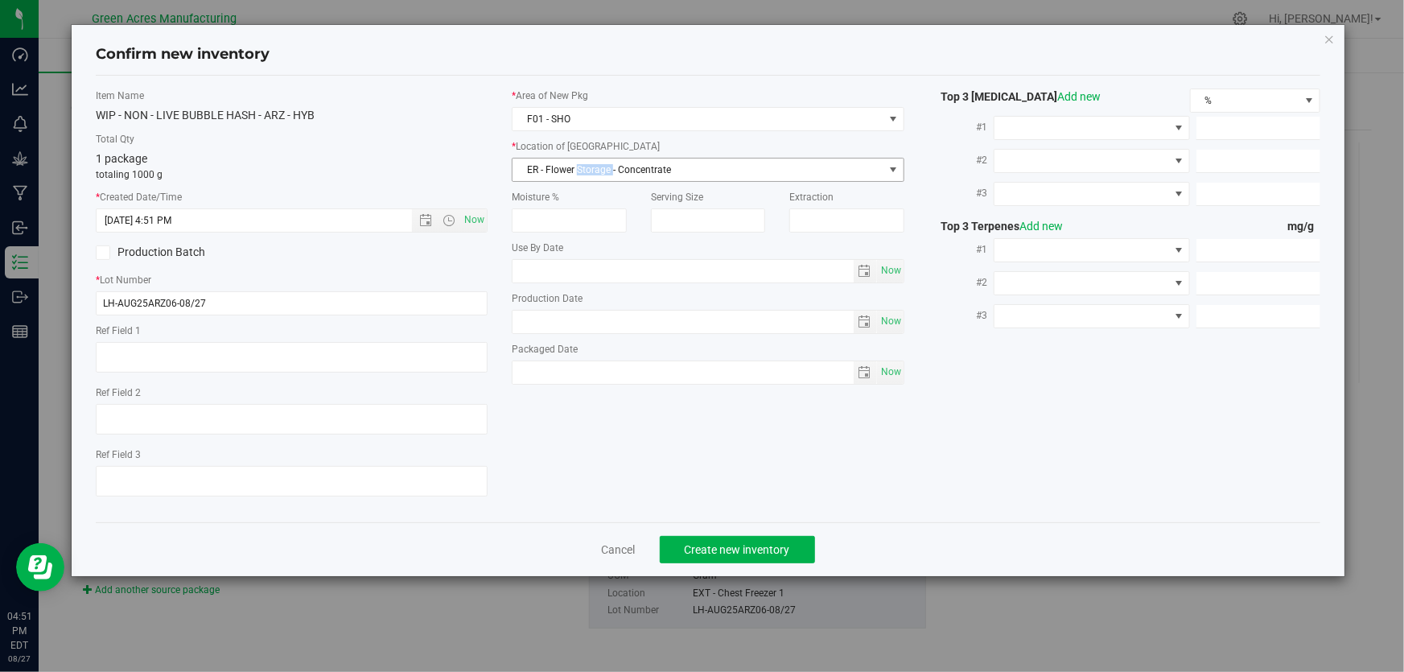
click at [579, 170] on span "ER - Flower Storage - Concentrate" at bounding box center [697, 169] width 370 height 23
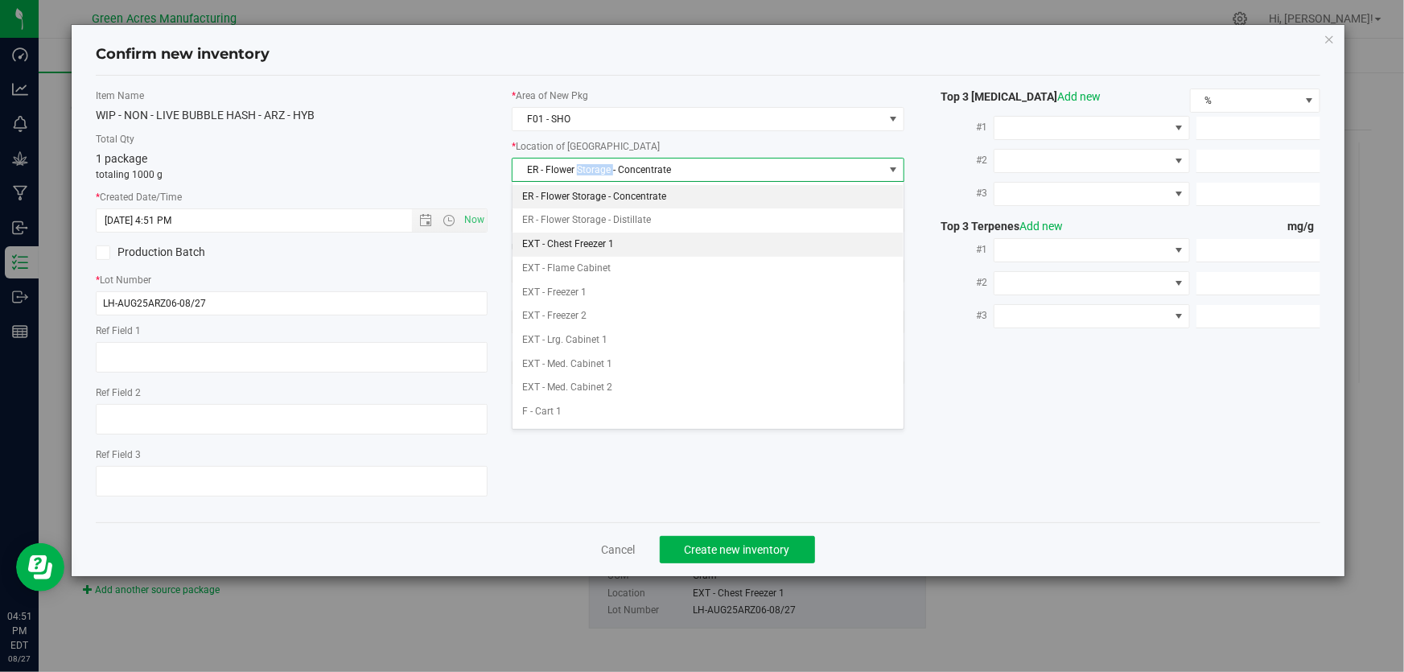
click at [598, 241] on li "EXT - Chest Freezer 1" at bounding box center [707, 244] width 391 height 24
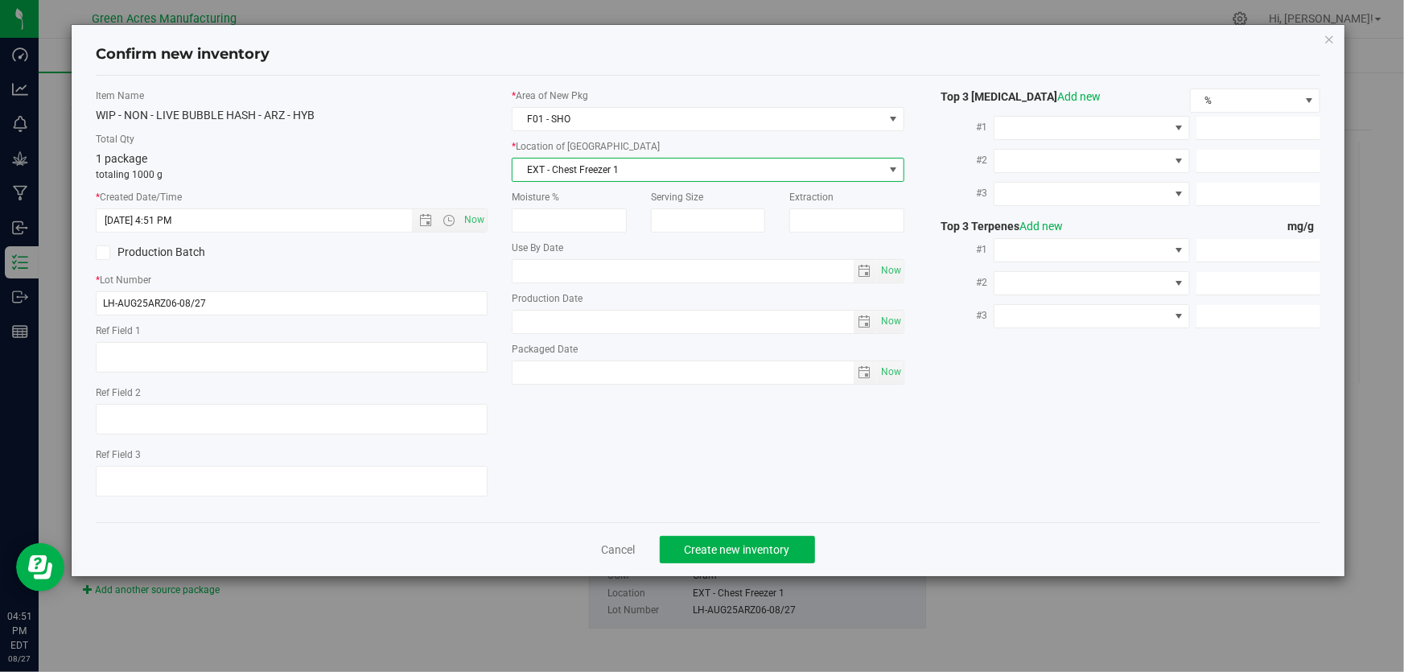
click at [388, 141] on label "Total Qty" at bounding box center [292, 139] width 392 height 14
click at [724, 552] on span "Create new inventory" at bounding box center [737, 549] width 105 height 13
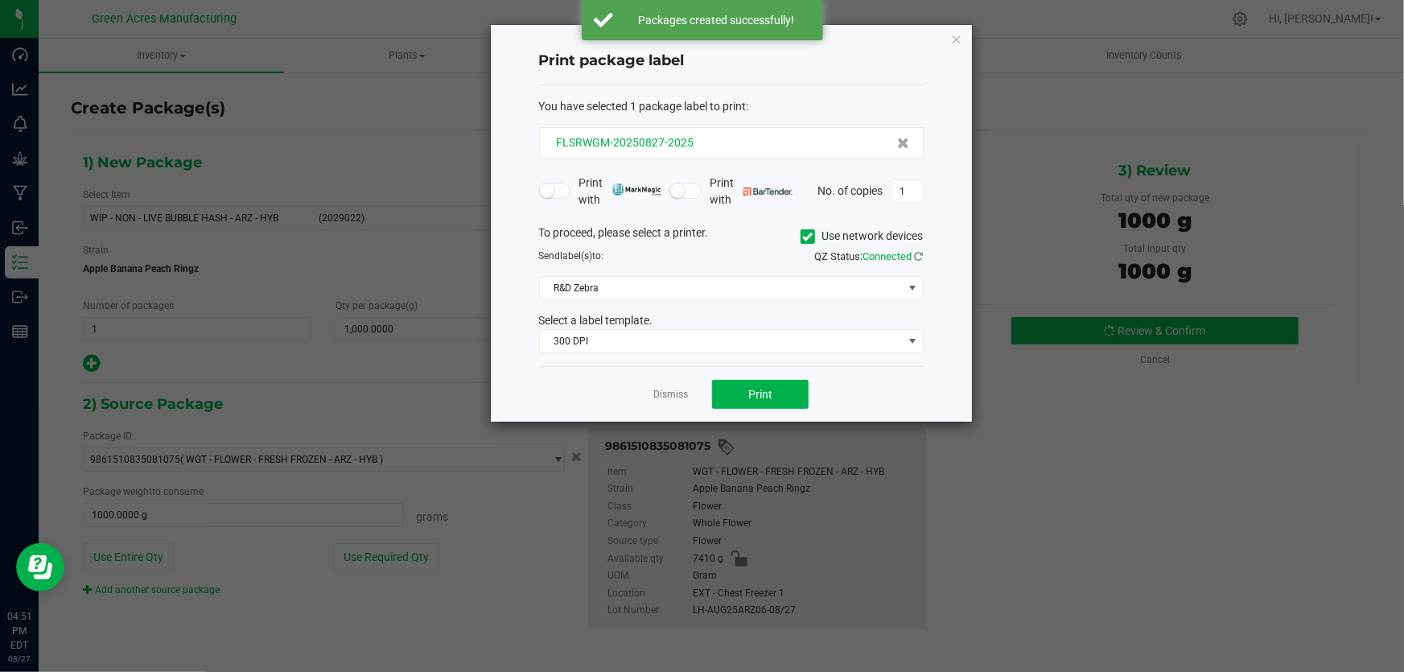
click at [720, 138] on div "FLSRWGM-20250827-2025" at bounding box center [731, 142] width 357 height 17
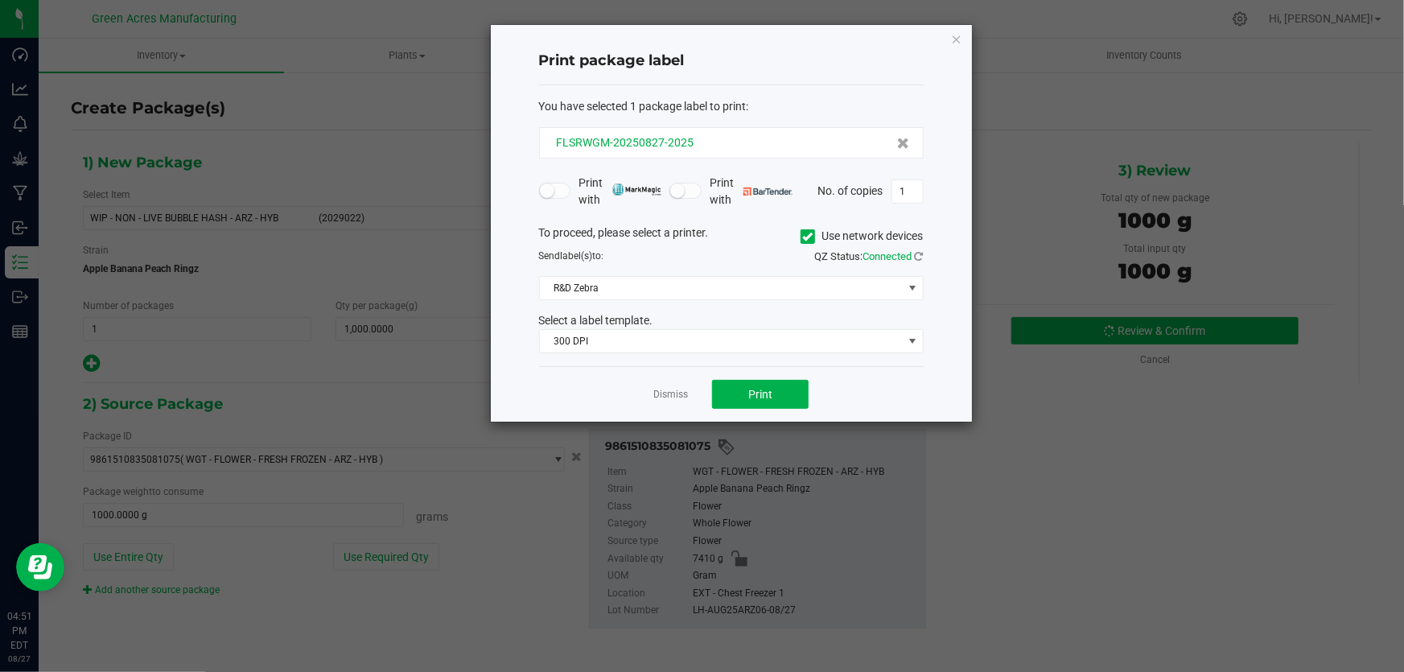
click at [720, 138] on div "FLSRWGM-20250827-2025" at bounding box center [731, 142] width 357 height 17
copy span "FLSRWGM-20250827-2025"
click at [675, 399] on link "Dismiss" at bounding box center [670, 395] width 35 height 14
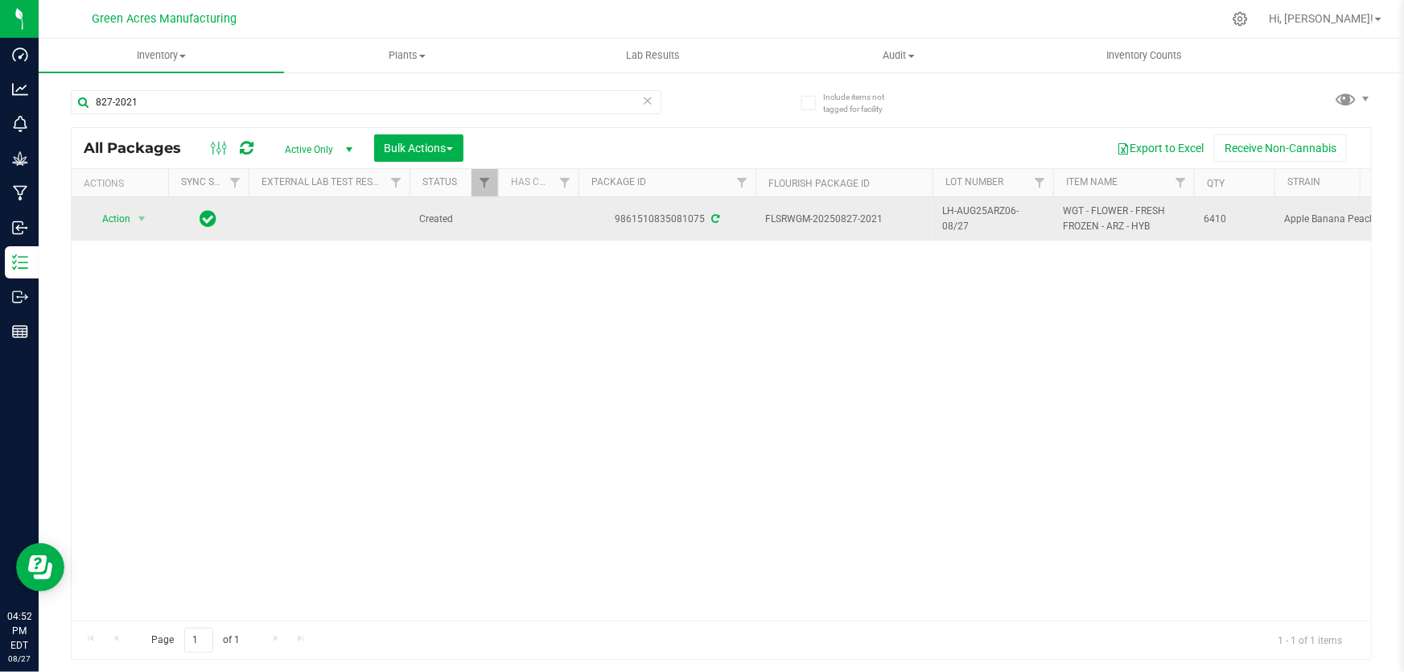
click at [131, 232] on td "Action Action Adjust qty Create package Edit attributes Global inventory Locate…" at bounding box center [120, 218] width 97 height 43
click at [124, 221] on span "Action" at bounding box center [109, 219] width 43 height 23
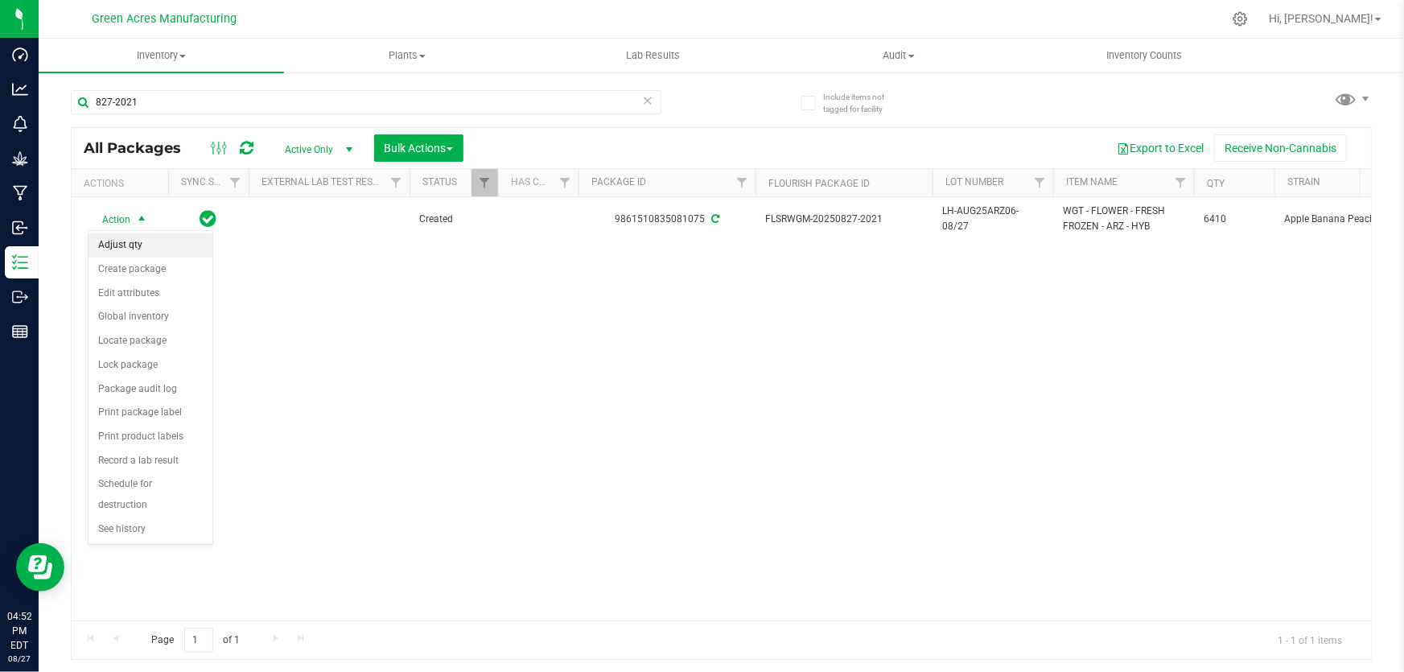
click at [144, 244] on li "Adjust qty" at bounding box center [150, 245] width 124 height 24
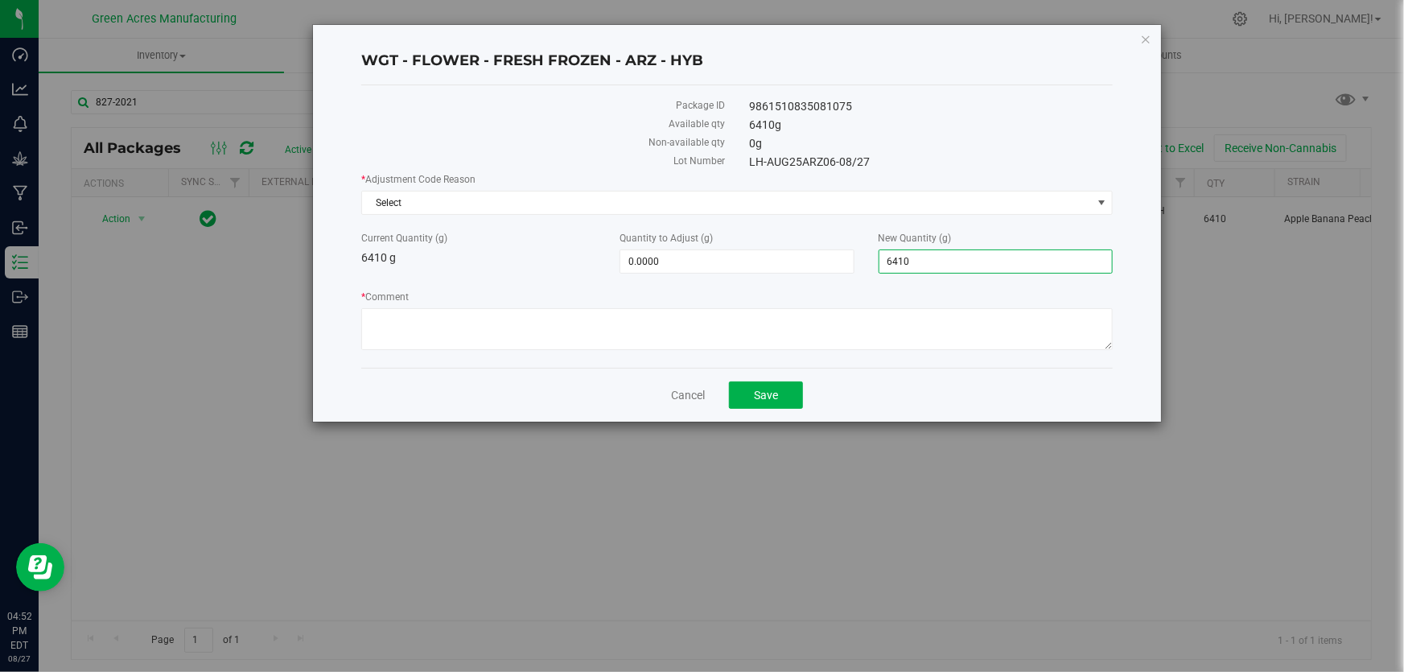
click at [961, 254] on span "6,410.0000 6410" at bounding box center [995, 261] width 234 height 24
click at [961, 254] on input "6410" at bounding box center [995, 261] width 232 height 23
type input "0"
type input "-6,410.0000"
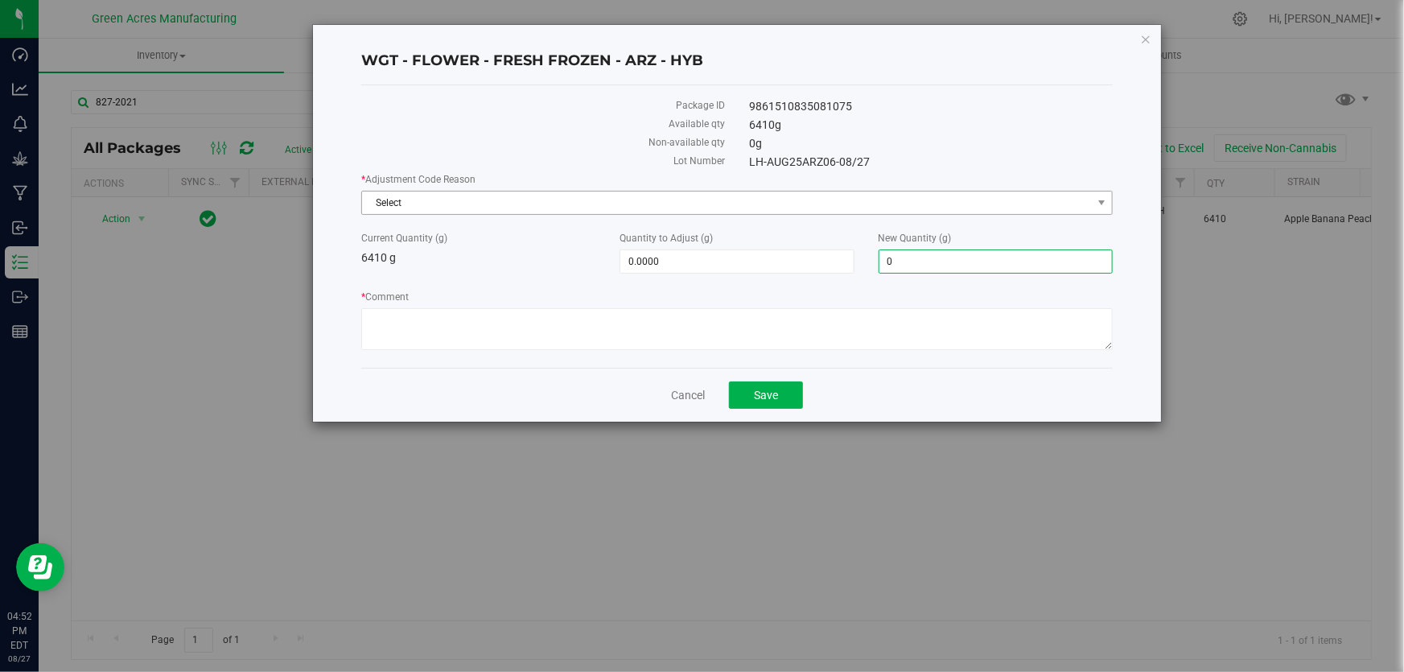
type input "0.0000"
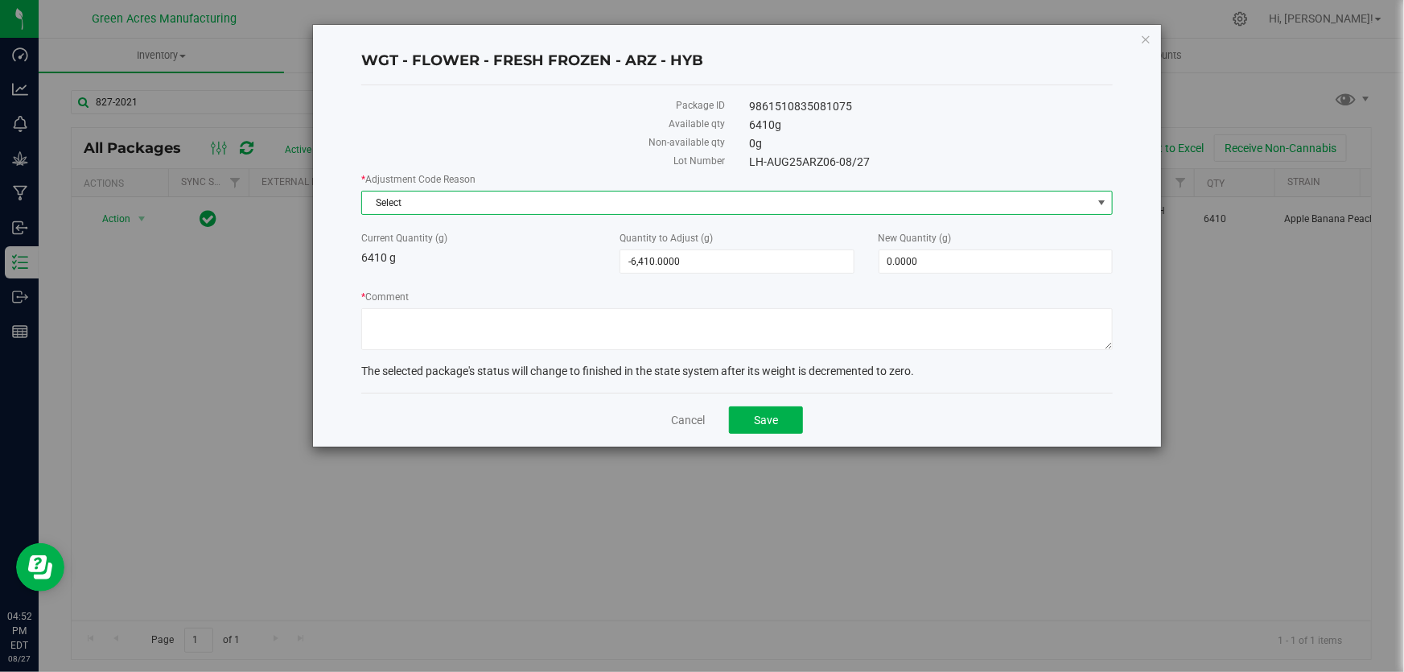
click at [619, 208] on span "Select" at bounding box center [727, 202] width 730 height 23
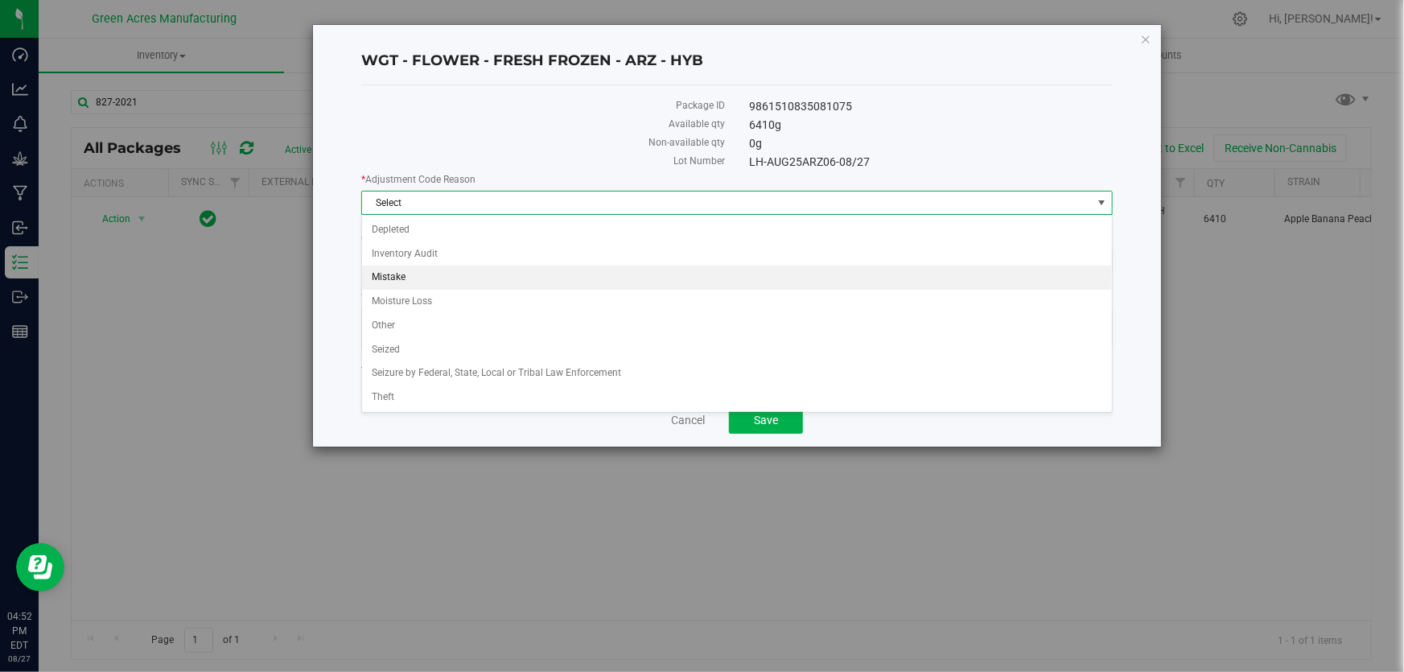
click at [442, 282] on li "Mistake" at bounding box center [737, 277] width 750 height 24
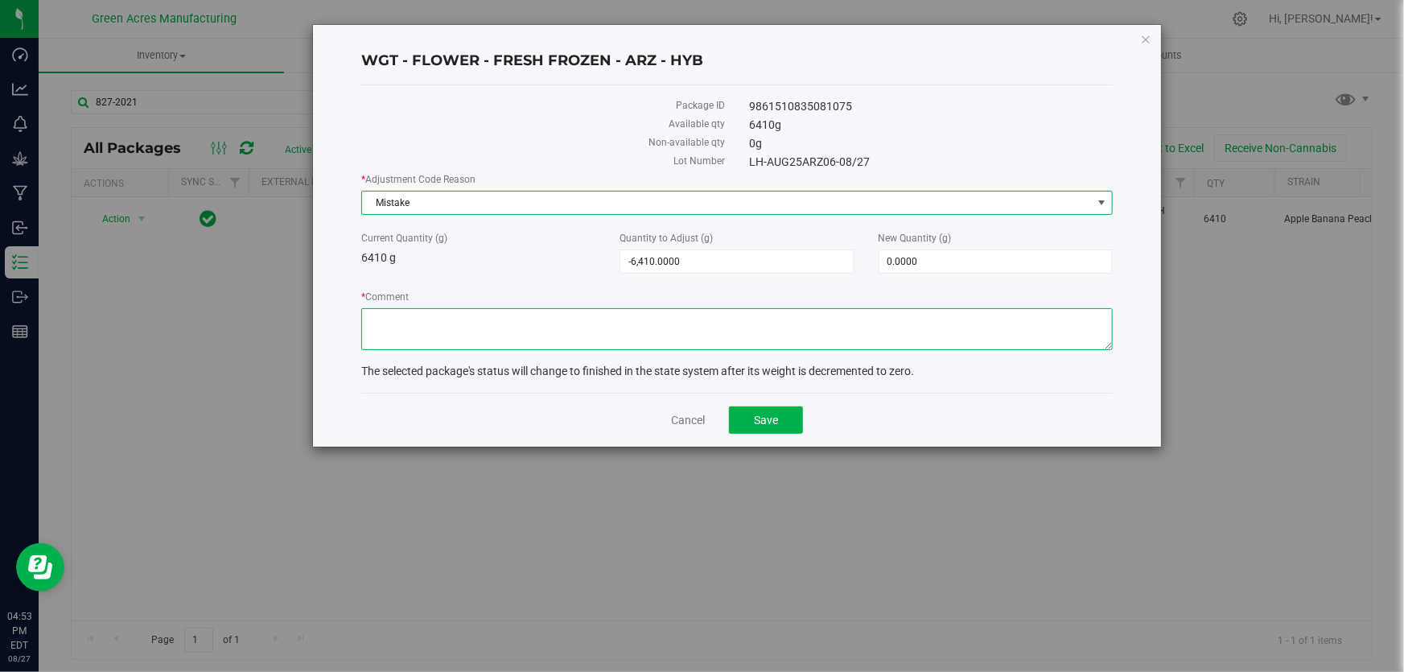
click at [469, 308] on textarea "* Comment" at bounding box center [736, 329] width 751 height 42
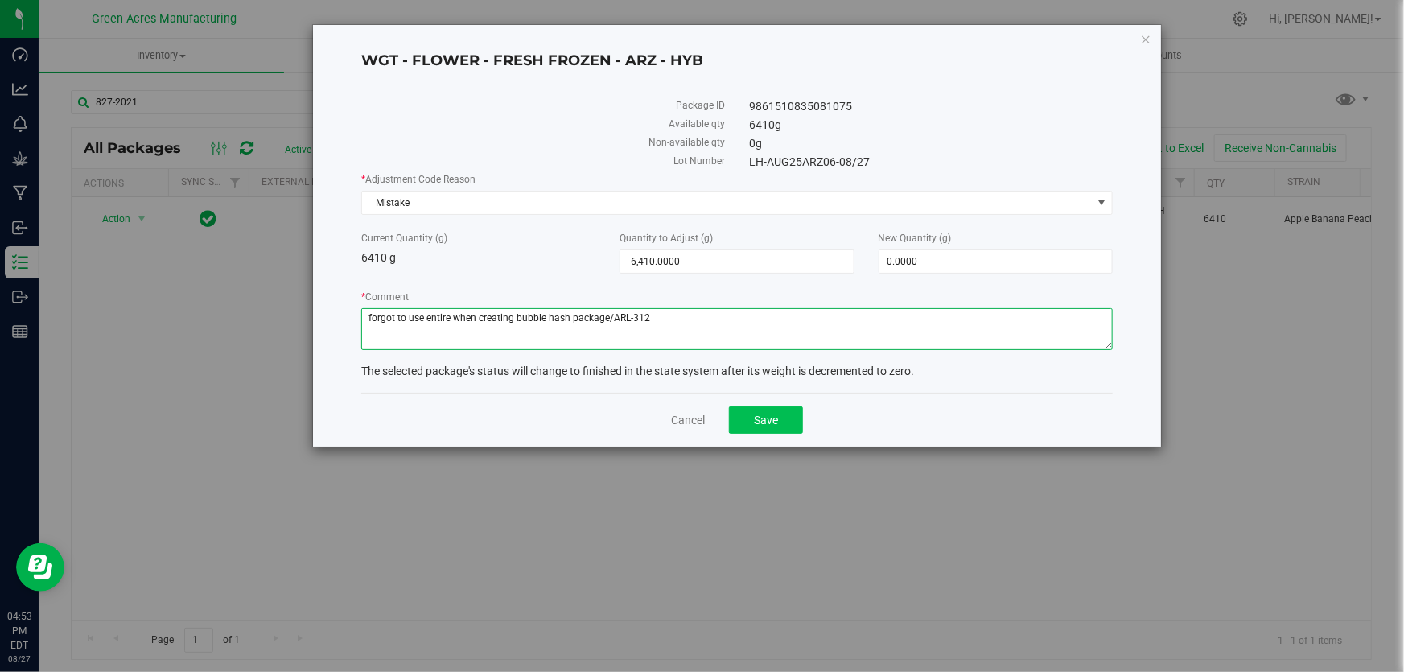
type textarea "forgot to use entire when creating bubble hash package/ARL-312"
click at [763, 415] on span "Save" at bounding box center [766, 419] width 24 height 13
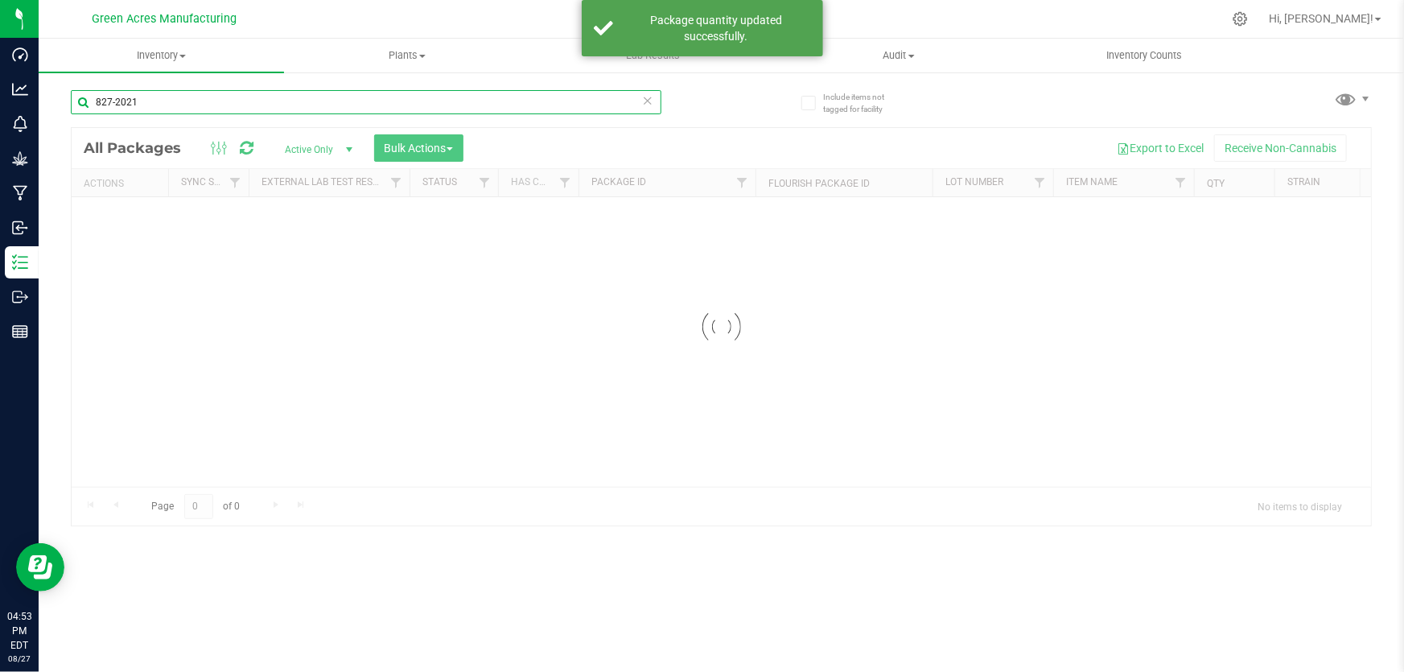
click at [494, 105] on input "827-2021" at bounding box center [366, 102] width 590 height 24
paste input "FLSRWGM-20250827-2025"
type input "FLSRWGM-20250827-2025"
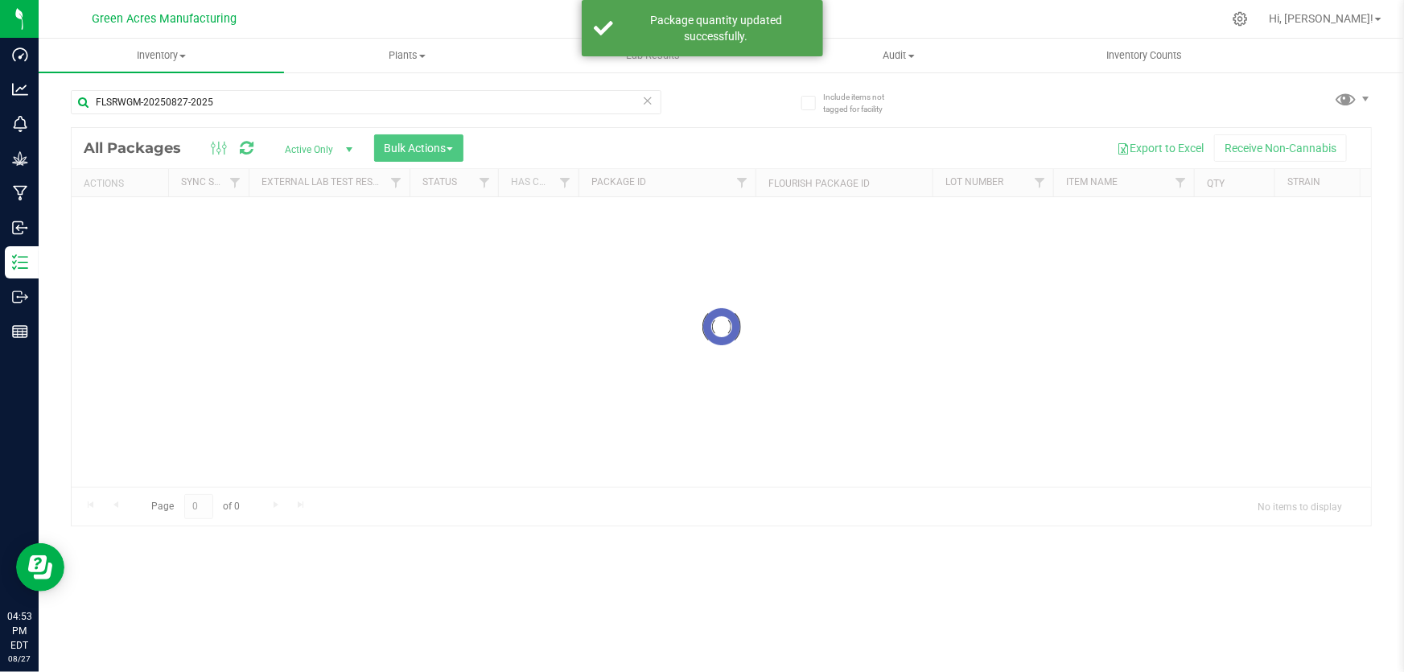
click at [461, 352] on div at bounding box center [721, 326] width 1299 height 397
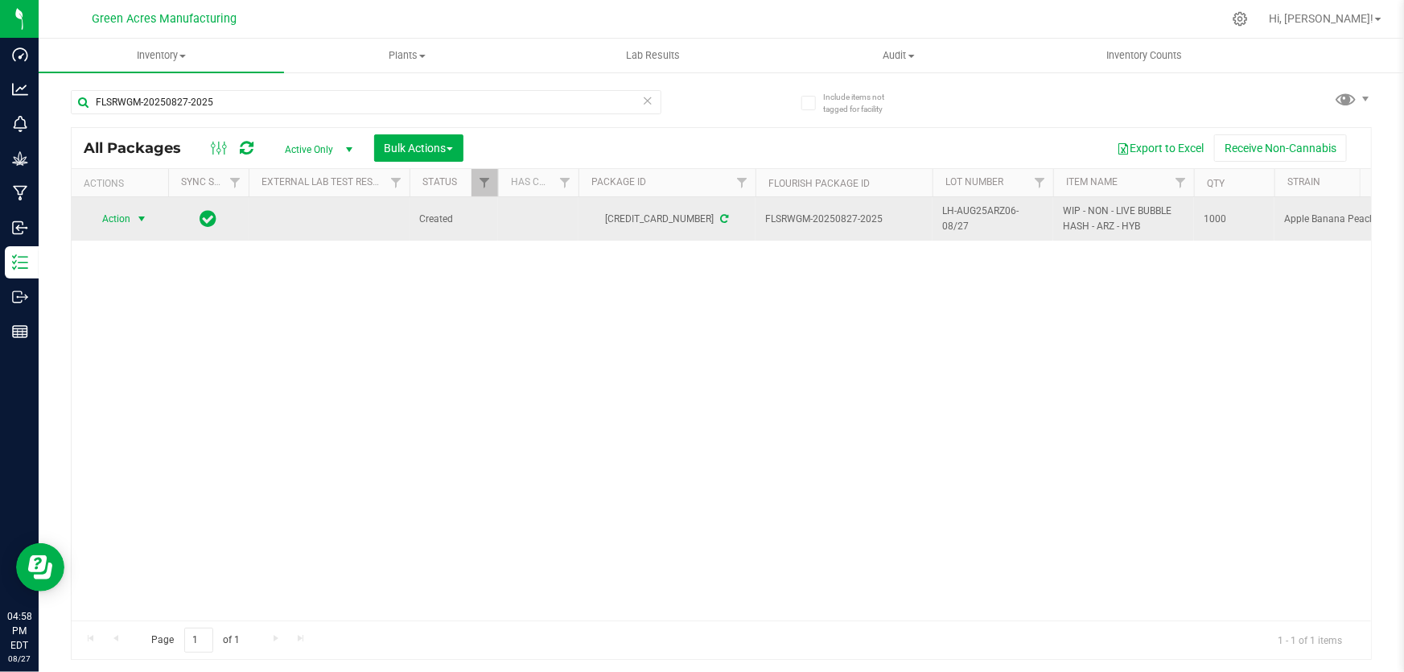
click at [127, 216] on span "Action" at bounding box center [109, 219] width 43 height 23
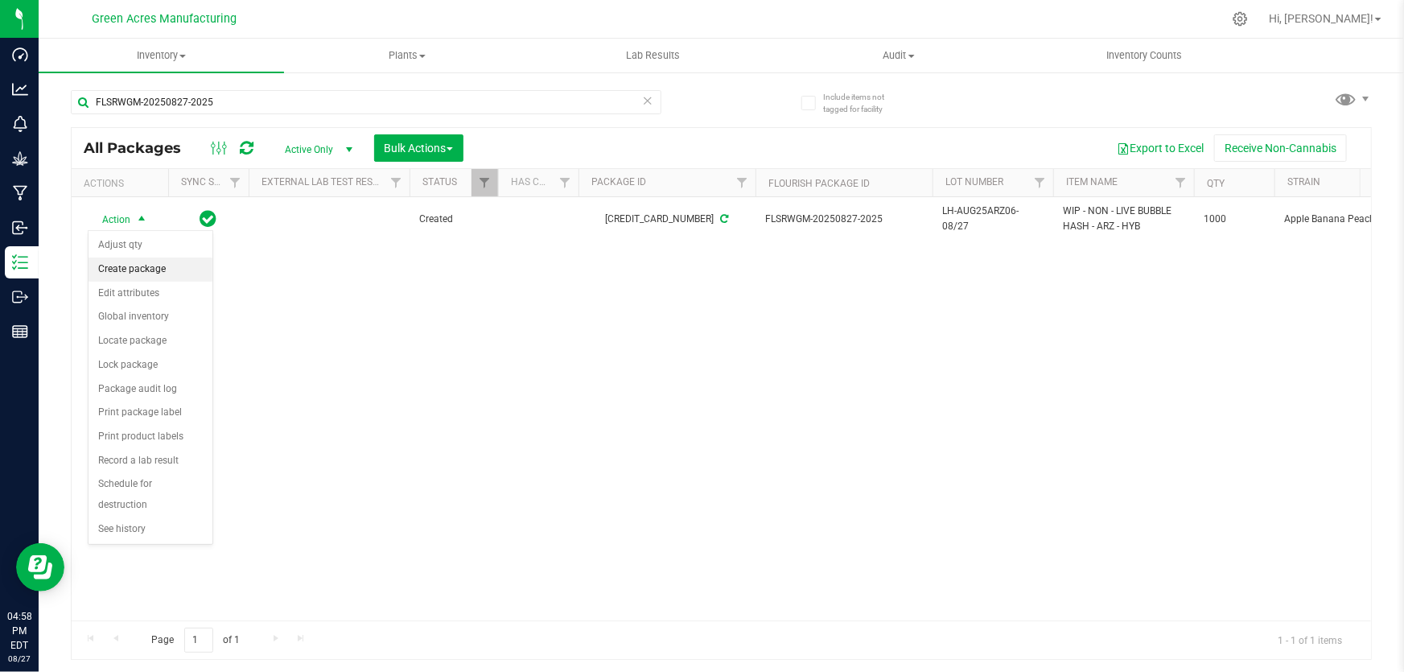
click at [158, 274] on li "Create package" at bounding box center [150, 269] width 124 height 24
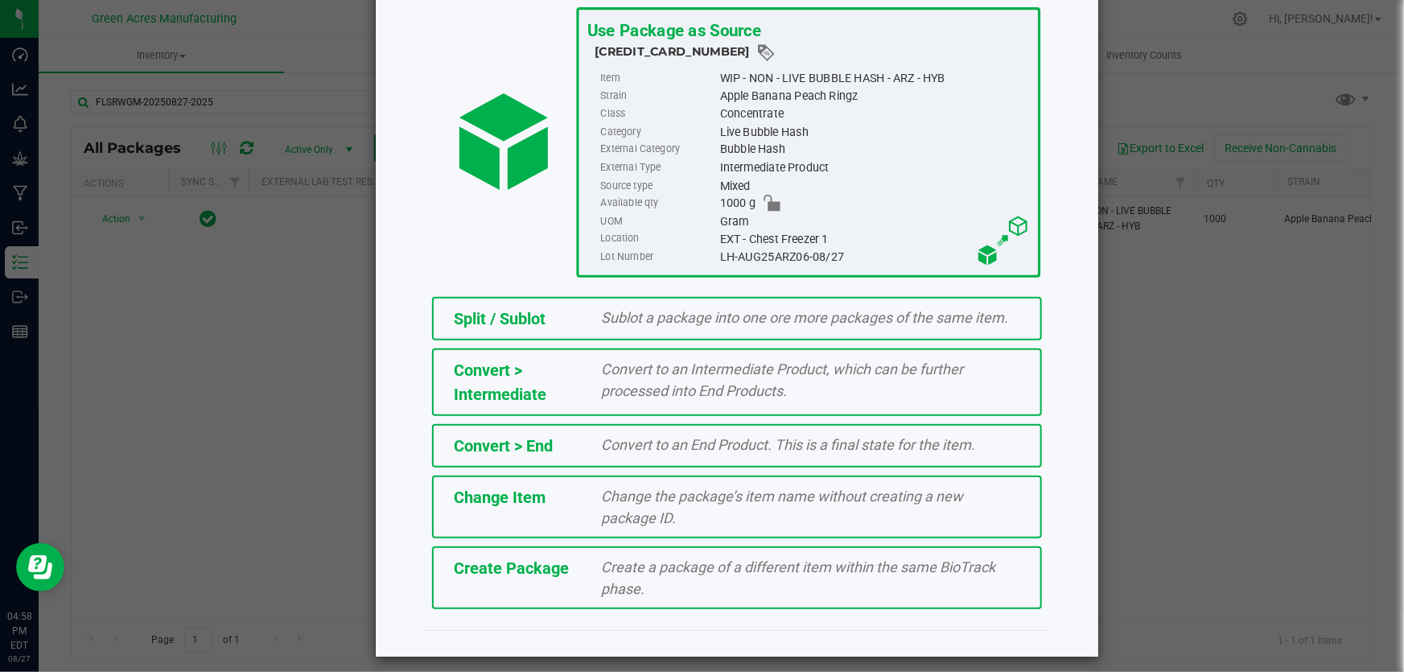
scroll to position [110, 0]
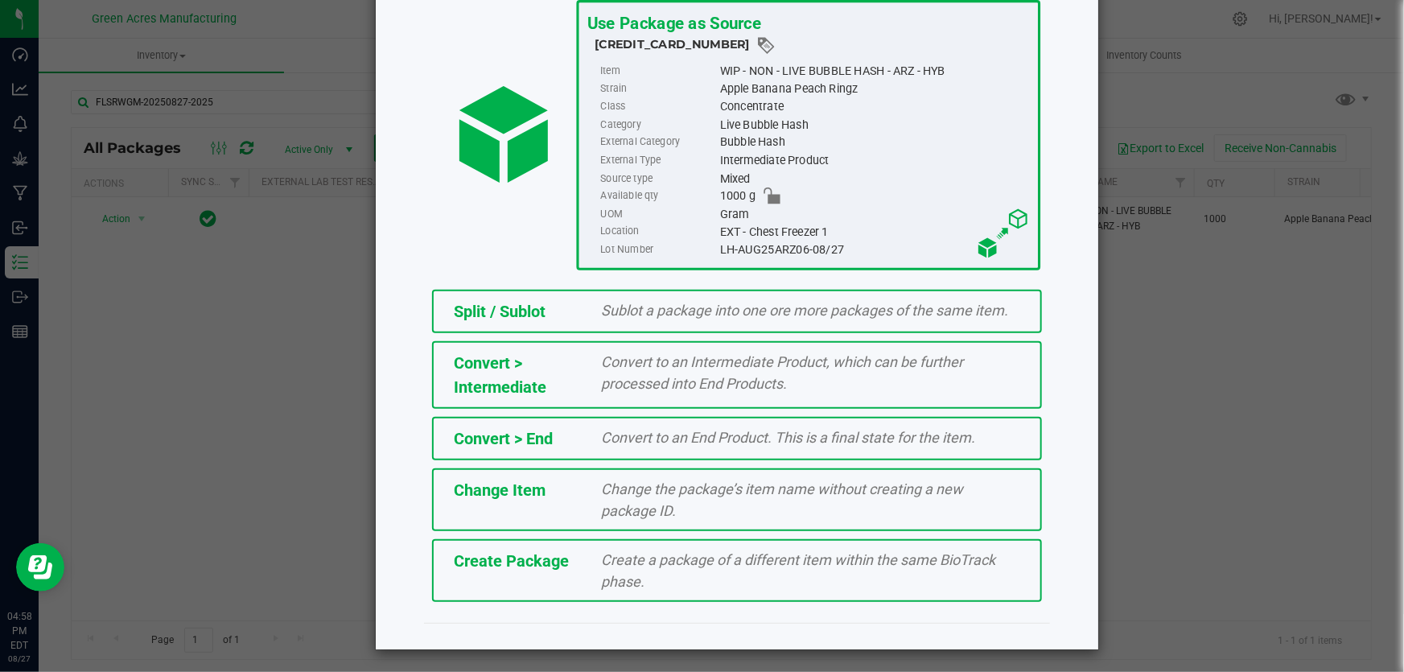
click at [861, 587] on div "Create a package of a different item within the same BioTrack phase." at bounding box center [811, 570] width 443 height 43
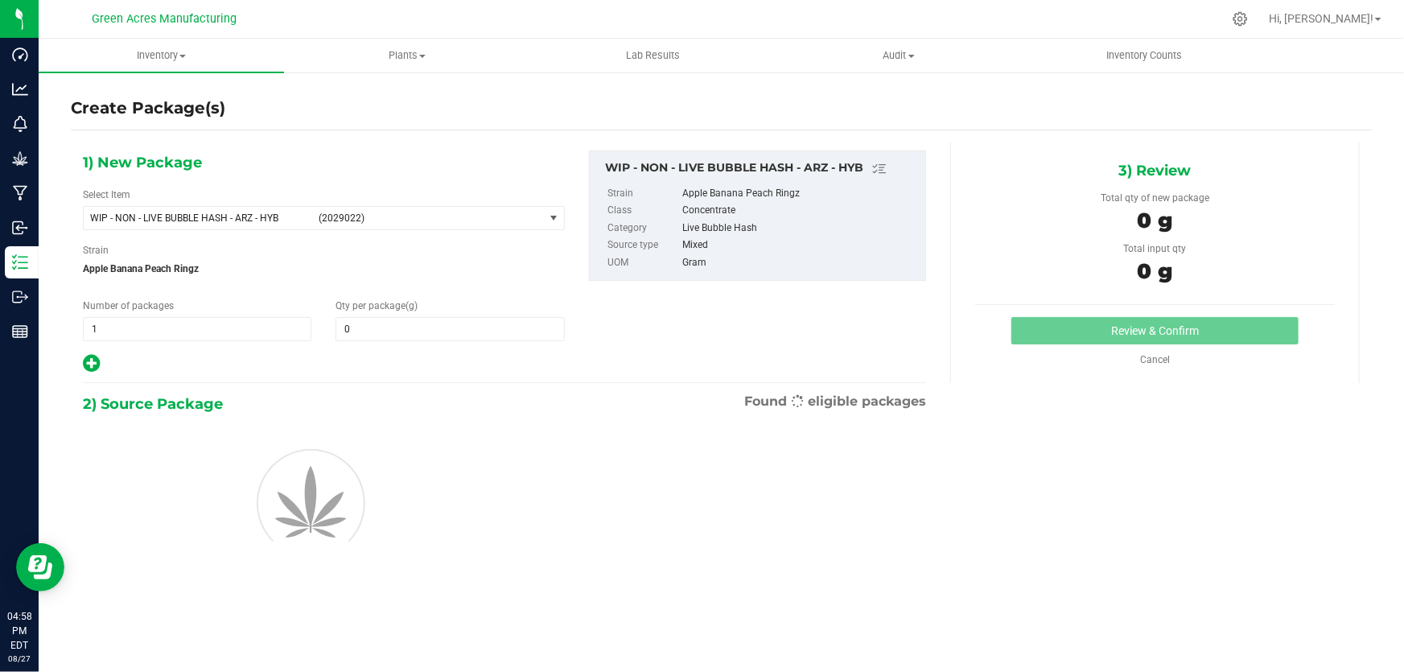
type input "0.0000"
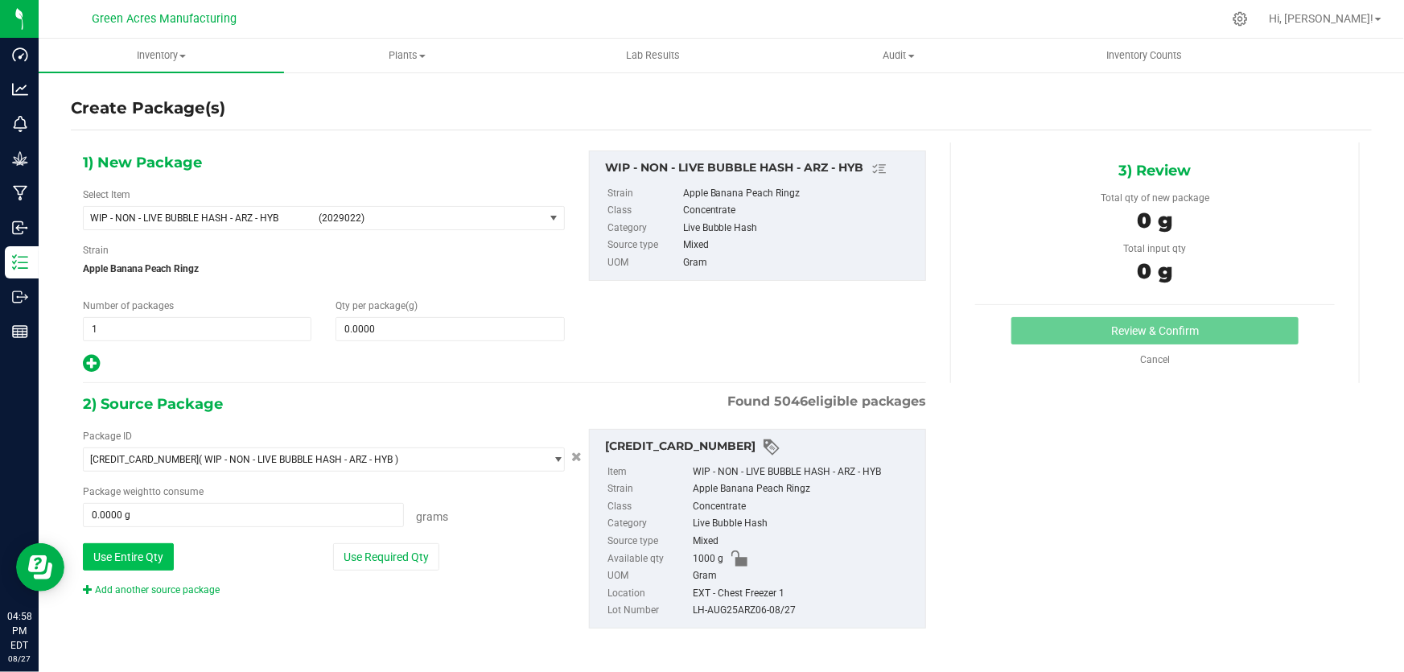
click at [142, 555] on button "Use Entire Qty" at bounding box center [128, 556] width 91 height 27
type input "1000.0000 g"
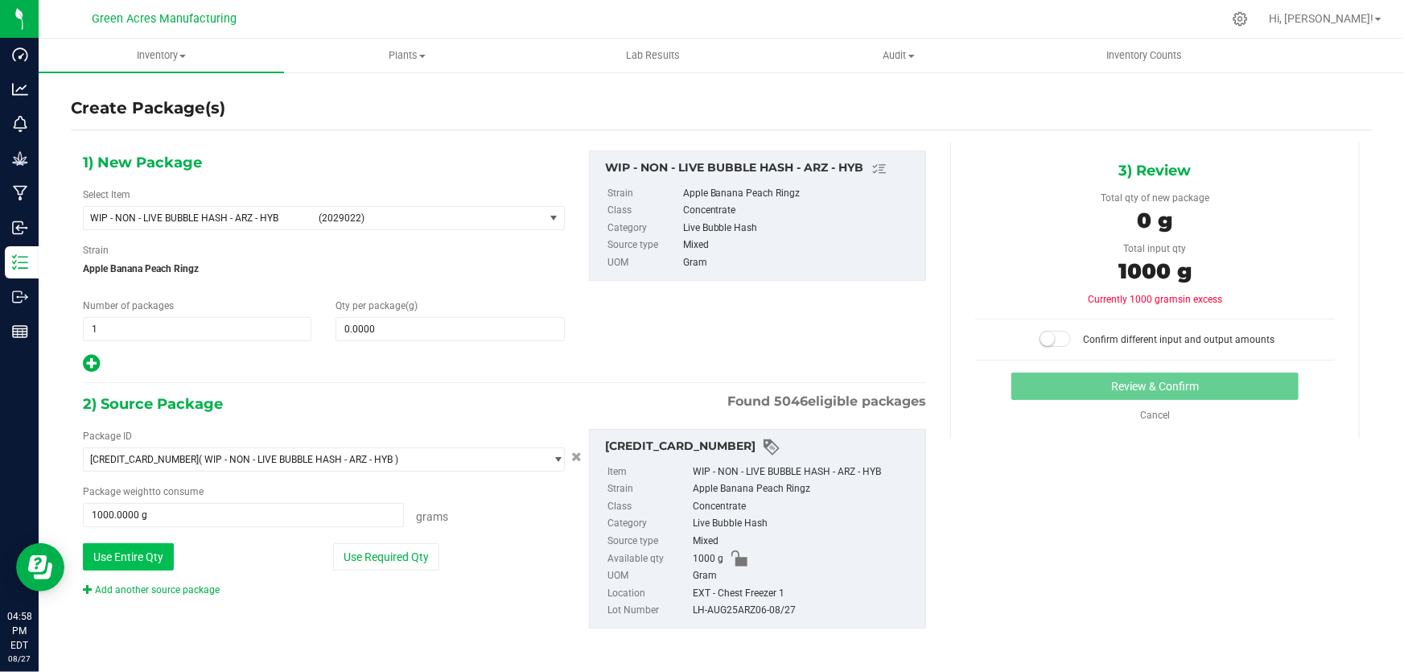
scroll to position [1, 0]
click at [183, 586] on link "Add another source package" at bounding box center [151, 588] width 137 height 11
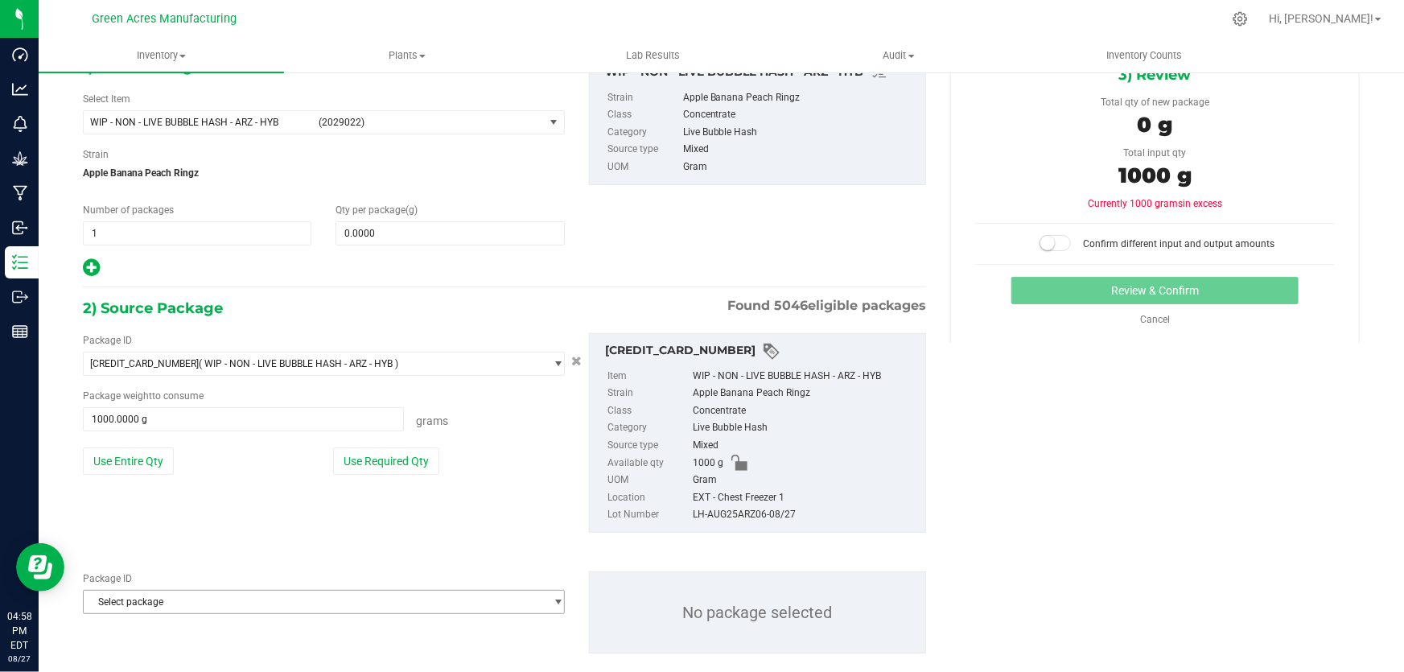
scroll to position [121, 0]
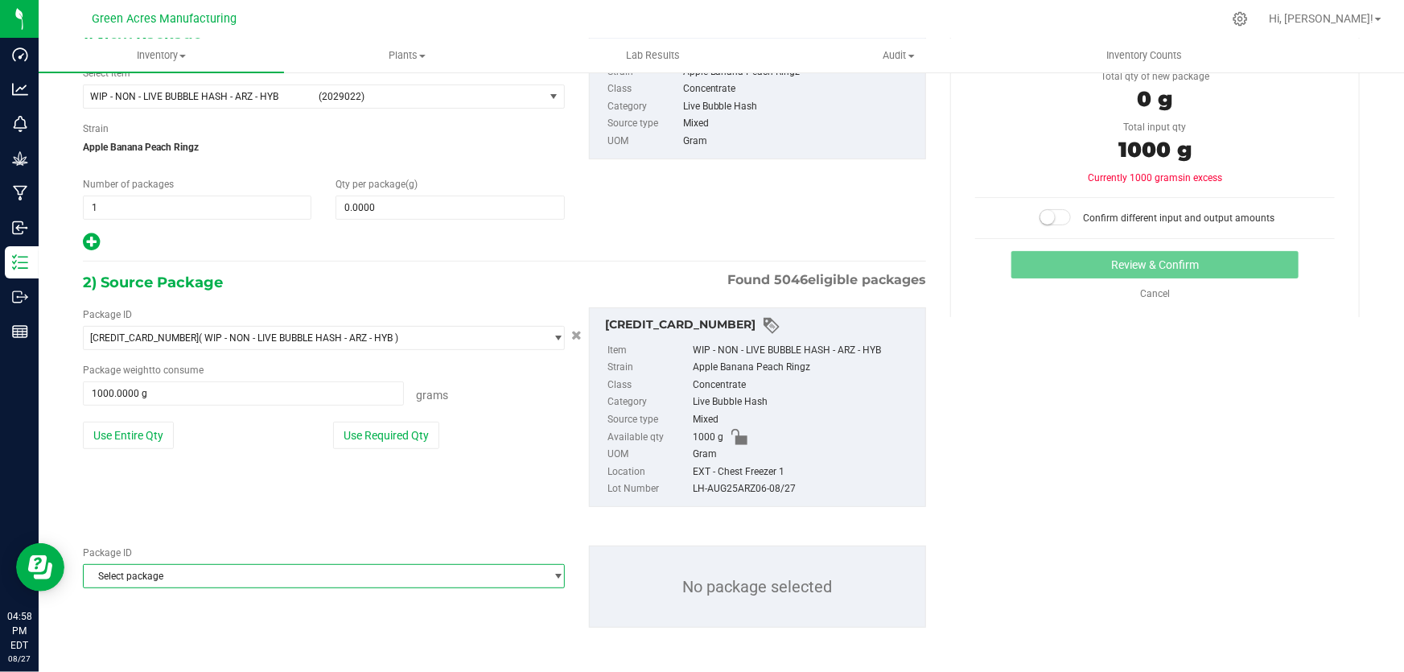
click at [226, 572] on span "Select package" at bounding box center [314, 576] width 460 height 23
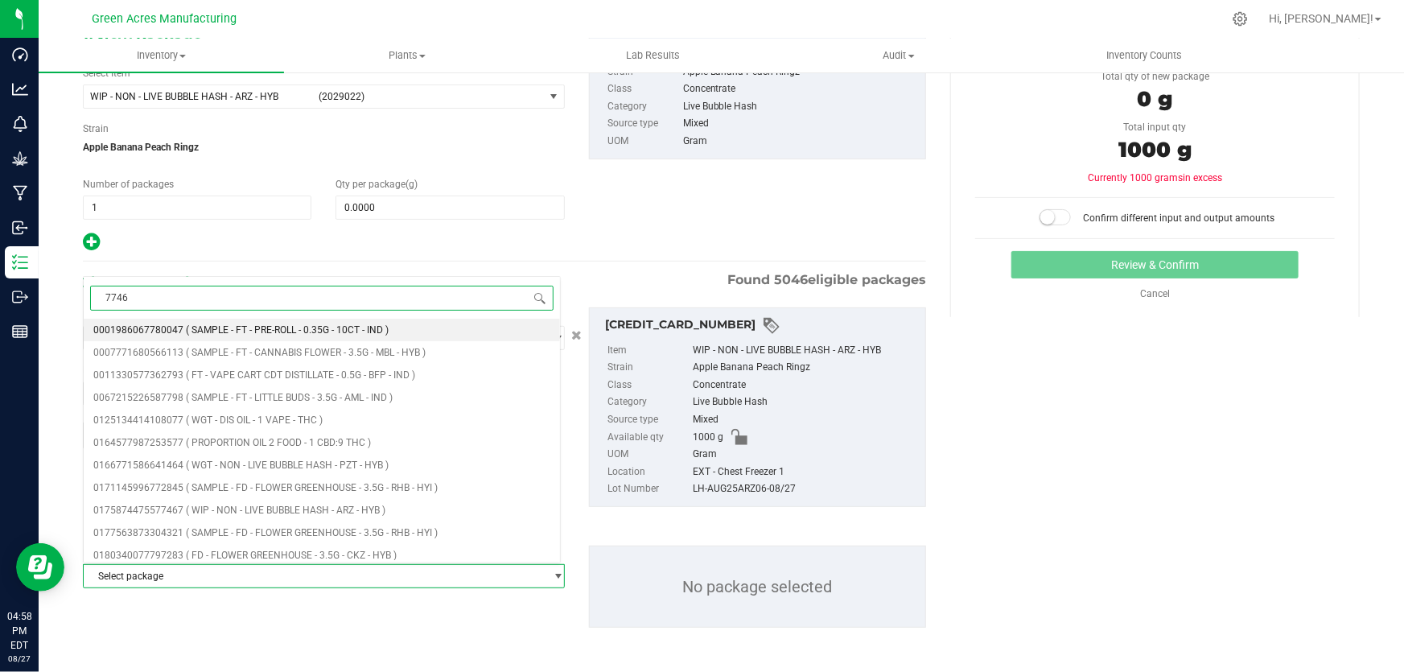
type input "77467"
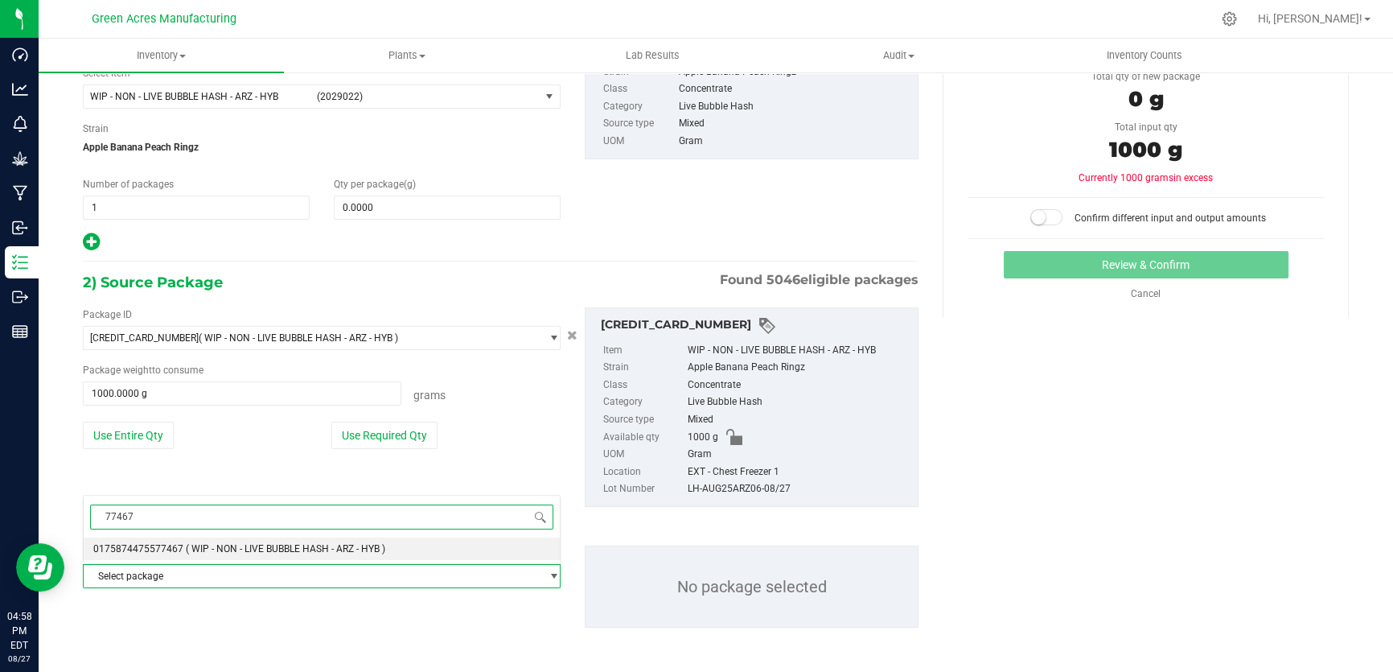
click at [246, 544] on span "( WIP - NON - LIVE BUBBLE HASH - ARZ - HYB )" at bounding box center [286, 548] width 200 height 11
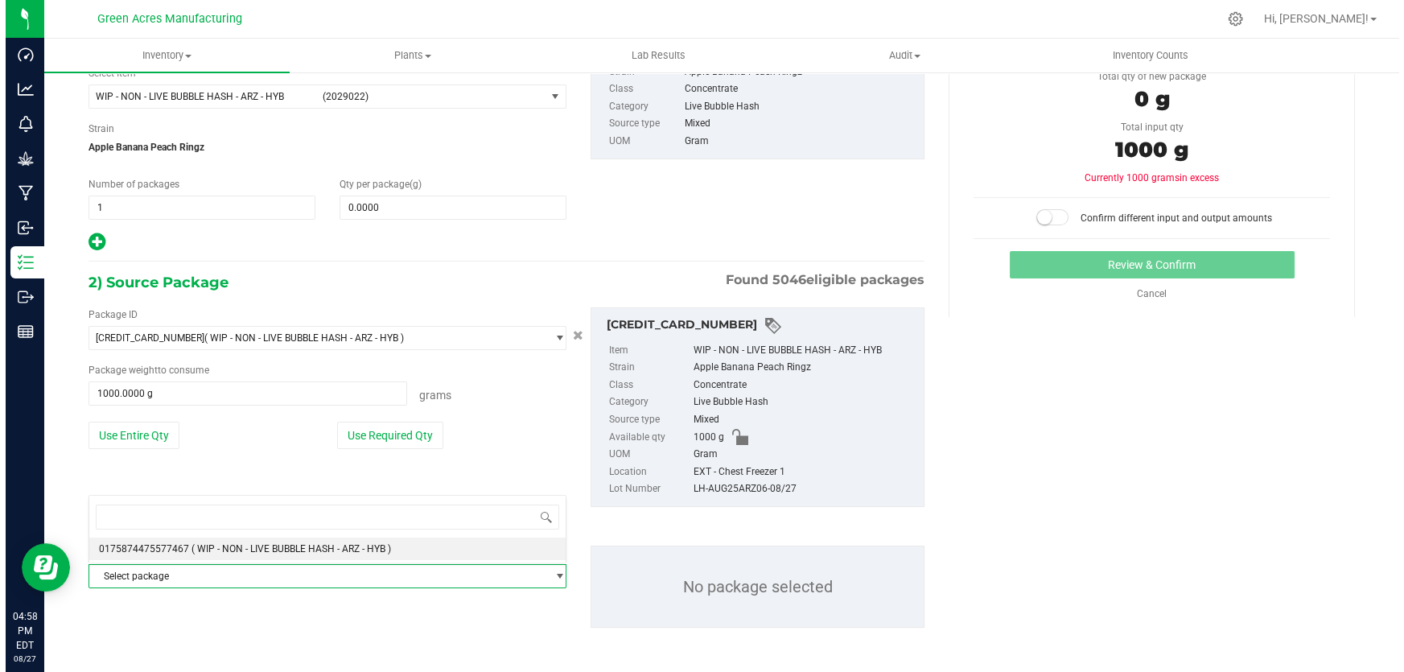
scroll to position [2117, 0]
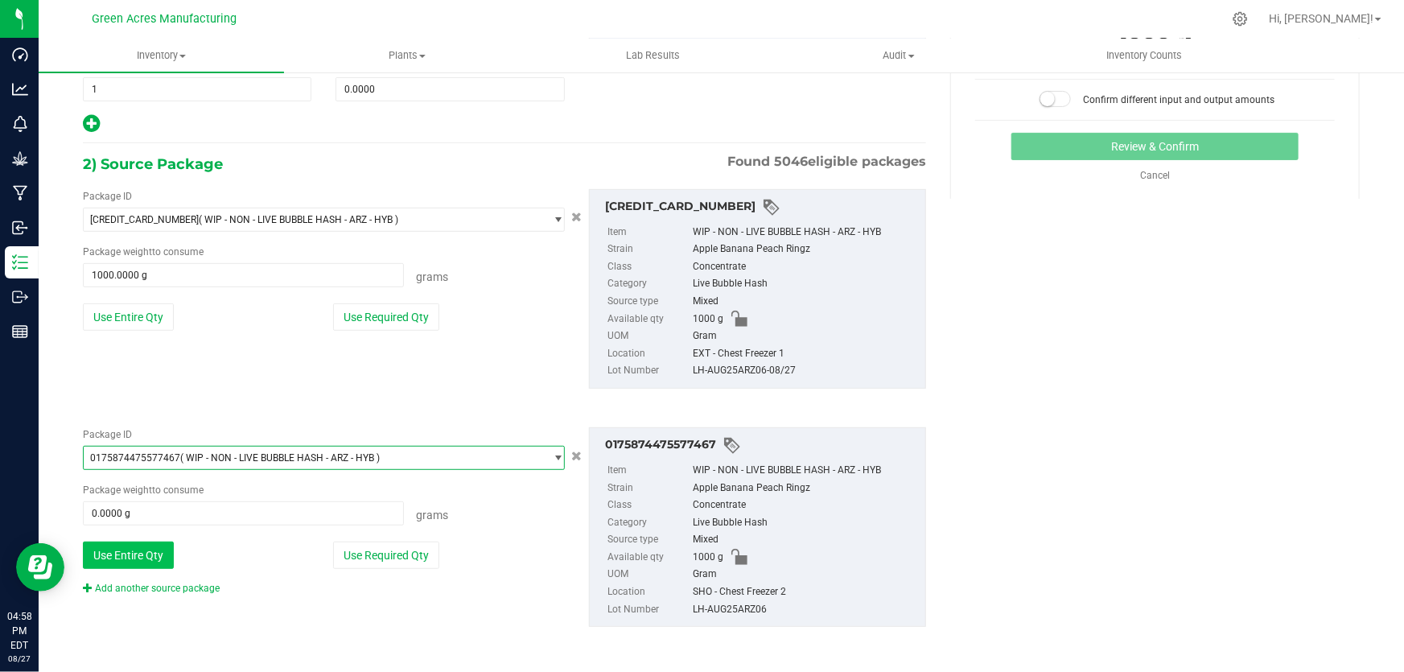
click at [160, 555] on button "Use Entire Qty" at bounding box center [128, 554] width 91 height 27
type input "1000.0000 g"
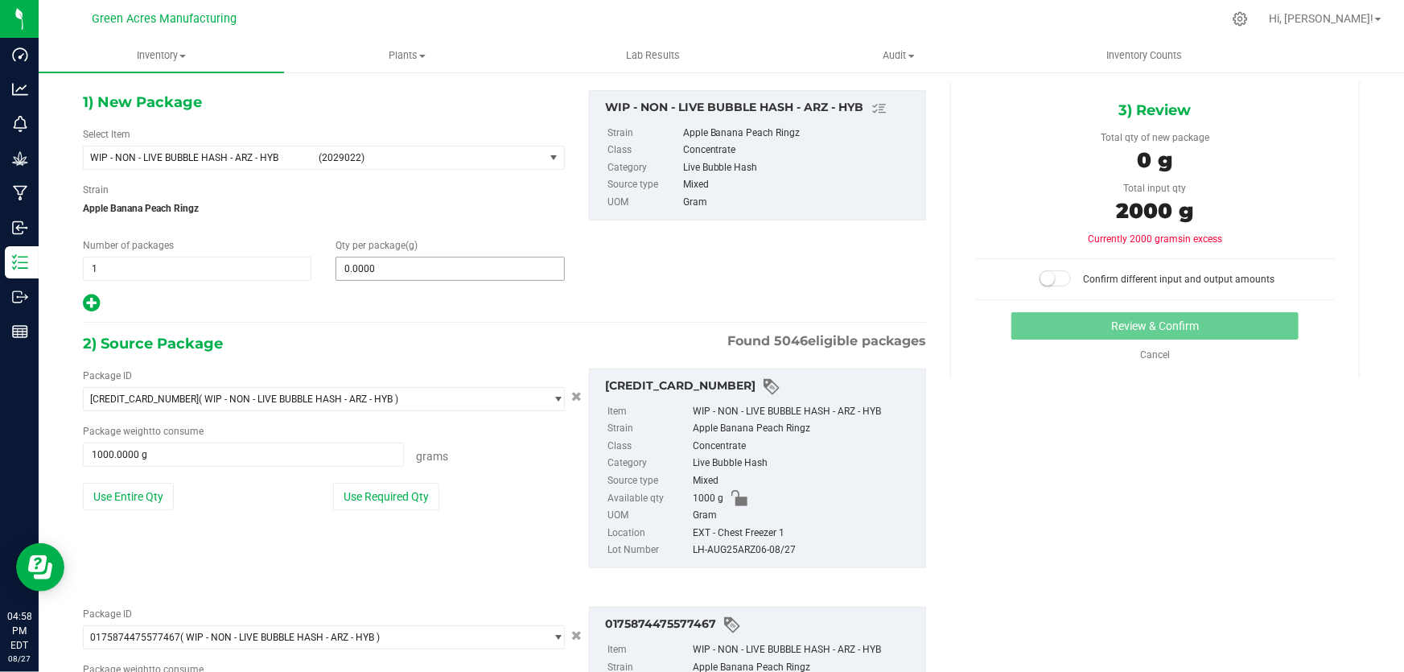
scroll to position [20, 0]
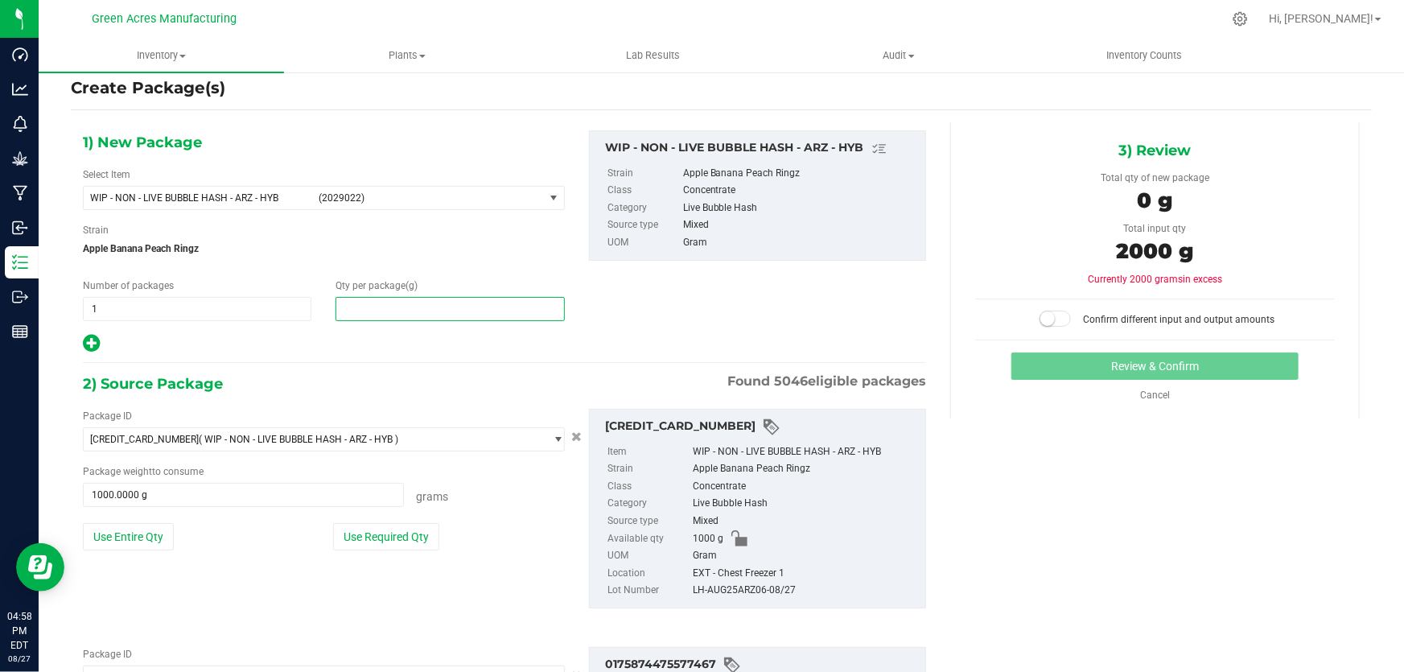
click at [360, 304] on span at bounding box center [449, 309] width 228 height 24
type input "2000"
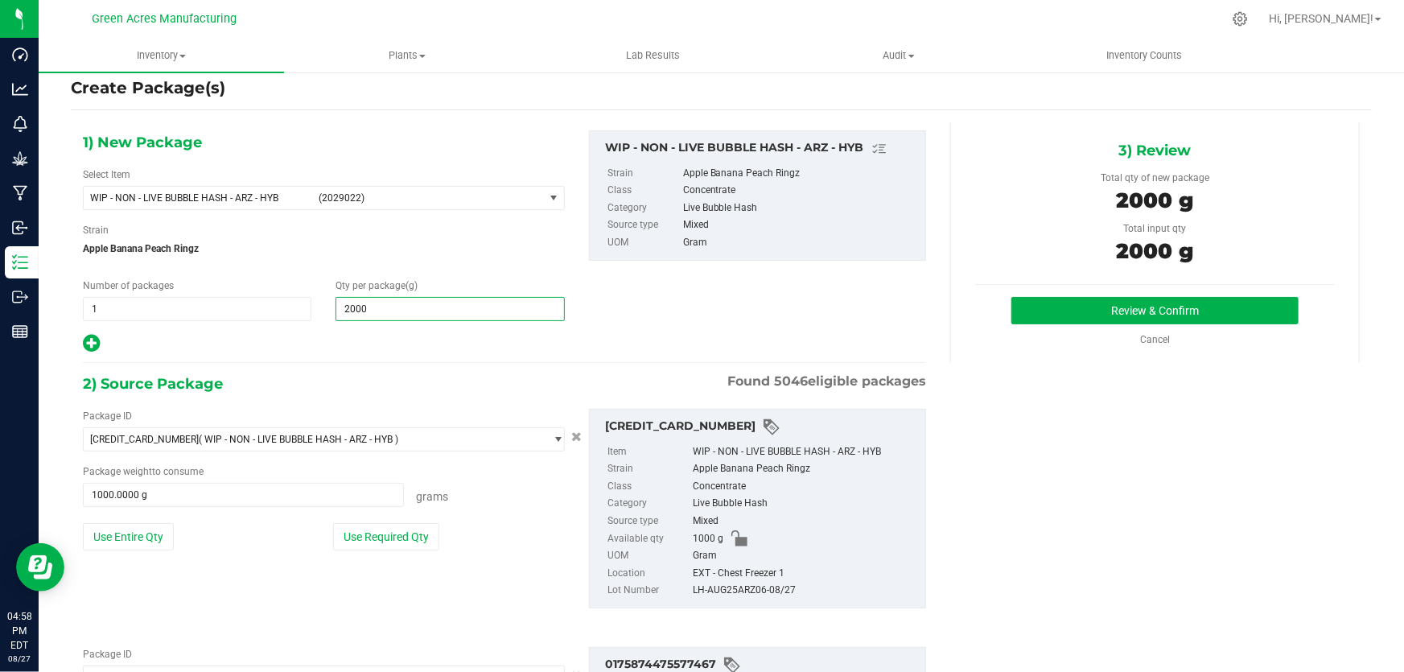
scroll to position [240, 0]
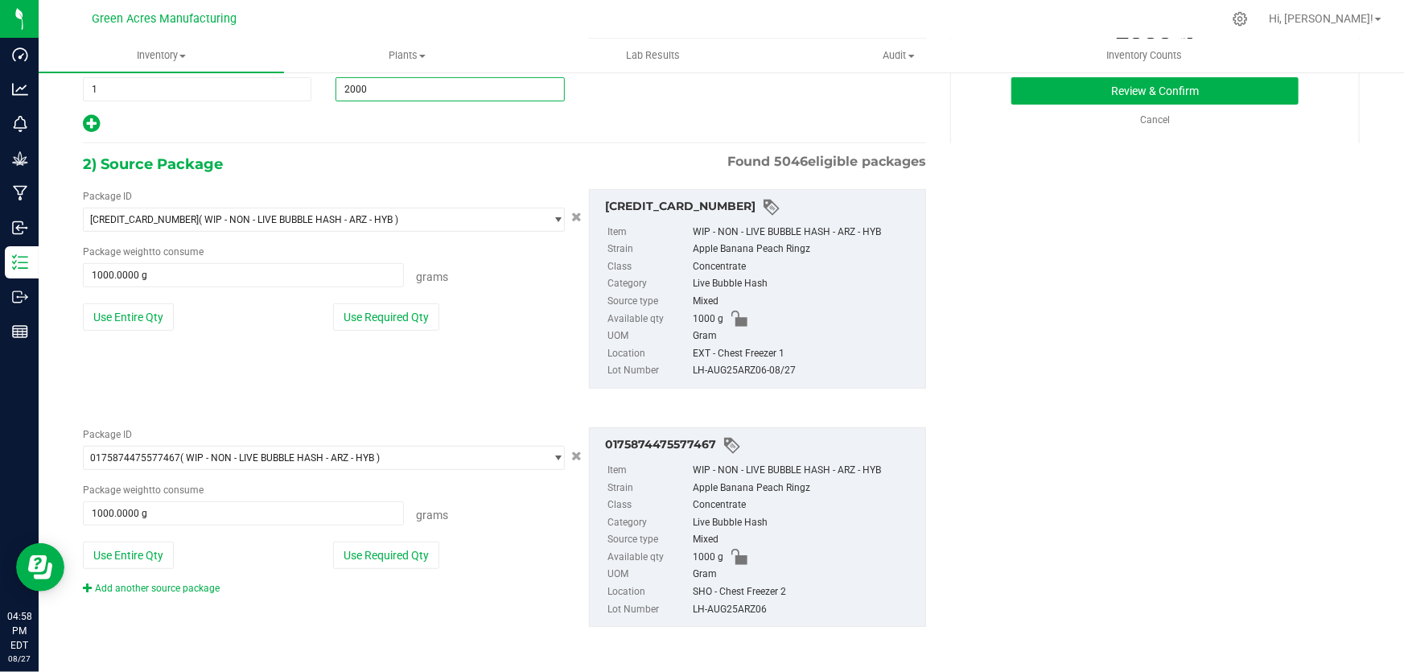
type input "2,000.0000"
click at [725, 607] on div "LH-AUG25ARZ06" at bounding box center [805, 610] width 224 height 18
copy div "LH-AUG25ARZ06"
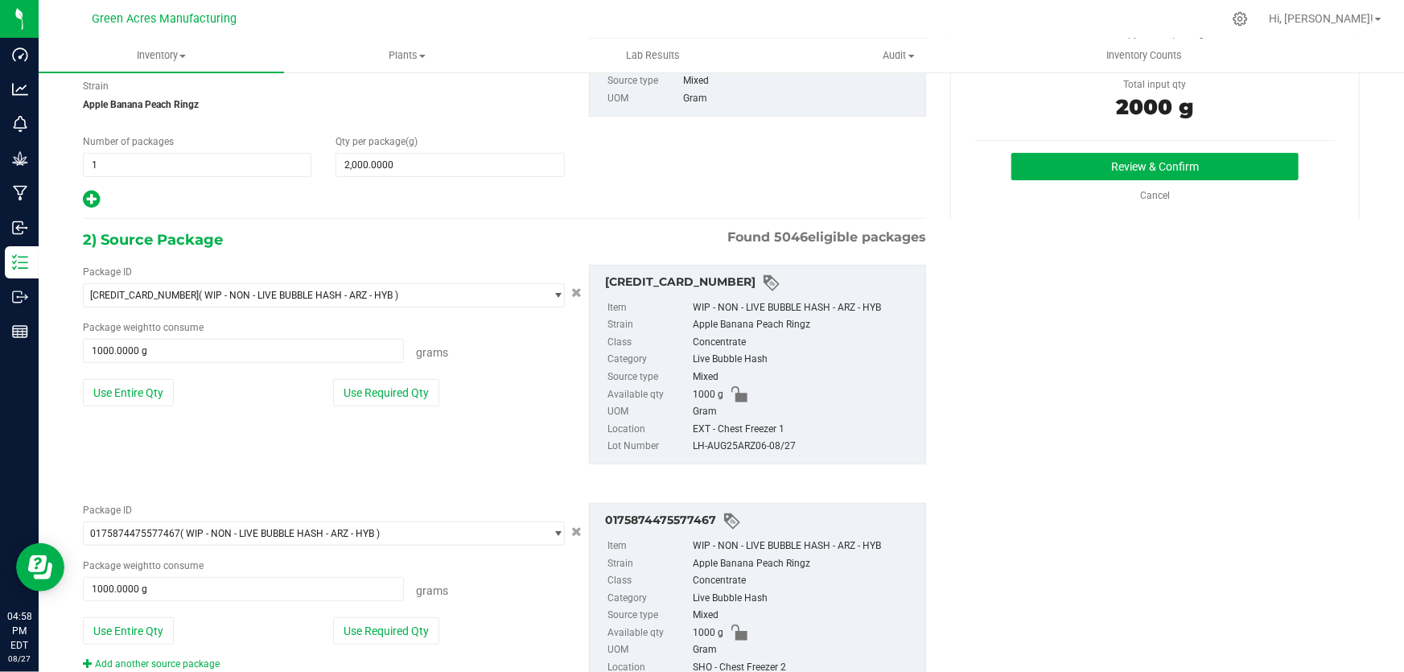
scroll to position [93, 0]
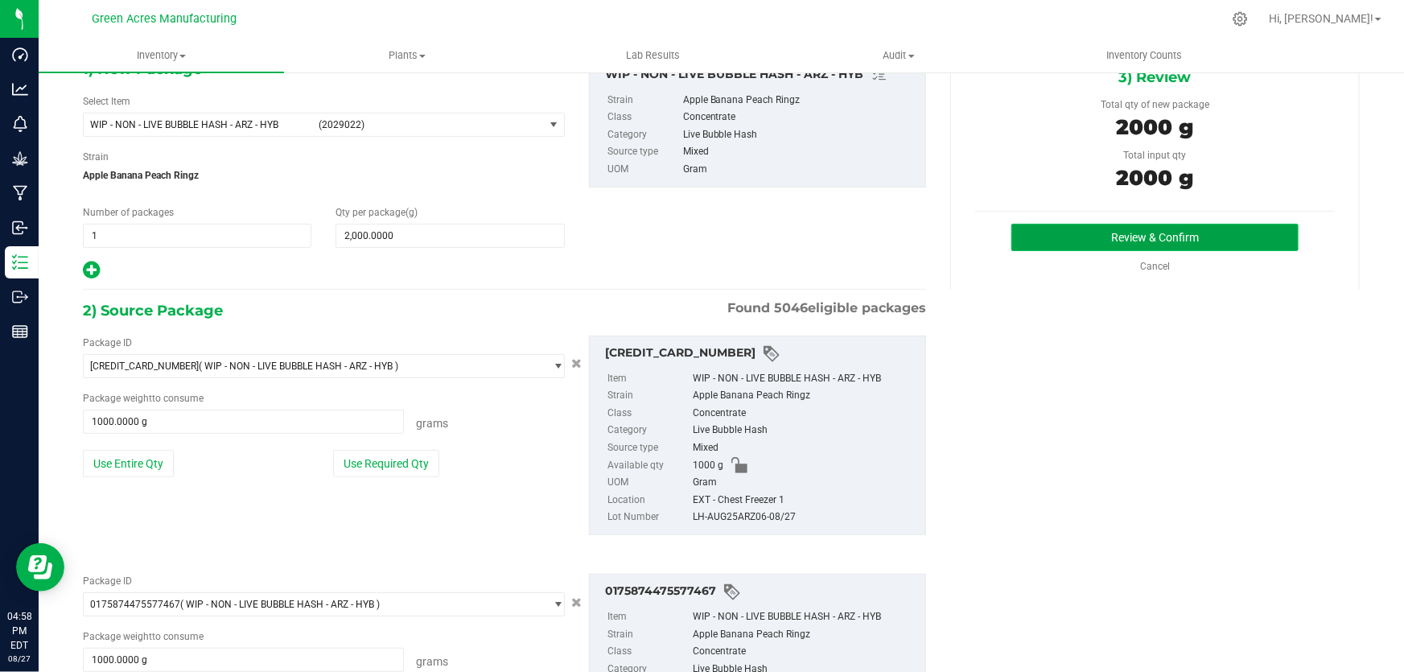
click at [1021, 241] on button "Review & Confirm" at bounding box center [1155, 237] width 288 height 27
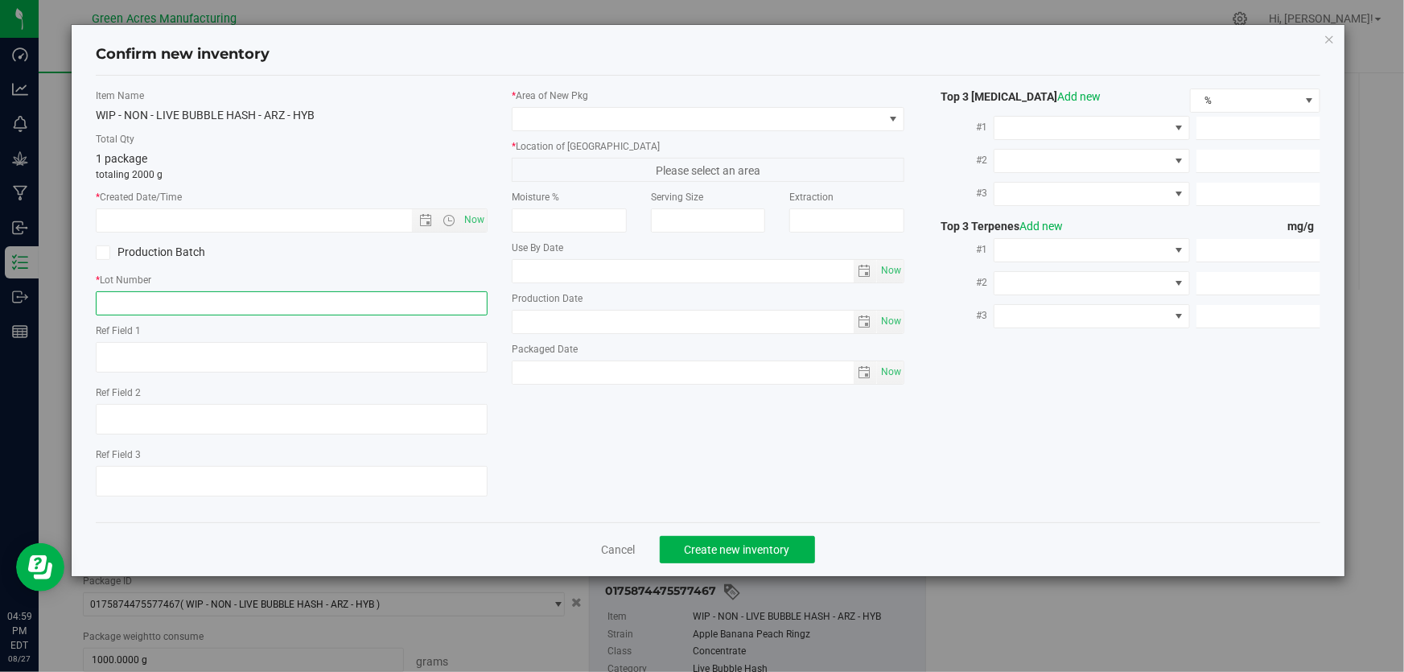
click at [318, 301] on input "text" at bounding box center [292, 303] width 392 height 24
paste input "LH-AUG25ARZ06"
type input "LH-AUG25ARZ06"
click at [486, 208] on span "Now" at bounding box center [474, 219] width 27 height 23
type input "[DATE] 4:59 PM"
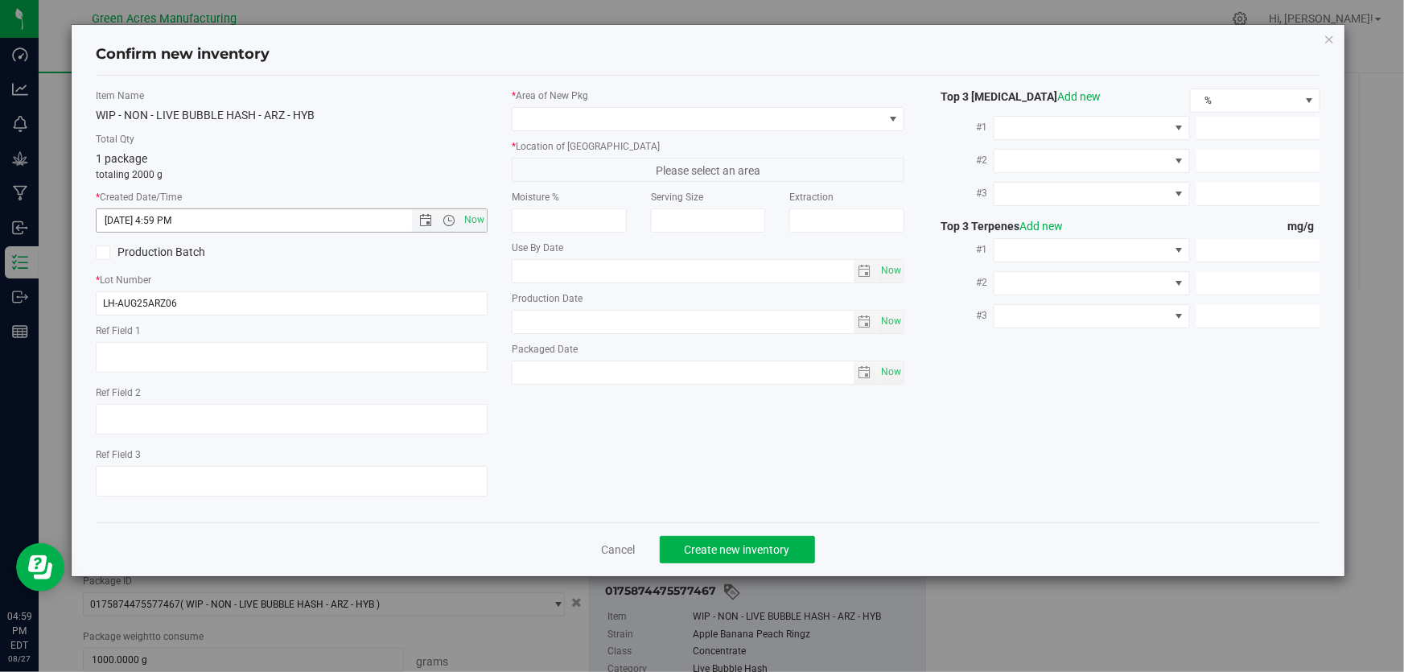
drag, startPoint x: 475, startPoint y: 214, endPoint x: 531, endPoint y: 161, distance: 77.4
click at [474, 215] on span "Now" at bounding box center [474, 219] width 27 height 23
click at [550, 124] on span at bounding box center [697, 119] width 370 height 23
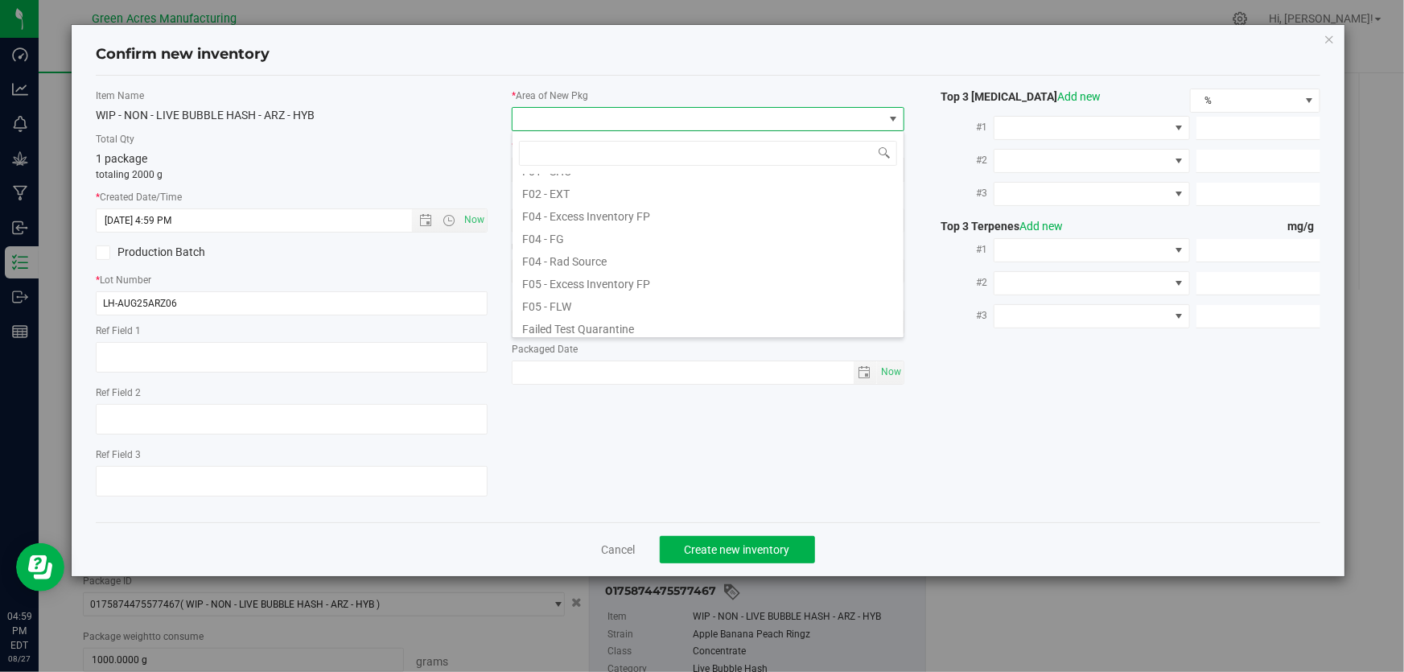
scroll to position [72, 0]
click at [578, 182] on li "F01 - SHO" at bounding box center [707, 180] width 391 height 23
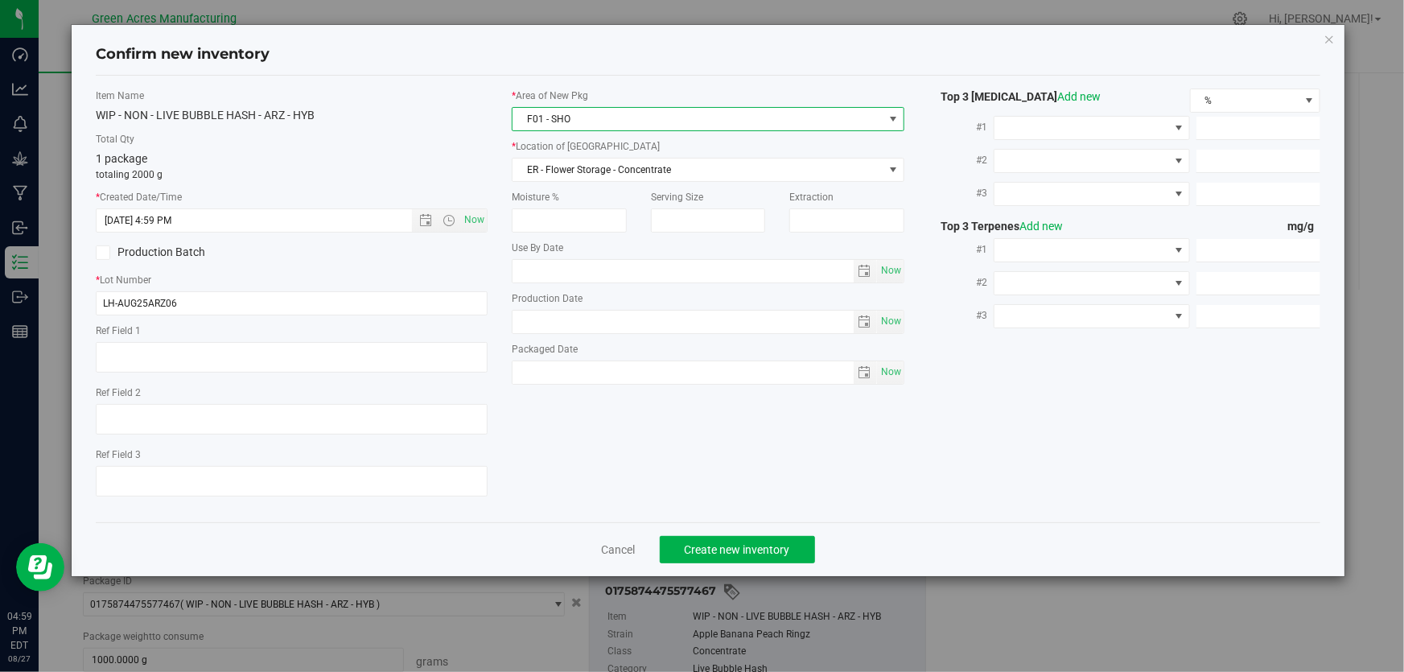
click at [602, 152] on label "* Location of [GEOGRAPHIC_DATA]" at bounding box center [708, 146] width 392 height 14
click at [602, 167] on span "ER - Flower Storage - Concentrate" at bounding box center [697, 169] width 370 height 23
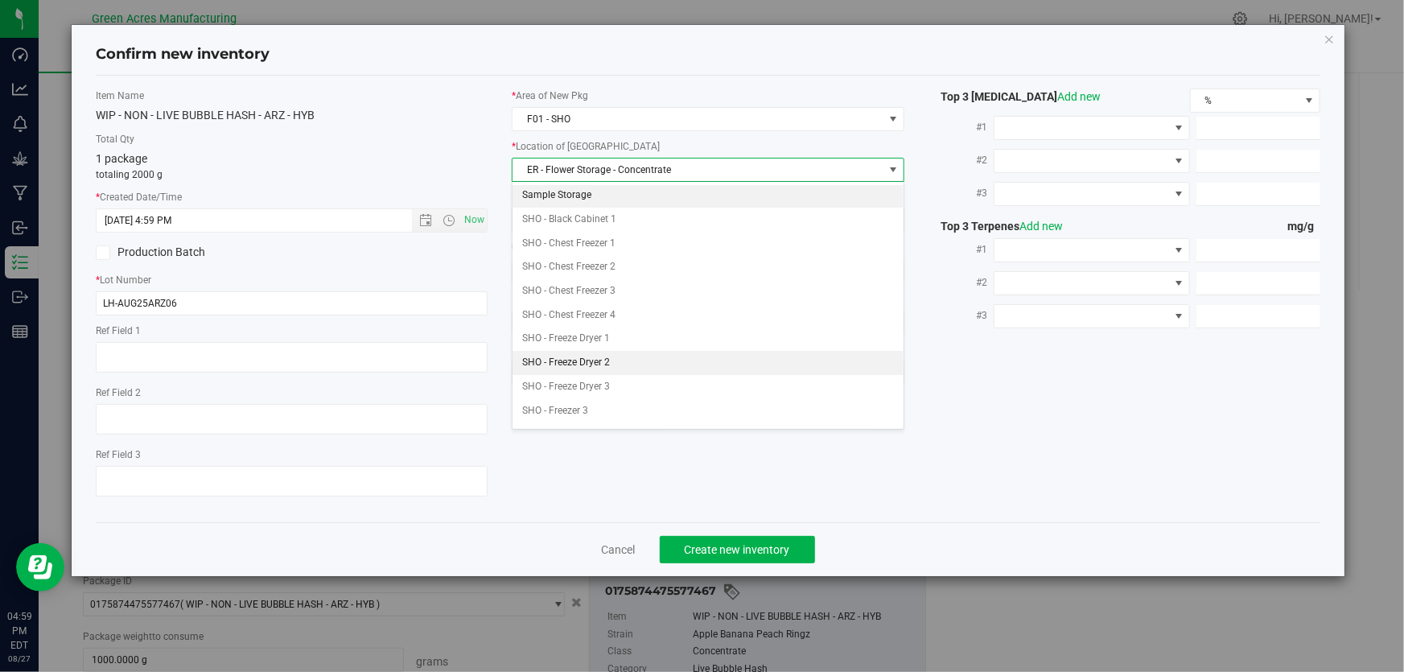
scroll to position [292, 0]
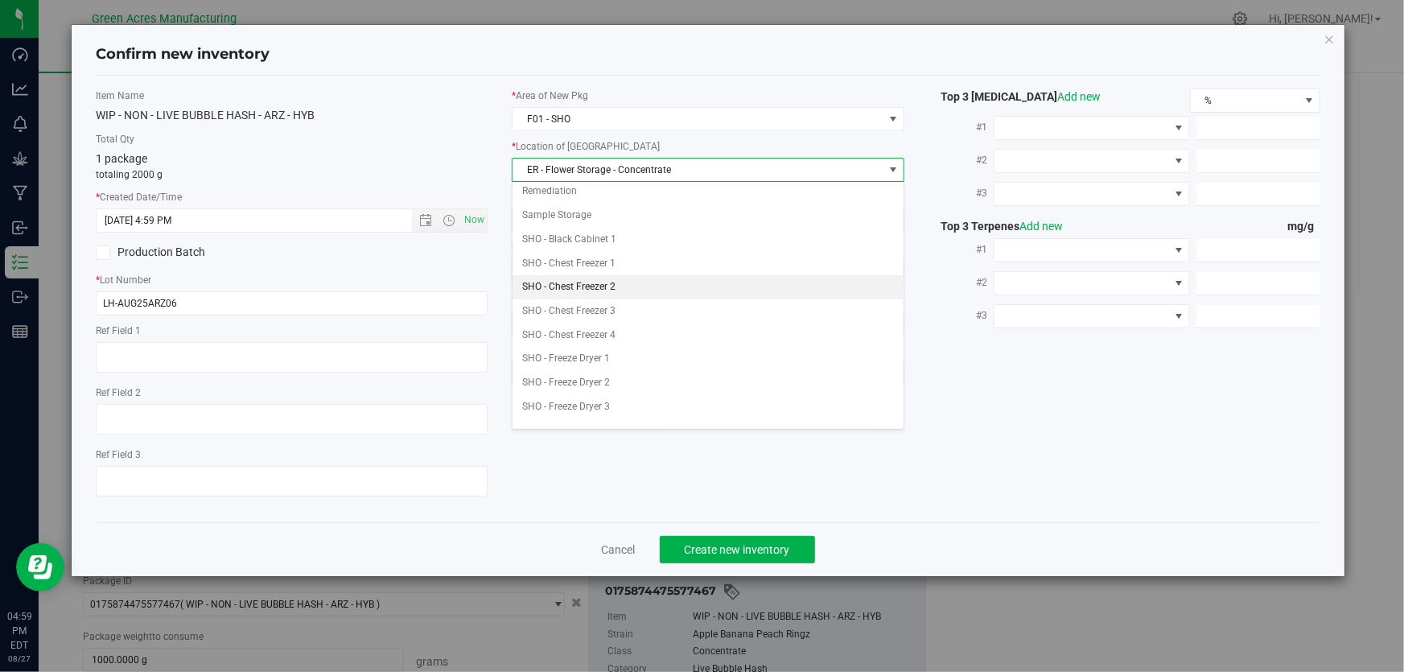
click at [627, 281] on li "SHO - Chest Freezer 2" at bounding box center [707, 287] width 391 height 24
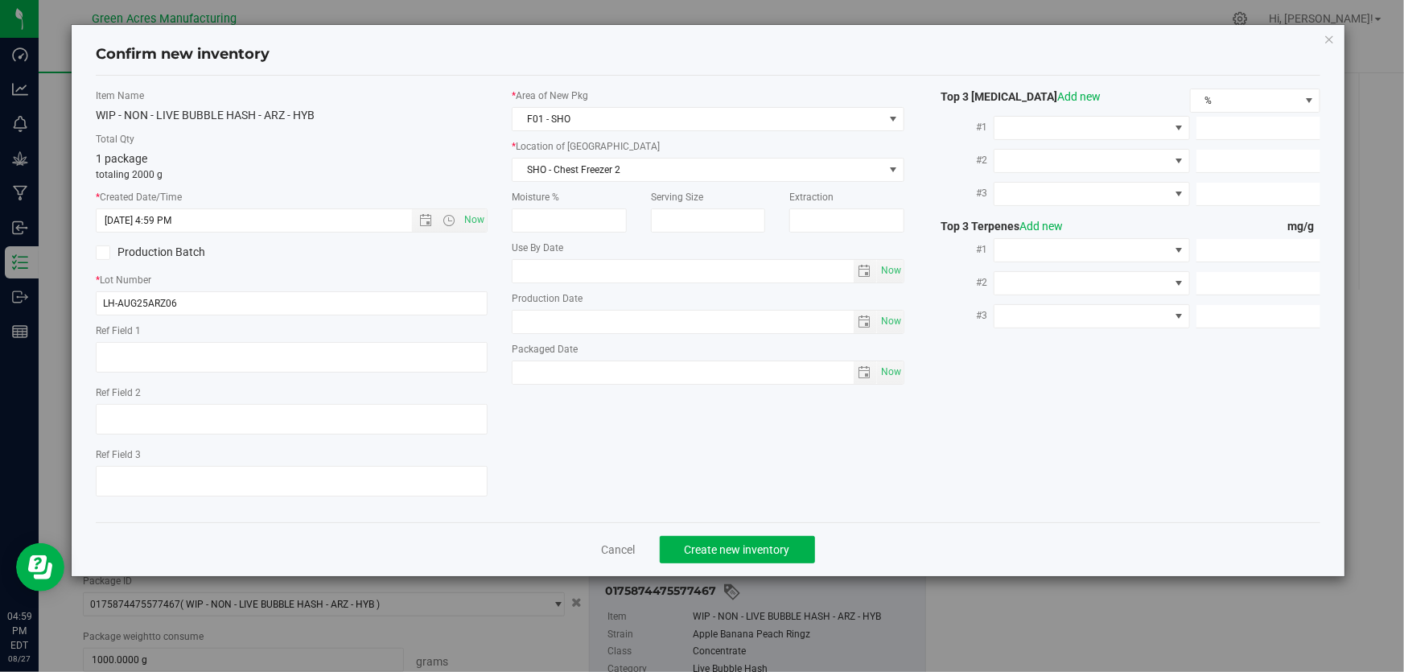
click at [491, 172] on div "Item Name WIP - NON - LIVE BUBBLE HASH - ARZ - HYB Total Qty 1 package totaling…" at bounding box center [292, 298] width 416 height 421
click at [423, 150] on div "1 package totaling 2000 g" at bounding box center [292, 165] width 392 height 31
click at [714, 545] on span "Create new inventory" at bounding box center [737, 549] width 105 height 13
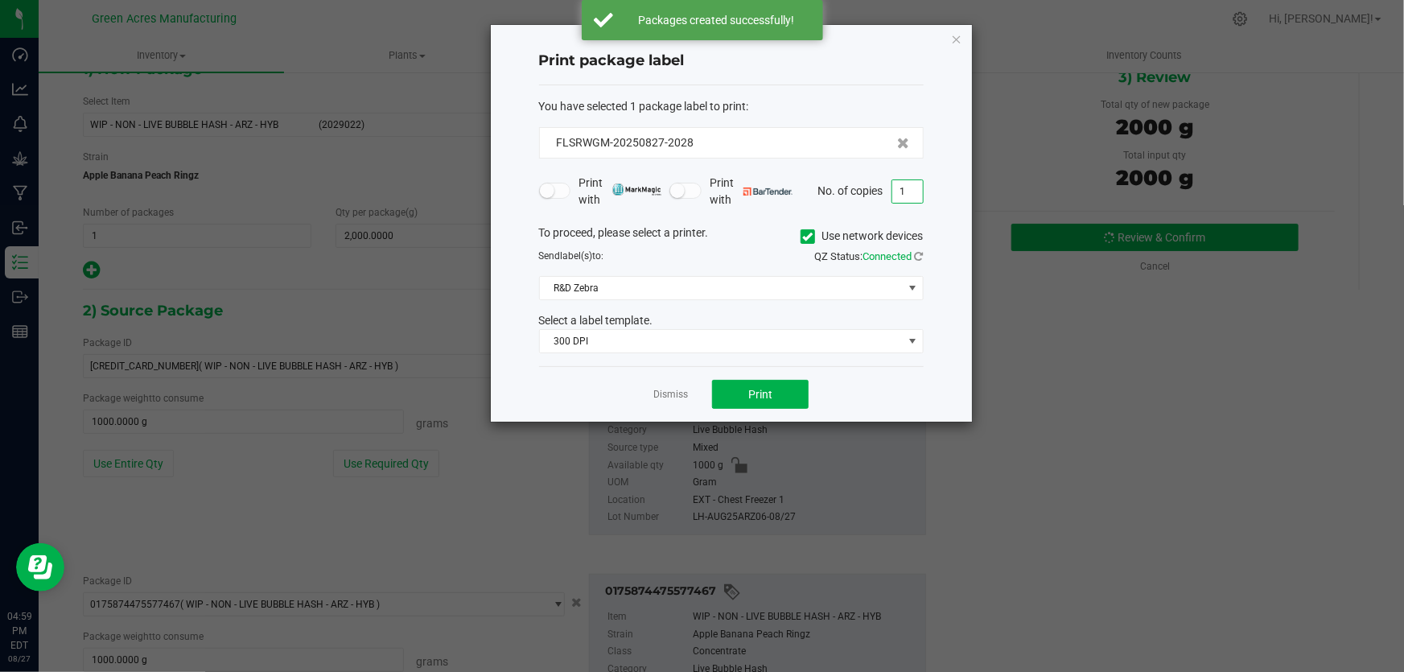
click at [903, 192] on input "1" at bounding box center [907, 191] width 31 height 23
type input "2"
click at [818, 96] on div "You have selected 1 package label to print : FLSRWGM-20250827-2028 Print with P…" at bounding box center [731, 226] width 385 height 282
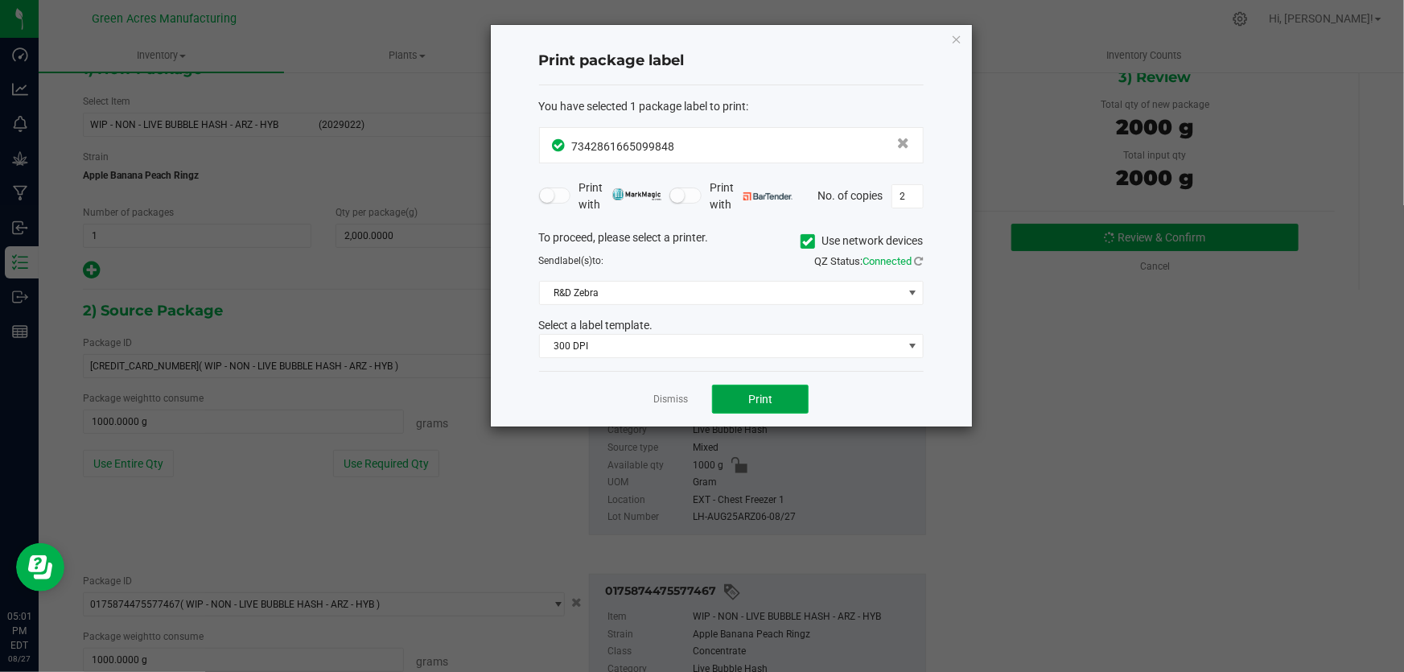
click at [779, 396] on button "Print" at bounding box center [760, 399] width 97 height 29
